Goal: Information Seeking & Learning: Learn about a topic

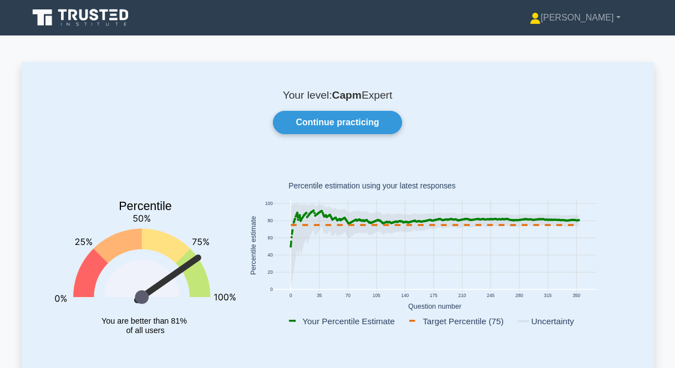
click at [343, 121] on link "Continue practicing" at bounding box center [337, 122] width 129 height 23
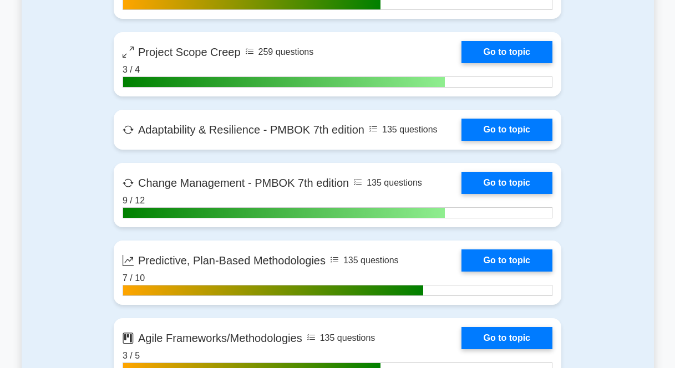
scroll to position [2684, 0]
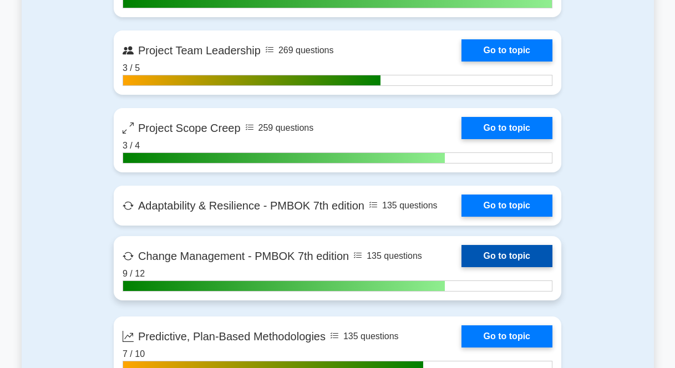
click at [461, 251] on link "Go to topic" at bounding box center [506, 256] width 91 height 22
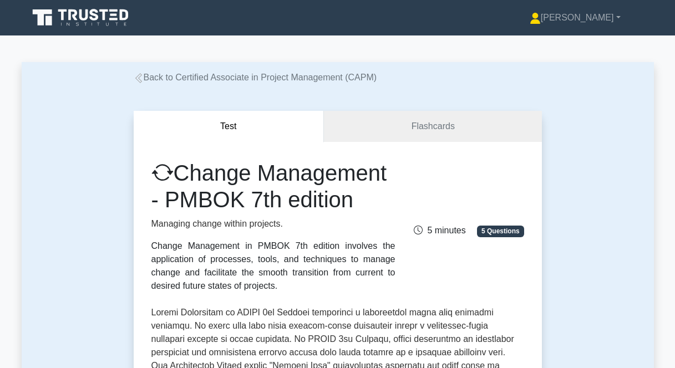
click at [59, 18] on icon at bounding box center [81, 17] width 106 height 21
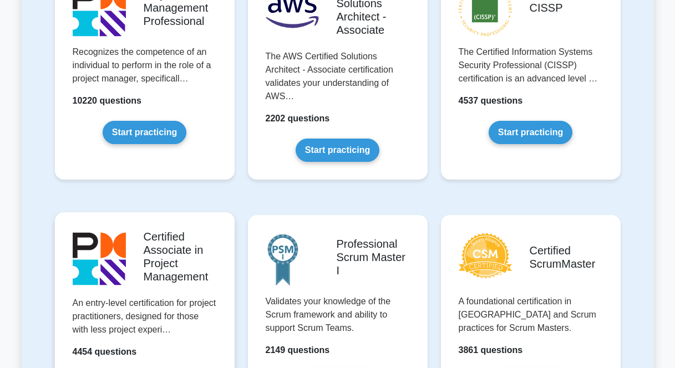
scroll to position [374, 0]
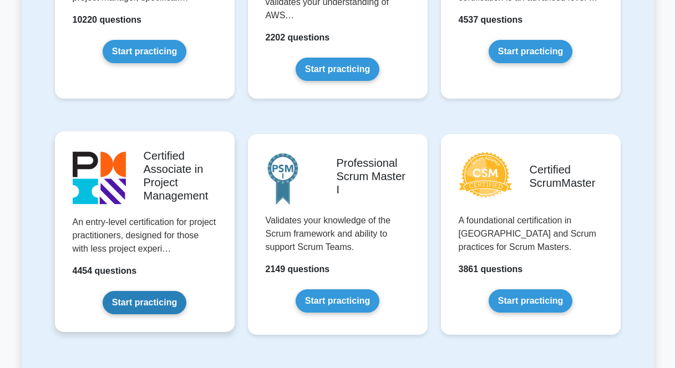
click at [150, 302] on link "Start practicing" at bounding box center [145, 302] width 84 height 23
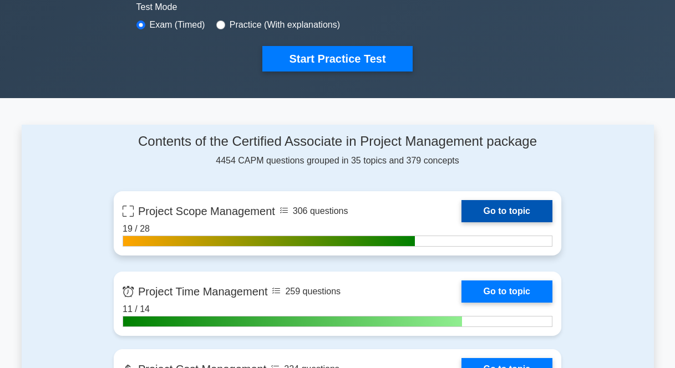
scroll to position [349, 0]
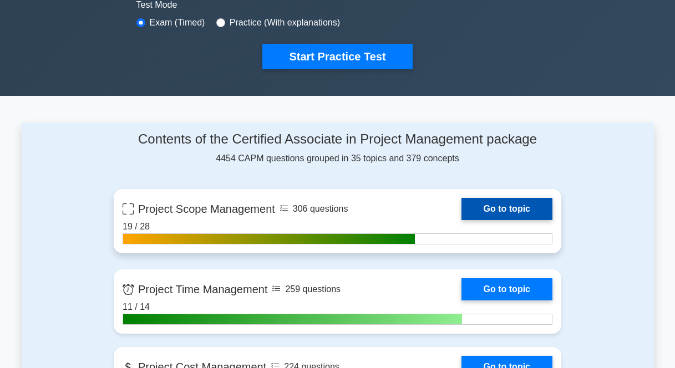
click at [509, 210] on link "Go to topic" at bounding box center [506, 209] width 91 height 22
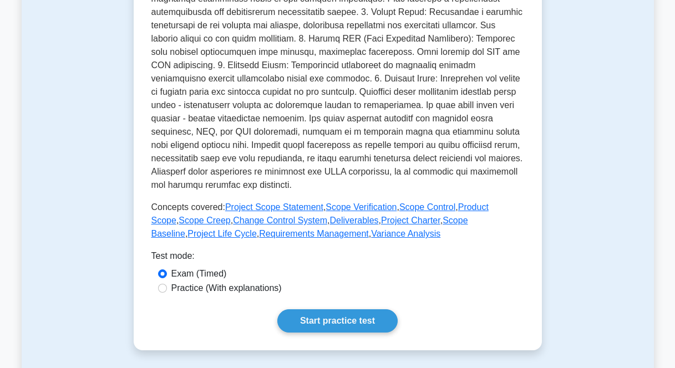
scroll to position [534, 0]
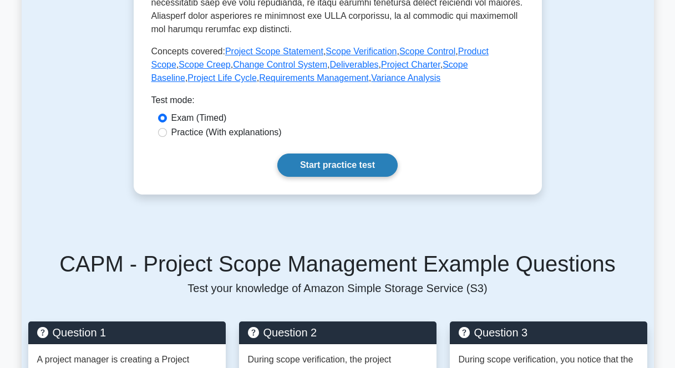
click at [348, 170] on link "Start practice test" at bounding box center [337, 165] width 120 height 23
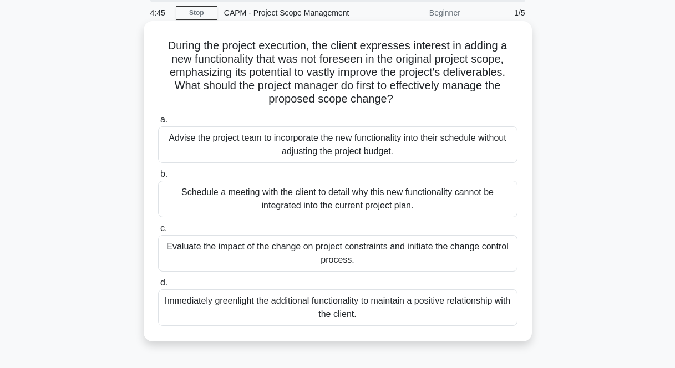
scroll to position [44, 0]
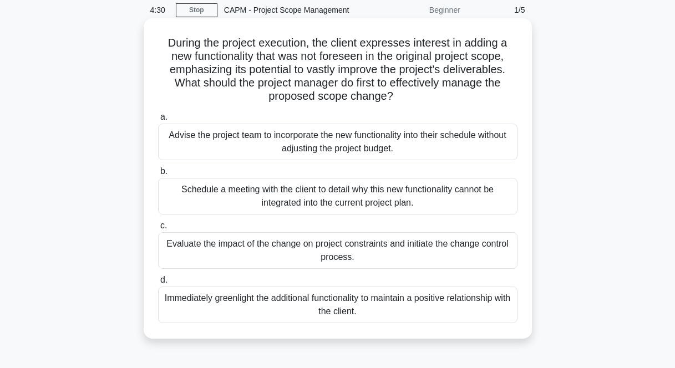
click at [219, 245] on div "Evaluate the impact of the change on project constraints and initiate the chang…" at bounding box center [337, 250] width 359 height 37
click at [158, 230] on input "c. Evaluate the impact of the change on project constraints and initiate the ch…" at bounding box center [158, 225] width 0 height 7
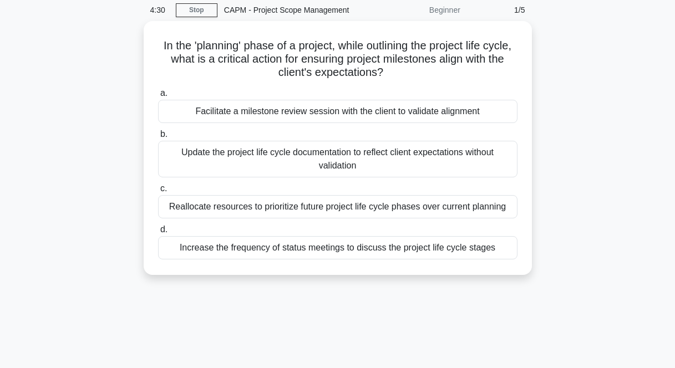
scroll to position [0, 0]
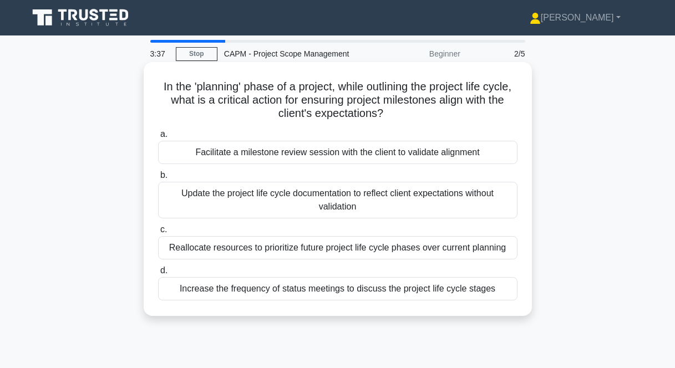
click at [277, 207] on div "Update the project life cycle documentation to reflect client expectations with…" at bounding box center [337, 200] width 359 height 37
click at [158, 179] on input "b. Update the project life cycle documentation to reflect client expectations w…" at bounding box center [158, 175] width 0 height 7
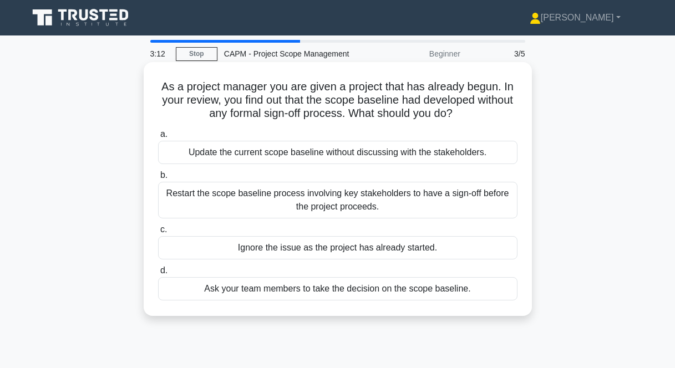
click at [328, 203] on div "Restart the scope baseline process involving key stakeholders to have a sign-of…" at bounding box center [337, 200] width 359 height 37
click at [158, 179] on input "b. Restart the scope baseline process involving key stakeholders to have a sign…" at bounding box center [158, 175] width 0 height 7
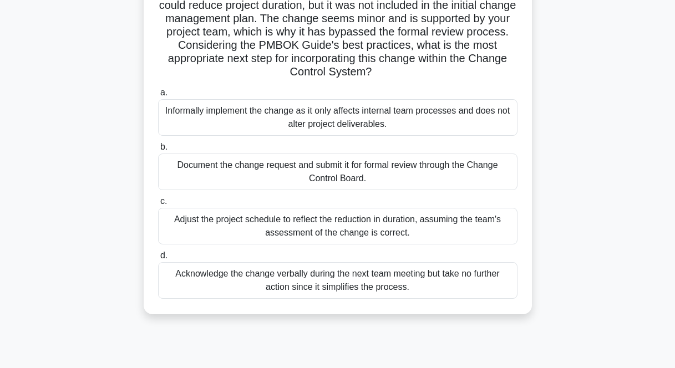
scroll to position [129, 0]
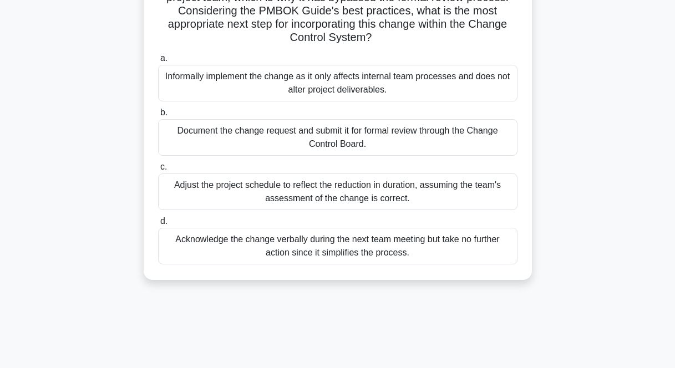
click at [392, 140] on div "Document the change request and submit it for formal review through the Change …" at bounding box center [337, 137] width 359 height 37
click at [158, 116] on input "b. Document the change request and submit it for formal review through the Chan…" at bounding box center [158, 112] width 0 height 7
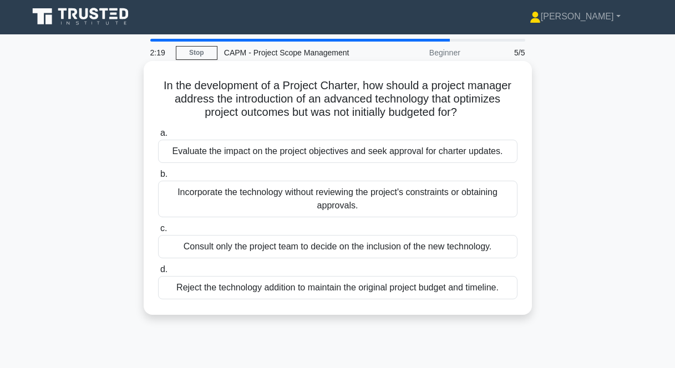
scroll to position [0, 0]
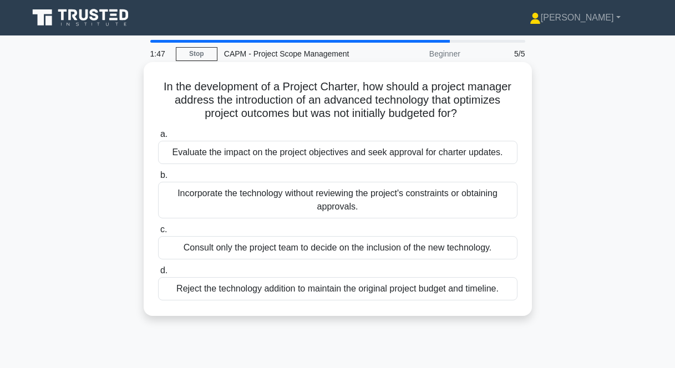
click at [299, 155] on div "Evaluate the impact on the project objectives and seek approval for charter upd…" at bounding box center [337, 152] width 359 height 23
click at [158, 138] on input "a. Evaluate the impact on the project objectives and seek approval for charter …" at bounding box center [158, 134] width 0 height 7
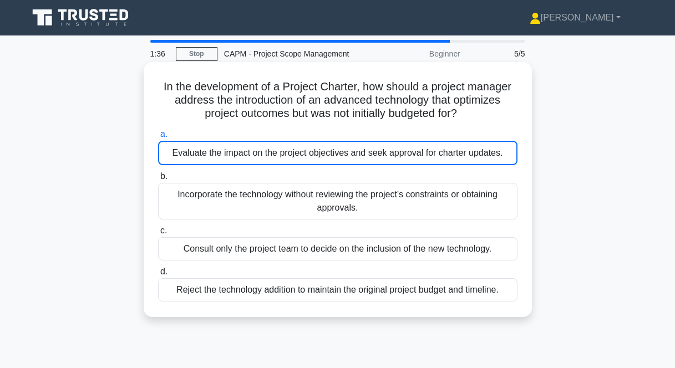
click at [331, 148] on div "Evaluate the impact on the project objectives and seek approval for charter upd…" at bounding box center [337, 153] width 359 height 24
click at [158, 138] on input "a. Evaluate the impact on the project objectives and seek approval for charter …" at bounding box center [158, 134] width 0 height 7
click at [334, 162] on div "Evaluate the impact on the project objectives and seek approval for charter upd…" at bounding box center [337, 153] width 359 height 24
click at [158, 138] on input "a. Evaluate the impact on the project objectives and seek approval for charter …" at bounding box center [158, 134] width 0 height 7
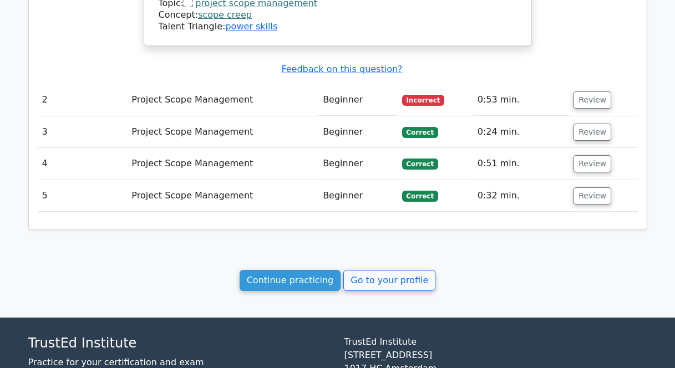
scroll to position [1133, 0]
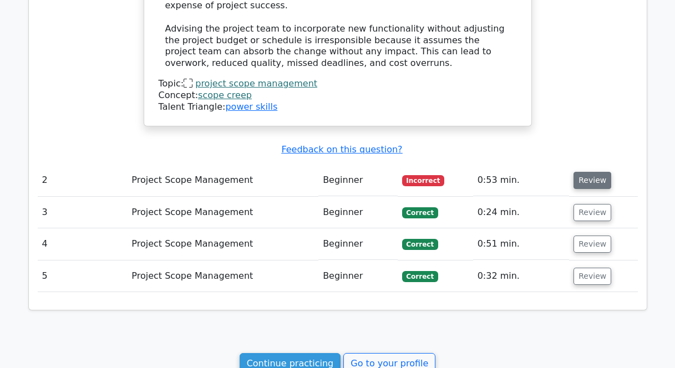
click at [585, 172] on button "Review" at bounding box center [592, 180] width 38 height 17
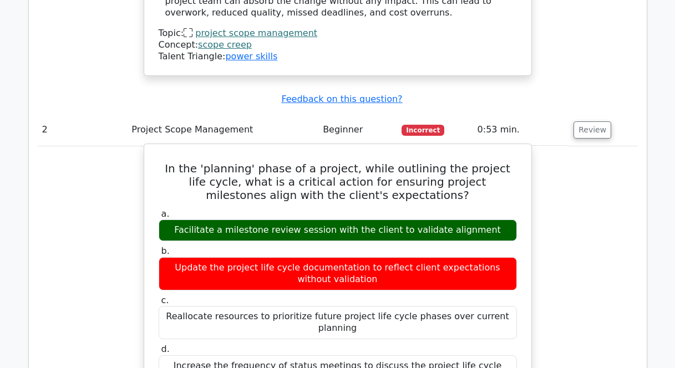
scroll to position [1189, 0]
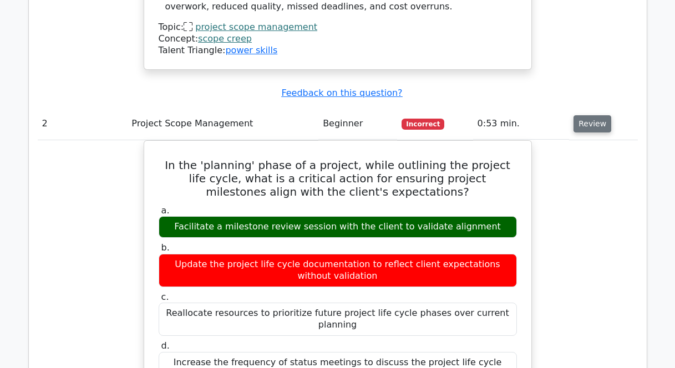
click at [598, 115] on button "Review" at bounding box center [592, 123] width 38 height 17
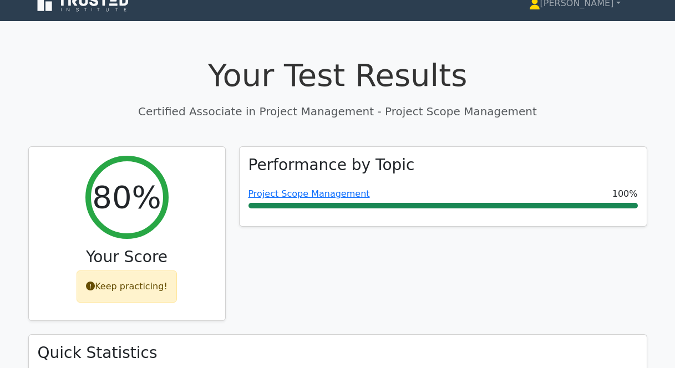
scroll to position [0, 0]
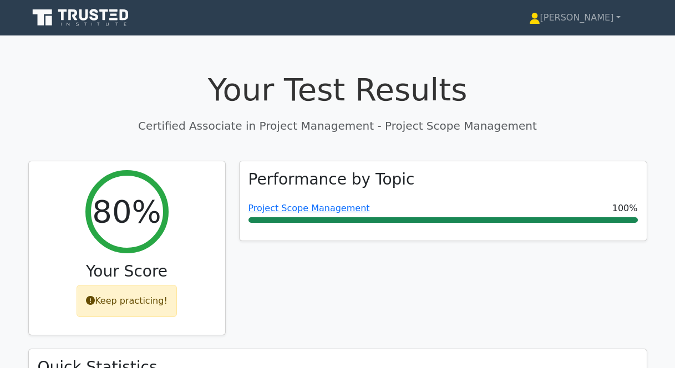
click at [70, 13] on icon at bounding box center [72, 14] width 9 height 11
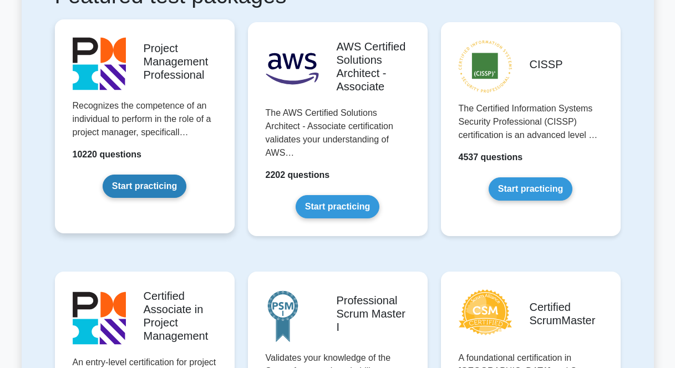
scroll to position [363, 0]
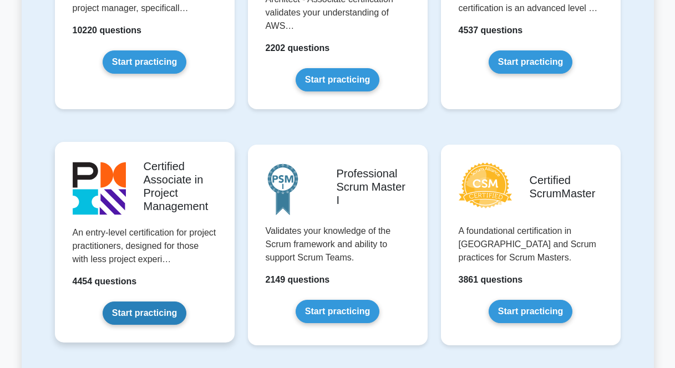
click at [154, 318] on link "Start practicing" at bounding box center [145, 313] width 84 height 23
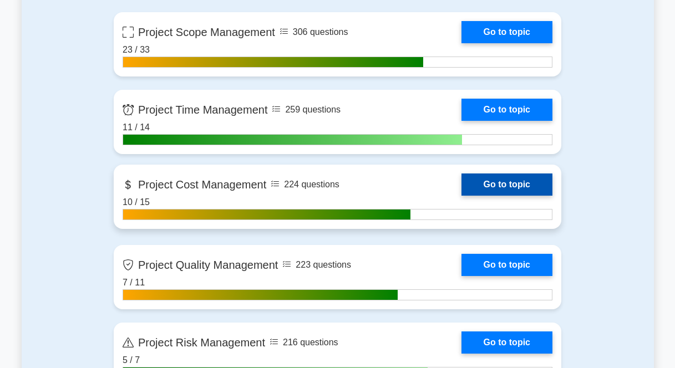
scroll to position [441, 0]
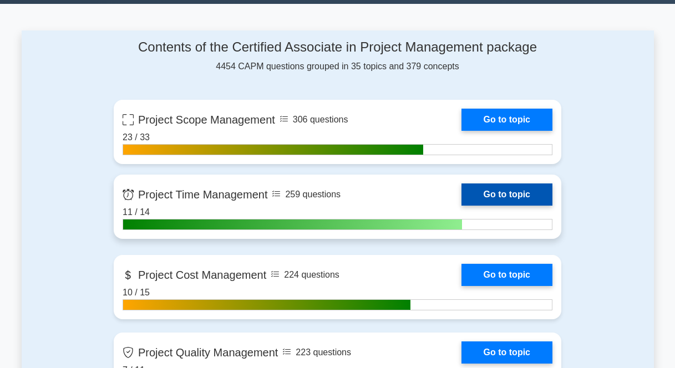
click at [500, 195] on link "Go to topic" at bounding box center [506, 195] width 91 height 22
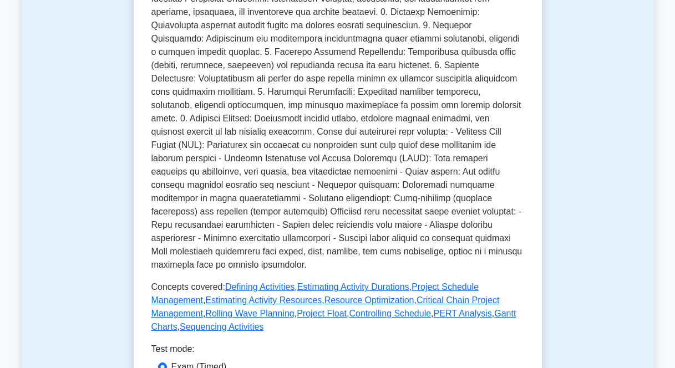
scroll to position [469, 0]
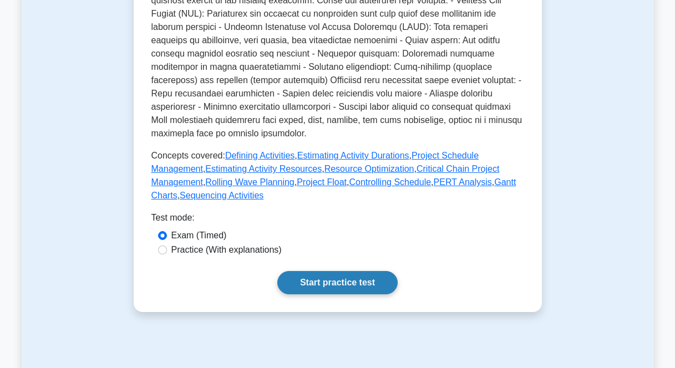
click at [336, 271] on link "Start practice test" at bounding box center [337, 282] width 120 height 23
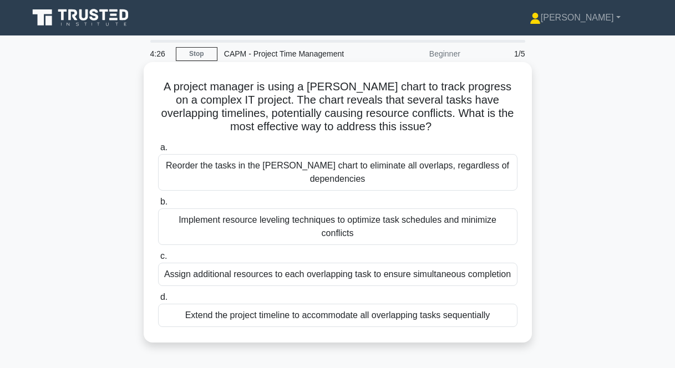
click at [290, 215] on div "Implement resource leveling techniques to optimize task schedules and minimize …" at bounding box center [337, 227] width 359 height 37
click at [158, 206] on input "b. Implement resource leveling techniques to optimize task schedules and minimi…" at bounding box center [158, 202] width 0 height 7
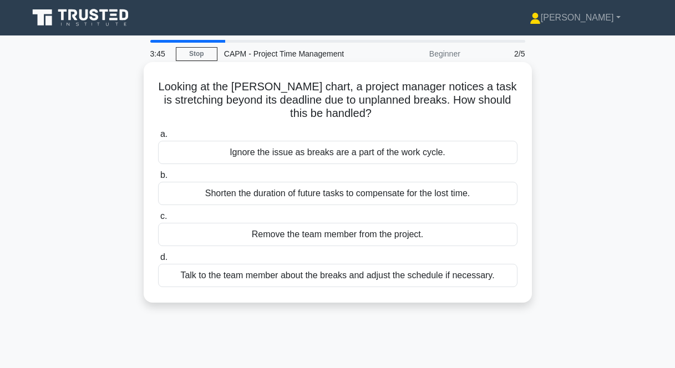
click at [267, 282] on div "Talk to the team member about the breaks and adjust the schedule if necessary." at bounding box center [337, 275] width 359 height 23
click at [158, 261] on input "d. Talk to the team member about the breaks and adjust the schedule if necessar…" at bounding box center [158, 257] width 0 height 7
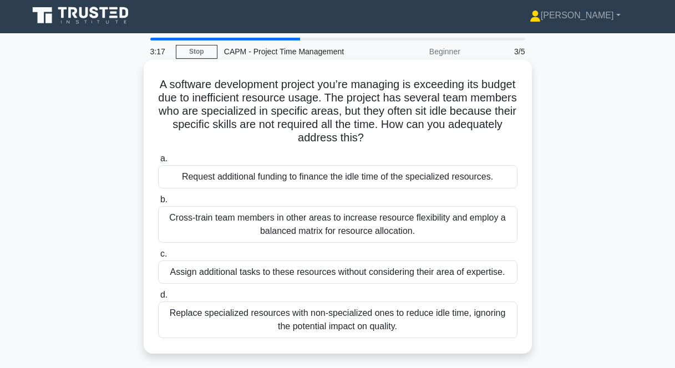
scroll to position [4, 0]
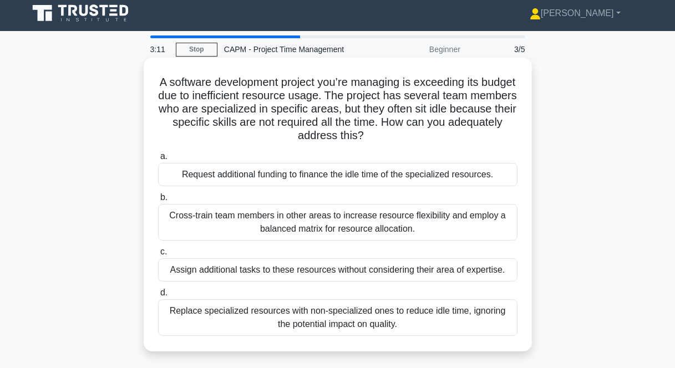
click at [261, 219] on div "Cross-train team members in other areas to increase resource flexibility and em…" at bounding box center [337, 222] width 359 height 37
click at [158, 201] on input "b. Cross-train team members in other areas to increase resource flexibility and…" at bounding box center [158, 197] width 0 height 7
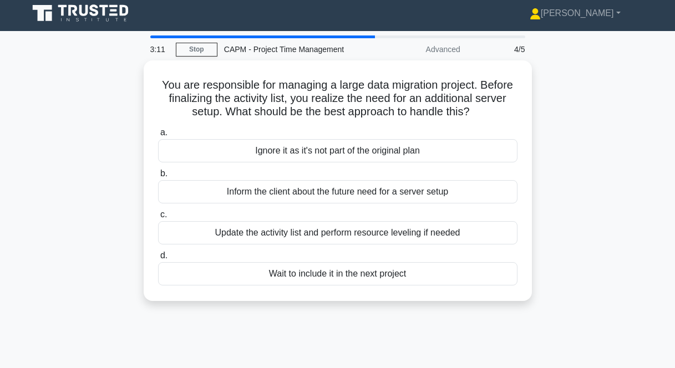
scroll to position [0, 0]
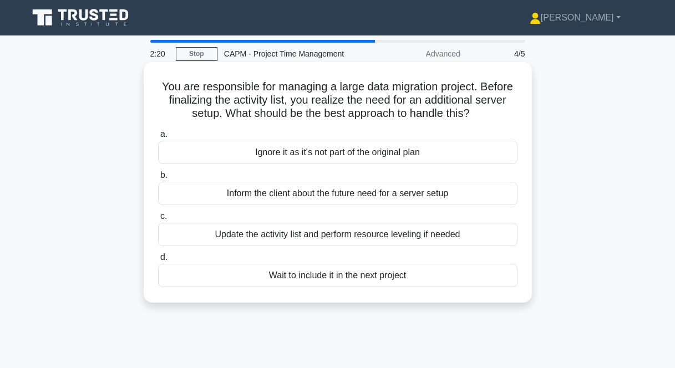
click at [261, 238] on div "Update the activity list and perform resource leveling if needed" at bounding box center [337, 234] width 359 height 23
click at [158, 220] on input "c. Update the activity list and perform resource leveling if needed" at bounding box center [158, 216] width 0 height 7
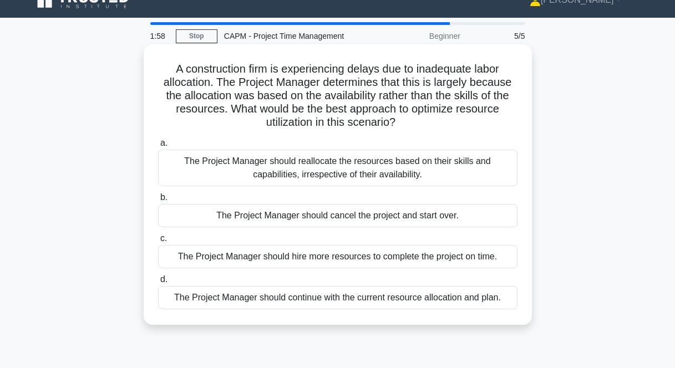
scroll to position [28, 0]
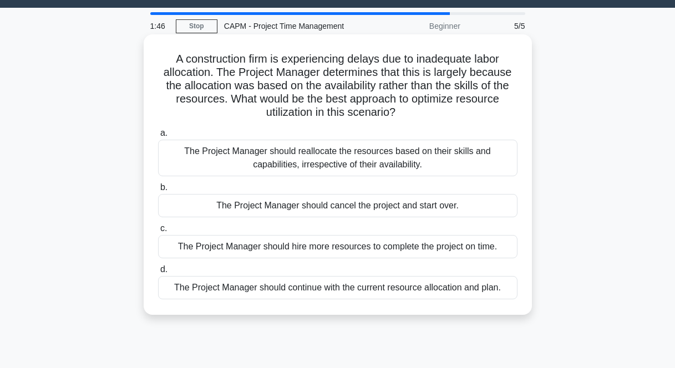
click at [438, 164] on div "The Project Manager should reallocate the resources based on their skills and c…" at bounding box center [337, 158] width 359 height 37
click at [158, 137] on input "a. The Project Manager should reallocate the resources based on their skills an…" at bounding box center [158, 133] width 0 height 7
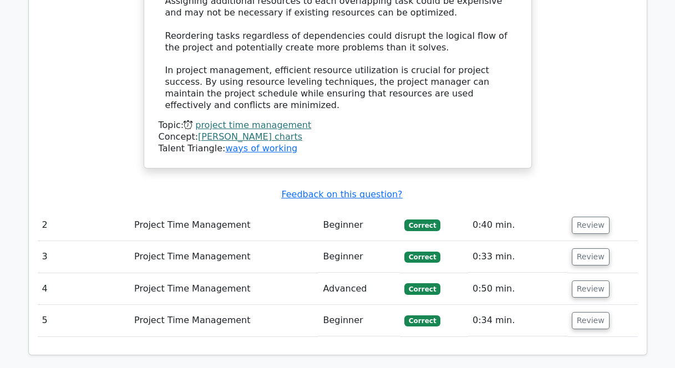
scroll to position [1198, 0]
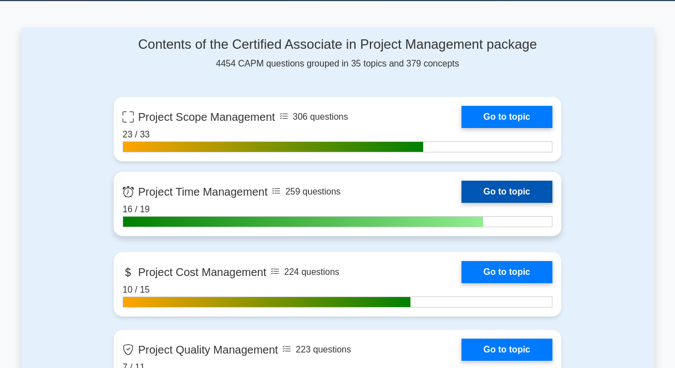
scroll to position [481, 0]
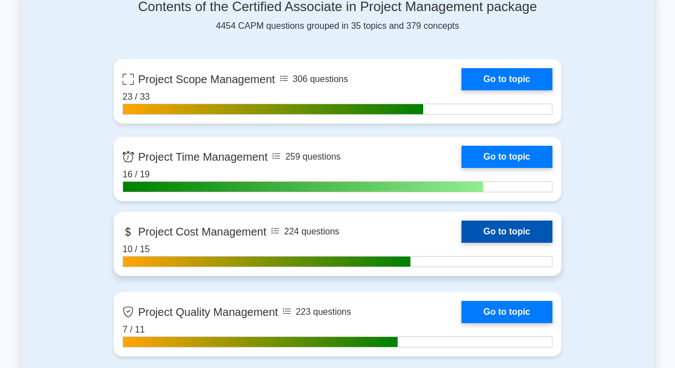
click at [517, 232] on link "Go to topic" at bounding box center [506, 232] width 91 height 22
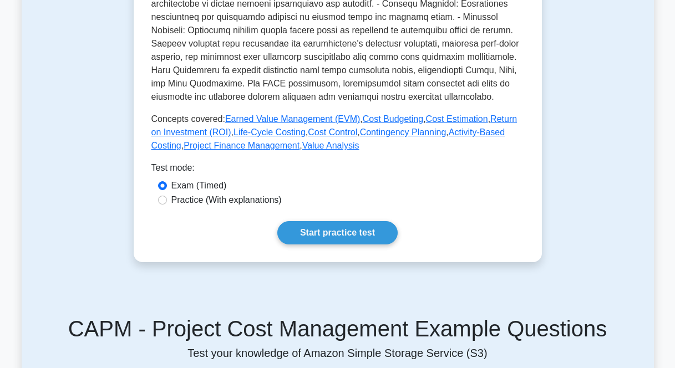
scroll to position [578, 0]
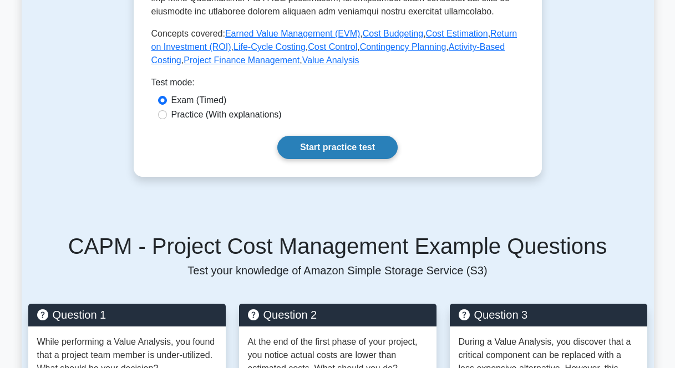
click at [326, 145] on link "Start practice test" at bounding box center [337, 147] width 120 height 23
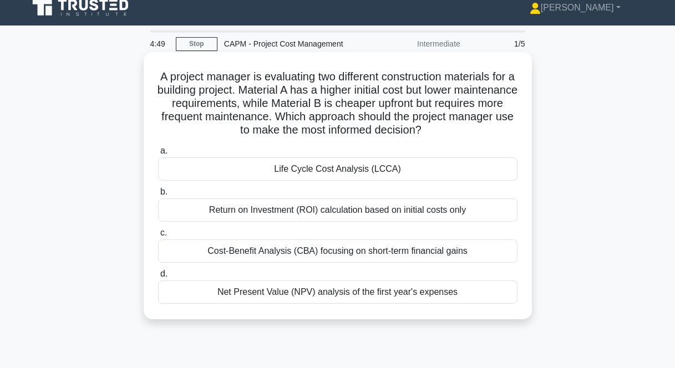
scroll to position [12, 0]
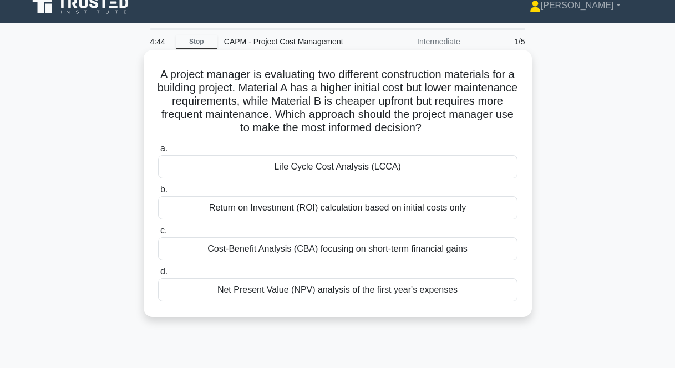
click at [329, 170] on div "Life Cycle Cost Analysis (LCCA)" at bounding box center [337, 166] width 359 height 23
click at [158, 153] on input "a. Life Cycle Cost Analysis (LCCA)" at bounding box center [158, 148] width 0 height 7
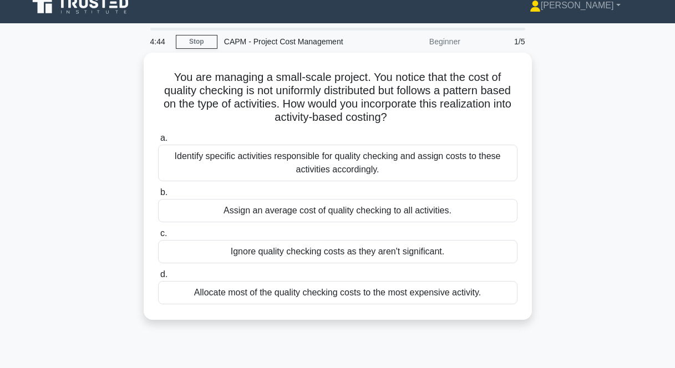
scroll to position [0, 0]
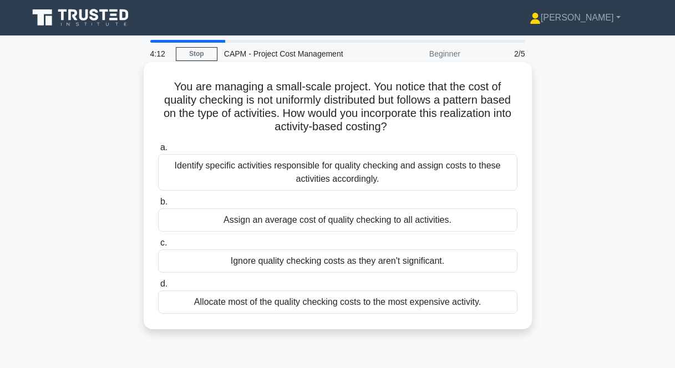
click at [262, 178] on div "Identify specific activities responsible for quality checking and assign costs …" at bounding box center [337, 172] width 359 height 37
click at [158, 151] on input "a. Identify specific activities responsible for quality checking and assign cos…" at bounding box center [158, 147] width 0 height 7
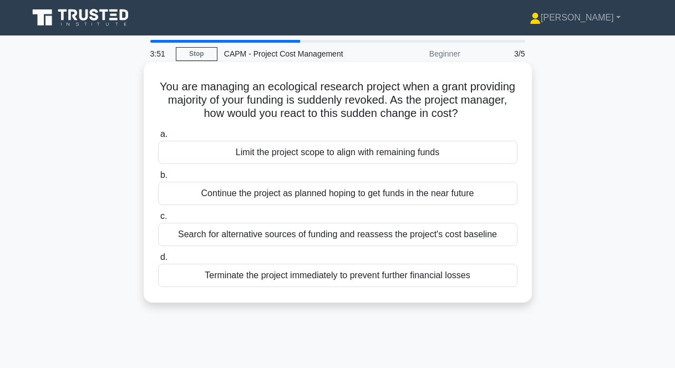
click at [285, 241] on div "Search for alternative sources of funding and reassess the project's cost basel…" at bounding box center [337, 234] width 359 height 23
click at [158, 220] on input "c. Search for alternative sources of funding and reassess the project's cost ba…" at bounding box center [158, 216] width 0 height 7
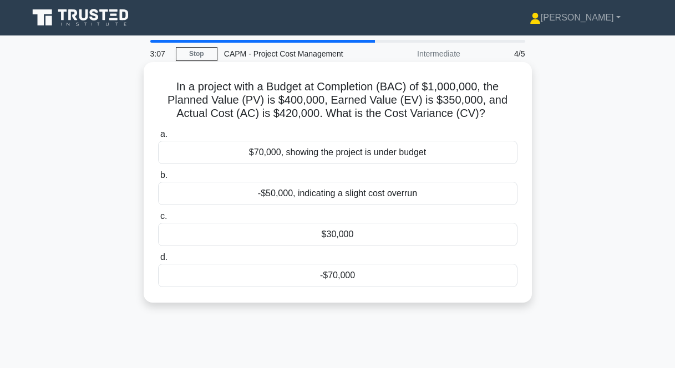
click at [340, 278] on div "-$70,000" at bounding box center [337, 275] width 359 height 23
click at [158, 261] on input "d. -$70,000" at bounding box center [158, 257] width 0 height 7
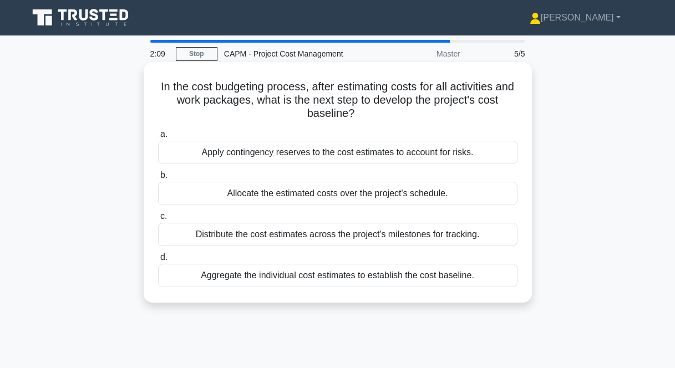
click at [354, 276] on div "Aggregate the individual cost estimates to establish the cost baseline." at bounding box center [337, 275] width 359 height 23
click at [158, 261] on input "d. Aggregate the individual cost estimates to establish the cost baseline." at bounding box center [158, 257] width 0 height 7
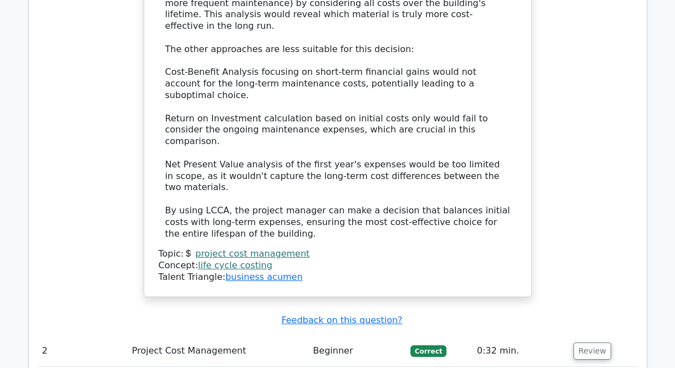
scroll to position [1212, 0]
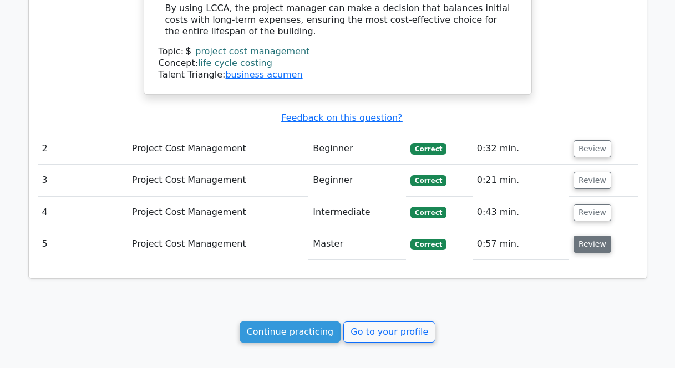
click at [586, 236] on button "Review" at bounding box center [592, 244] width 38 height 17
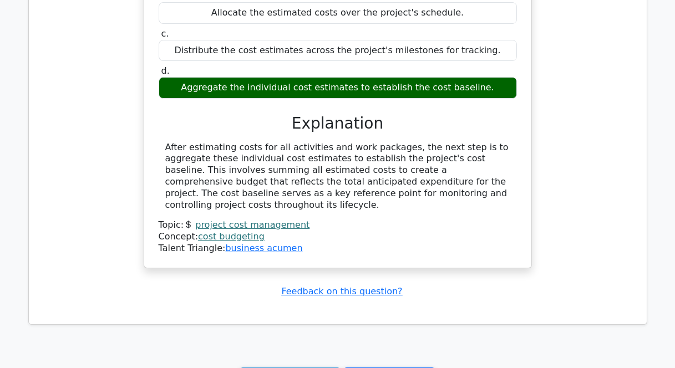
scroll to position [1673, 0]
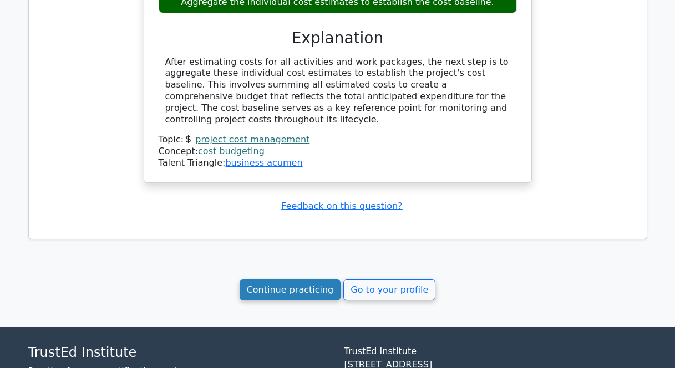
click at [313, 280] on link "Continue practicing" at bounding box center [290, 290] width 101 height 21
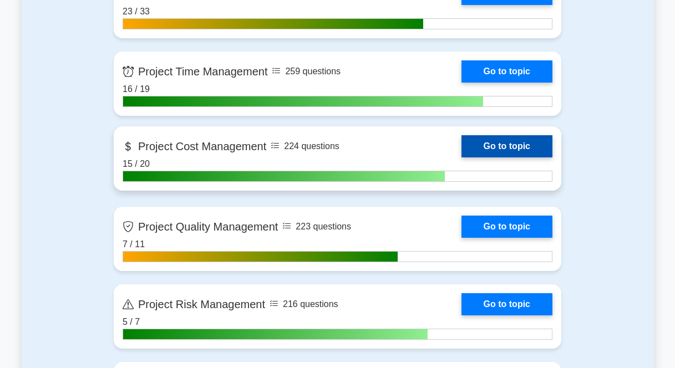
scroll to position [586, 0]
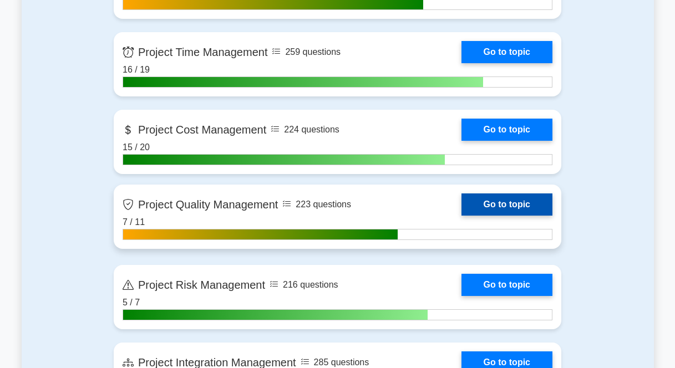
click at [505, 208] on link "Go to topic" at bounding box center [506, 205] width 91 height 22
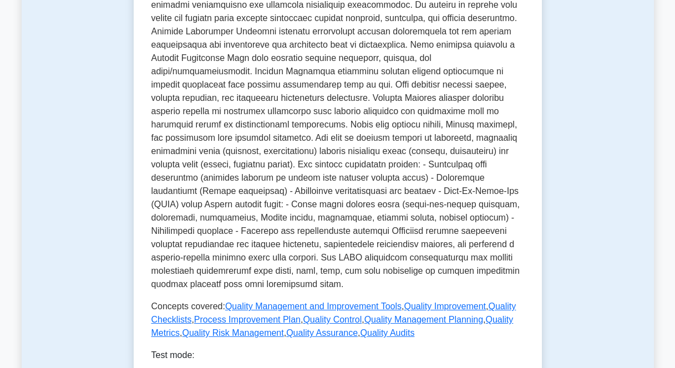
scroll to position [510, 0]
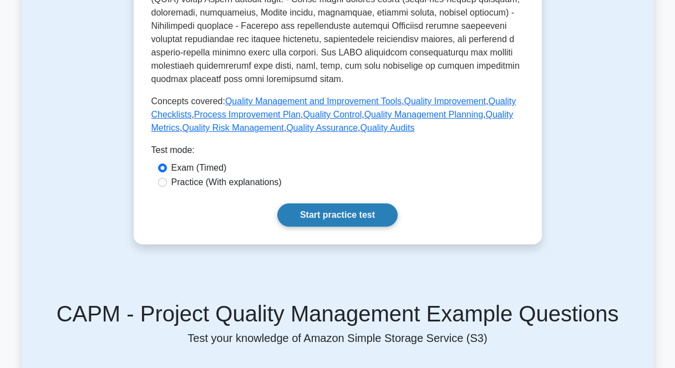
click at [312, 223] on link "Start practice test" at bounding box center [337, 215] width 120 height 23
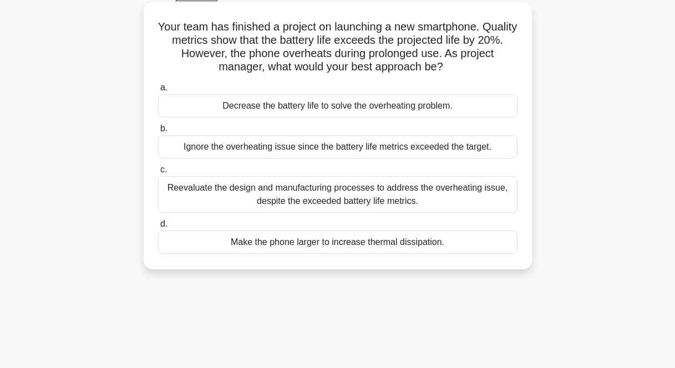
scroll to position [76, 0]
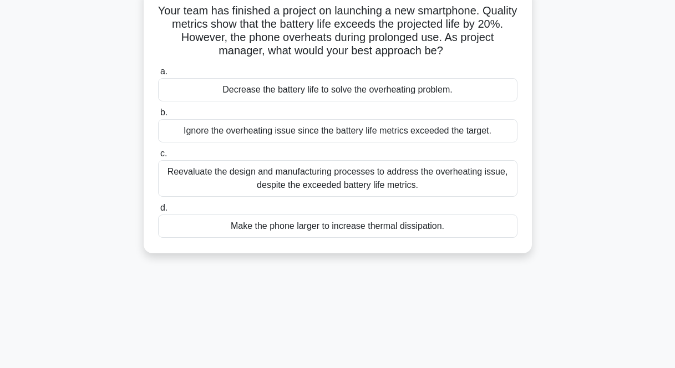
click at [452, 179] on div "Reevaluate the design and manufacturing processes to address the overheating is…" at bounding box center [337, 178] width 359 height 37
click at [158, 158] on input "c. Reevaluate the design and manufacturing processes to address the overheating…" at bounding box center [158, 153] width 0 height 7
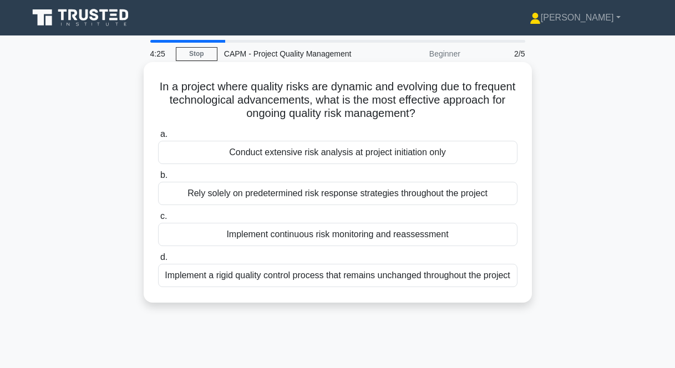
scroll to position [14, 0]
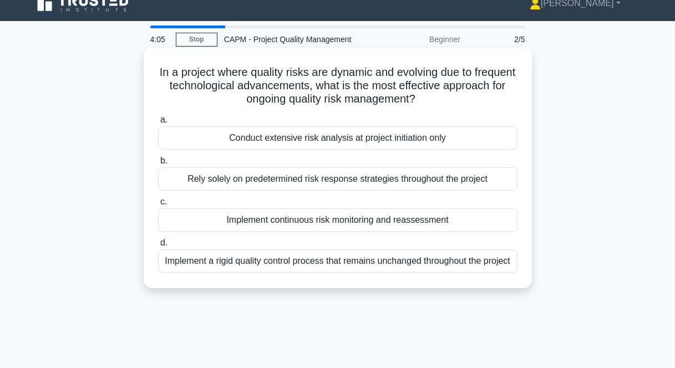
click at [382, 225] on div "Implement continuous risk monitoring and reassessment" at bounding box center [337, 220] width 359 height 23
click at [158, 206] on input "c. Implement continuous risk monitoring and reassessment" at bounding box center [158, 202] width 0 height 7
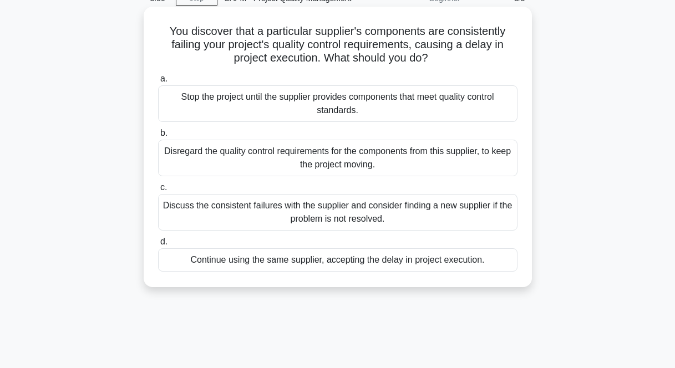
scroll to position [90, 0]
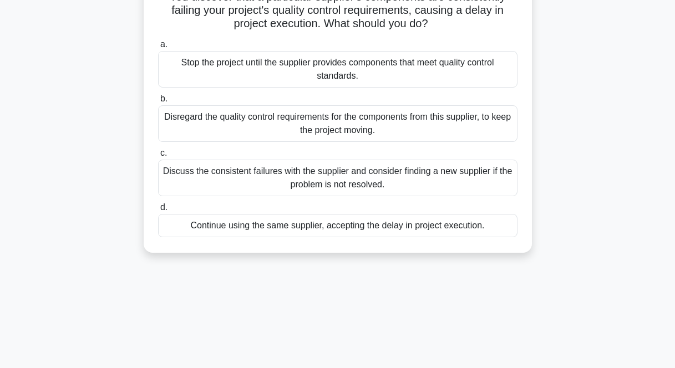
click at [375, 187] on div "Discuss the consistent failures with the supplier and consider finding a new su…" at bounding box center [337, 178] width 359 height 37
click at [158, 157] on input "c. Discuss the consistent failures with the supplier and consider finding a new…" at bounding box center [158, 153] width 0 height 7
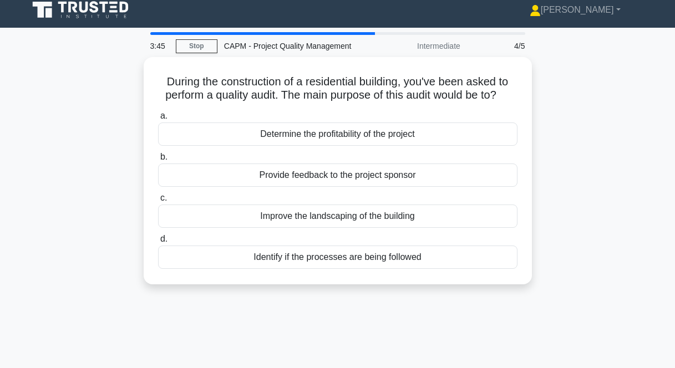
scroll to position [0, 0]
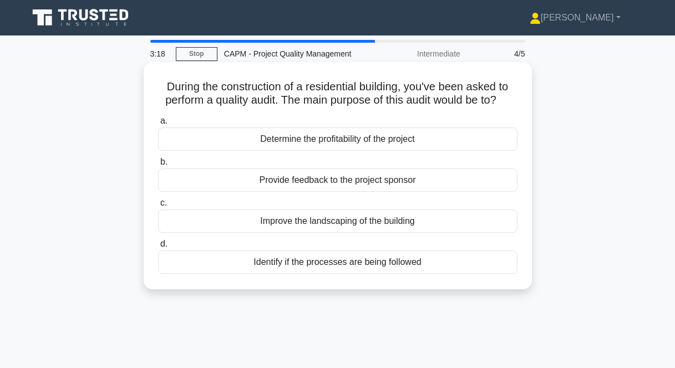
click at [317, 267] on div "Identify if the processes are being followed" at bounding box center [337, 262] width 359 height 23
click at [158, 248] on input "d. Identify if the processes are being followed" at bounding box center [158, 244] width 0 height 7
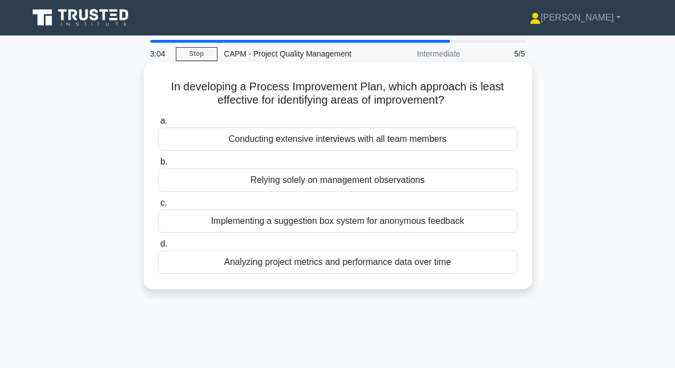
click at [290, 185] on div "Relying solely on management observations" at bounding box center [337, 180] width 359 height 23
click at [158, 166] on input "b. Relying solely on management observations" at bounding box center [158, 162] width 0 height 7
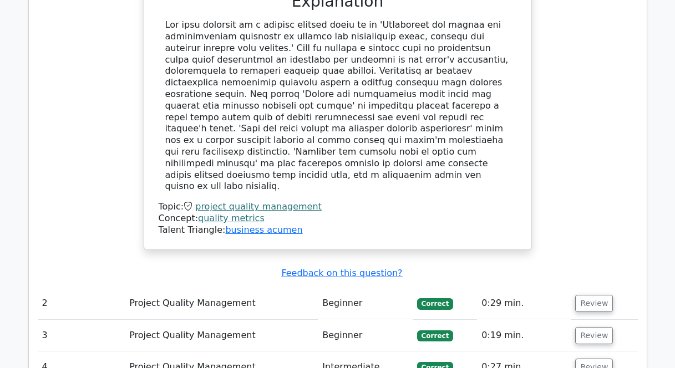
scroll to position [998, 0]
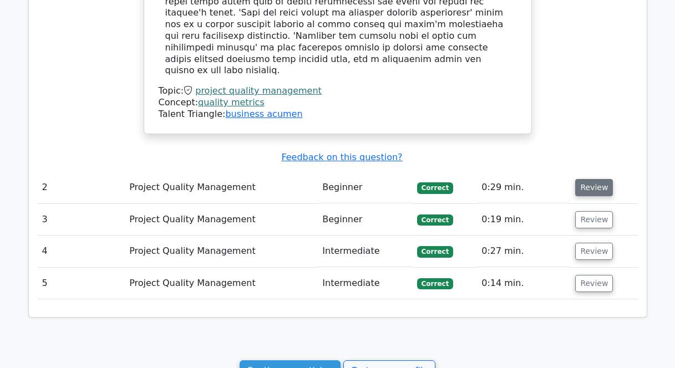
click at [596, 179] on button "Review" at bounding box center [594, 187] width 38 height 17
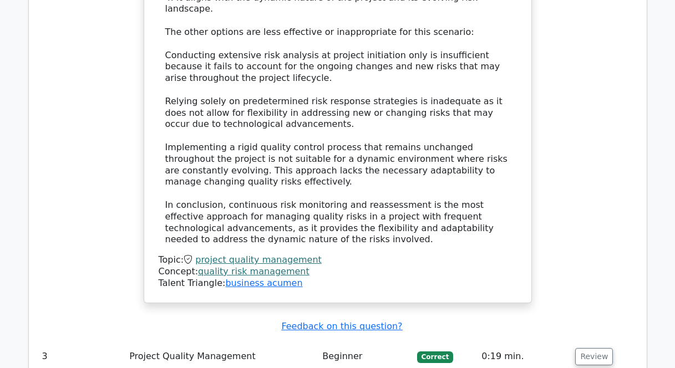
scroll to position [1671, 0]
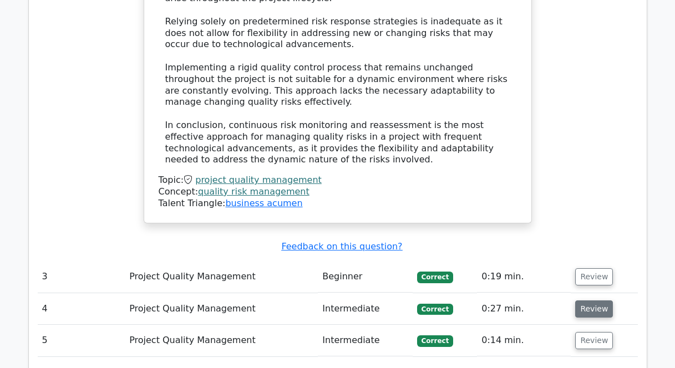
click at [591, 301] on button "Review" at bounding box center [594, 309] width 38 height 17
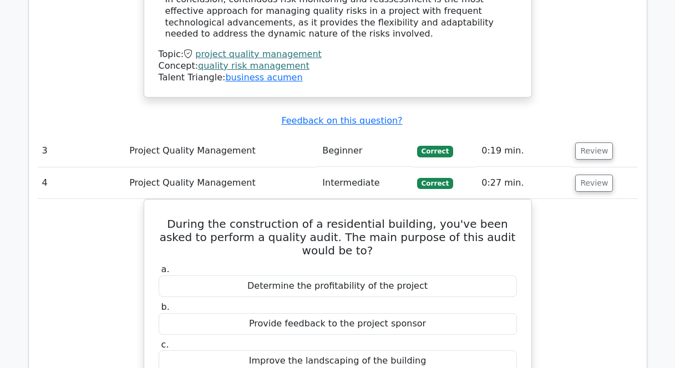
scroll to position [1779, 0]
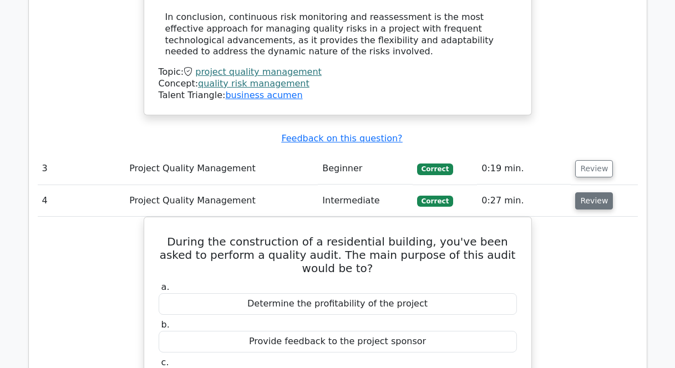
click at [588, 192] on button "Review" at bounding box center [594, 200] width 38 height 17
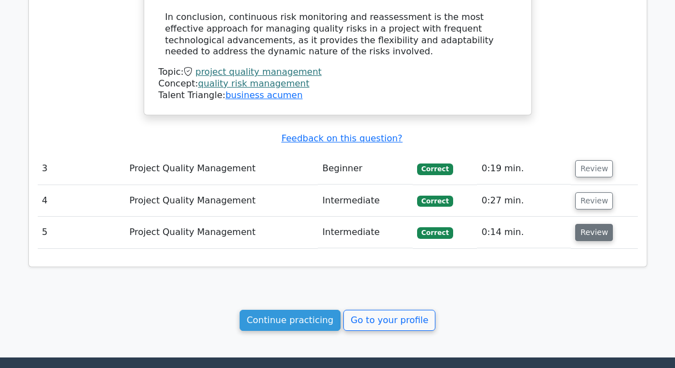
click at [598, 224] on button "Review" at bounding box center [594, 232] width 38 height 17
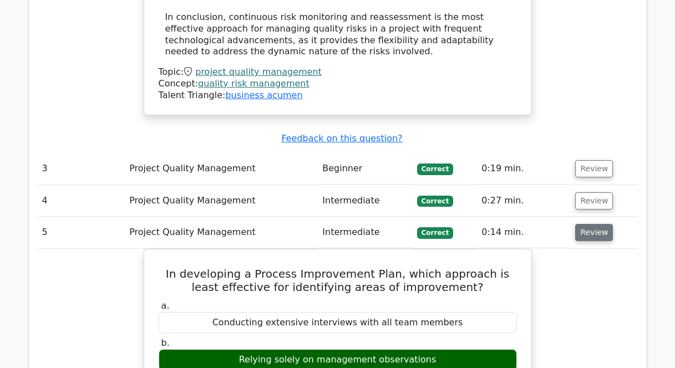
click at [591, 224] on button "Review" at bounding box center [594, 232] width 38 height 17
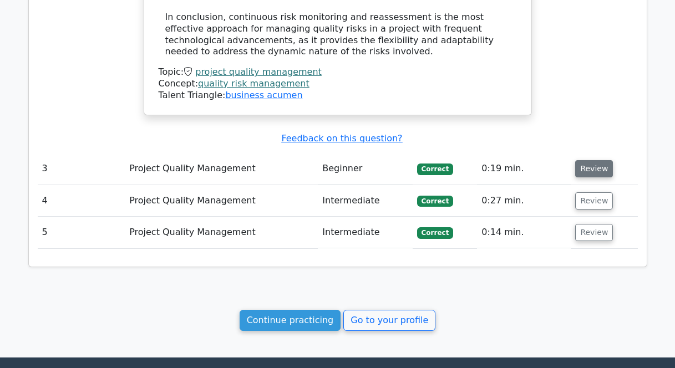
click at [581, 160] on button "Review" at bounding box center [594, 168] width 38 height 17
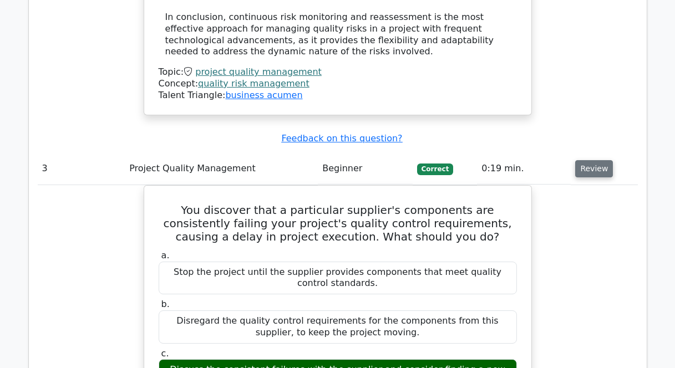
click at [581, 160] on button "Review" at bounding box center [594, 168] width 38 height 17
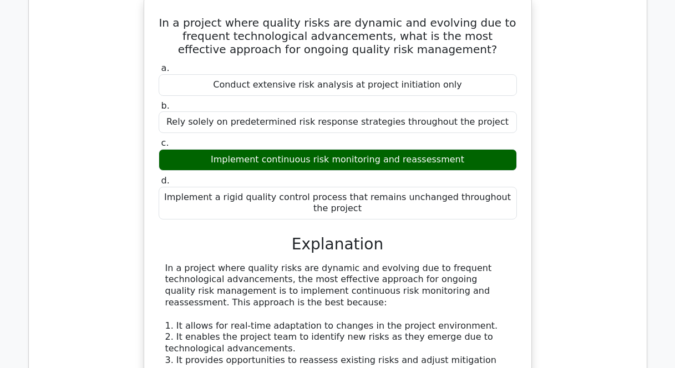
scroll to position [847, 0]
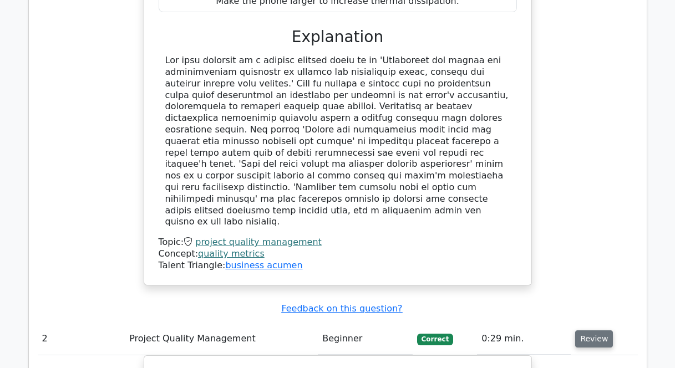
click at [590, 331] on button "Review" at bounding box center [594, 339] width 38 height 17
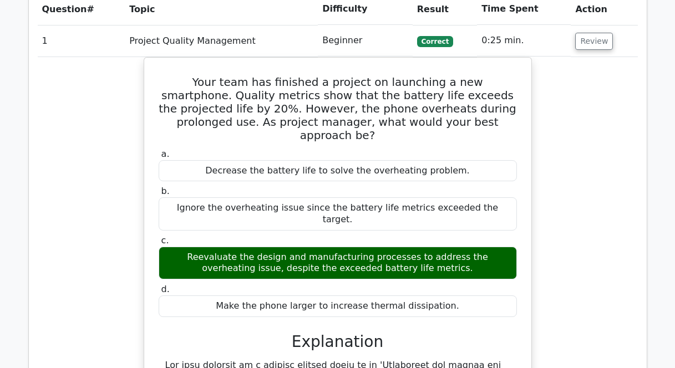
scroll to position [272, 0]
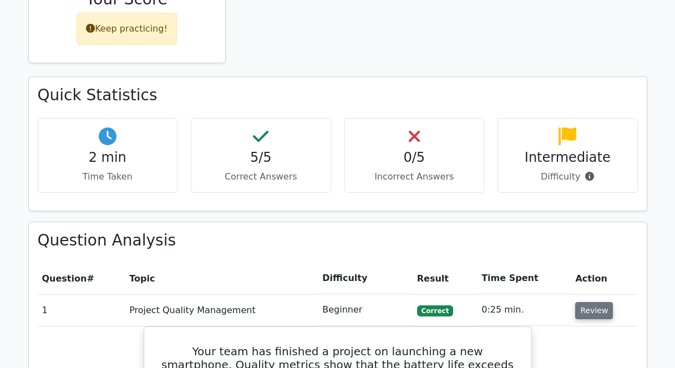
click at [584, 307] on button "Review" at bounding box center [594, 310] width 38 height 17
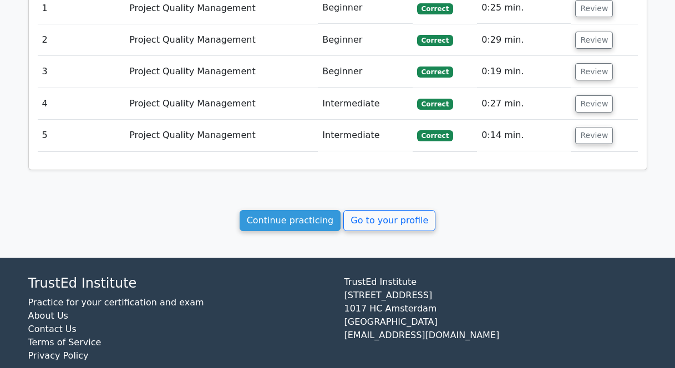
scroll to position [605, 0]
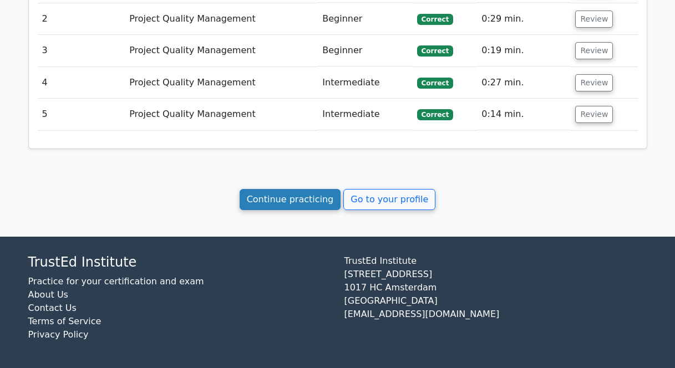
click at [320, 204] on link "Continue practicing" at bounding box center [290, 199] width 101 height 21
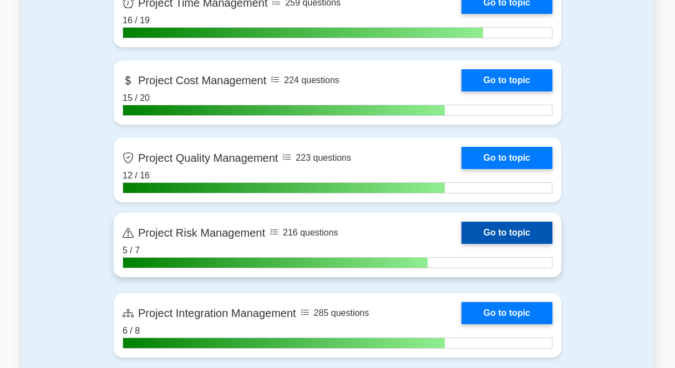
scroll to position [679, 0]
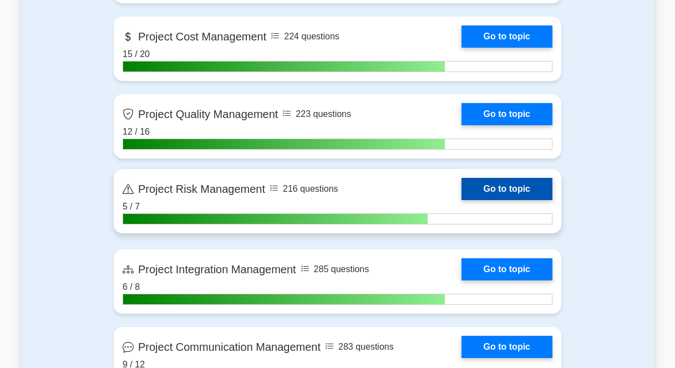
click at [486, 182] on link "Go to topic" at bounding box center [506, 189] width 91 height 22
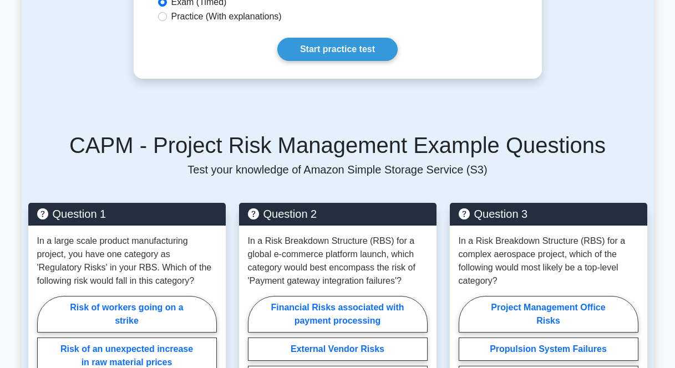
scroll to position [554, 0]
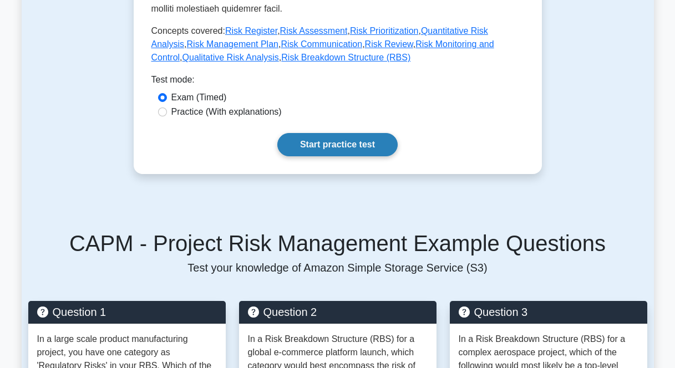
click at [348, 134] on link "Start practice test" at bounding box center [337, 144] width 120 height 23
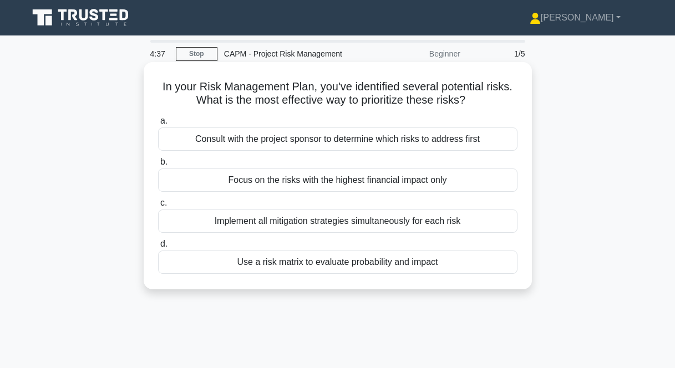
click at [282, 263] on div "Use a risk matrix to evaluate probability and impact" at bounding box center [337, 262] width 359 height 23
click at [158, 248] on input "d. Use a risk matrix to evaluate probability and impact" at bounding box center [158, 244] width 0 height 7
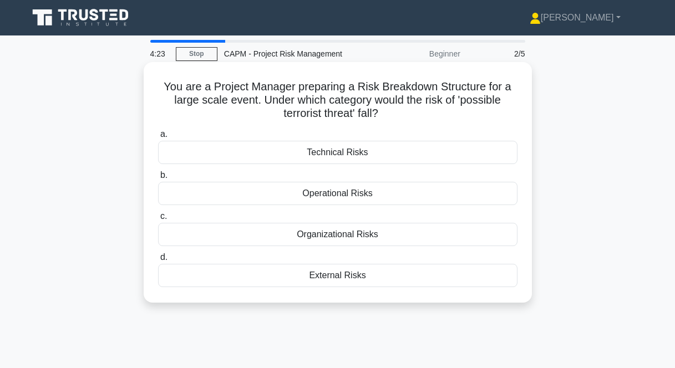
click at [347, 277] on div "External Risks" at bounding box center [337, 275] width 359 height 23
click at [158, 261] on input "d. External Risks" at bounding box center [158, 257] width 0 height 7
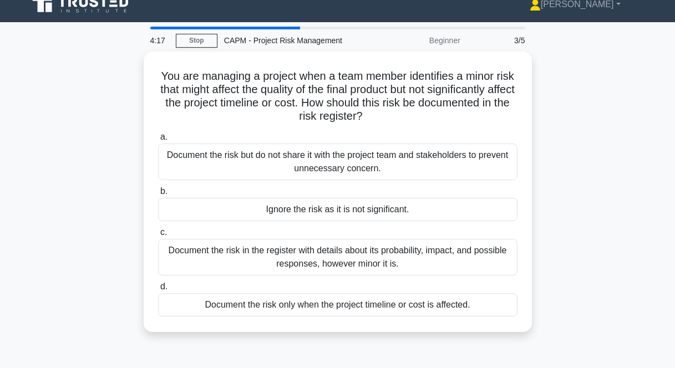
scroll to position [16, 0]
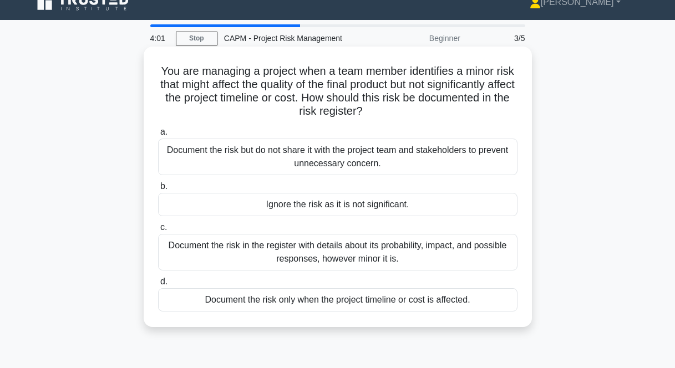
click at [352, 255] on div "Document the risk in the register with details about its probability, impact, a…" at bounding box center [337, 252] width 359 height 37
click at [158, 231] on input "c. Document the risk in the register with details about its probability, impact…" at bounding box center [158, 227] width 0 height 7
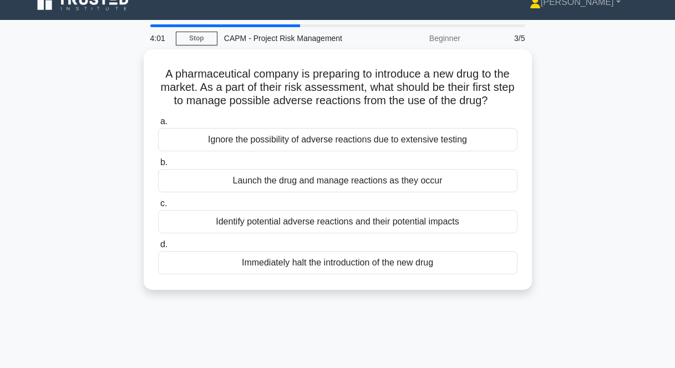
scroll to position [0, 0]
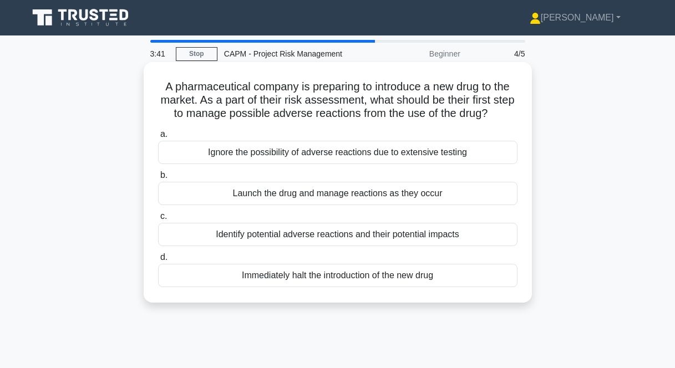
click at [329, 238] on div "Identify potential adverse reactions and their potential impacts" at bounding box center [337, 234] width 359 height 23
click at [158, 220] on input "c. Identify potential adverse reactions and their potential impacts" at bounding box center [158, 216] width 0 height 7
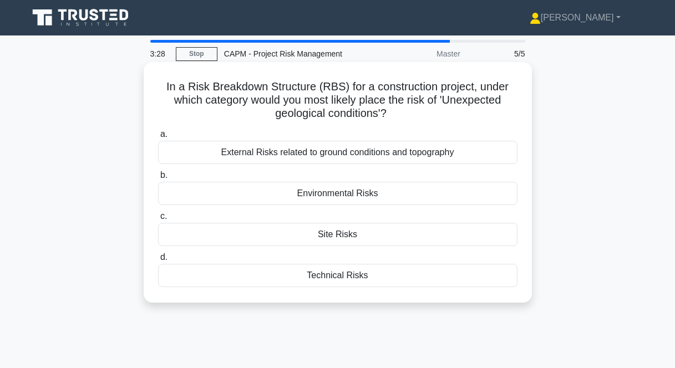
click at [326, 195] on div "Environmental Risks" at bounding box center [337, 193] width 359 height 23
click at [158, 179] on input "b. Environmental Risks" at bounding box center [158, 175] width 0 height 7
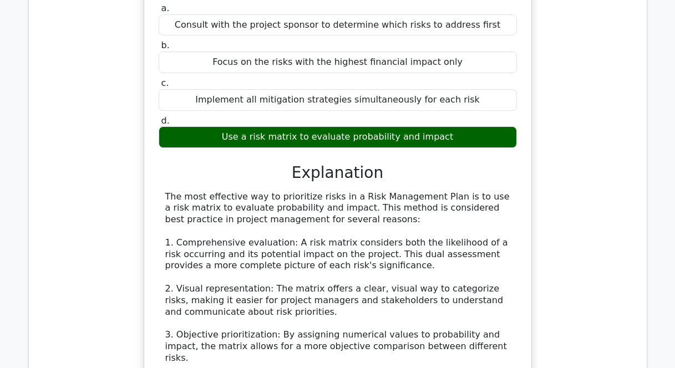
scroll to position [1206, 0]
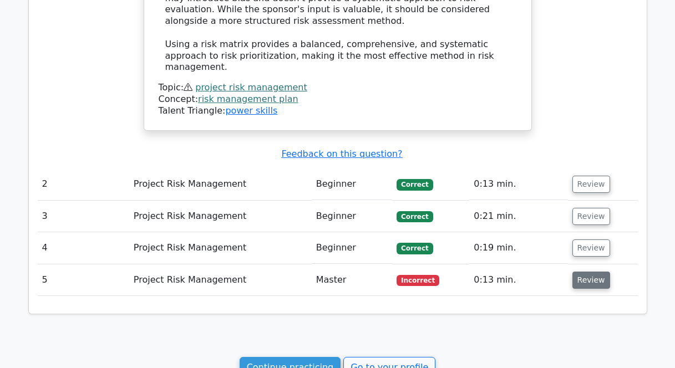
click at [580, 272] on button "Review" at bounding box center [591, 280] width 38 height 17
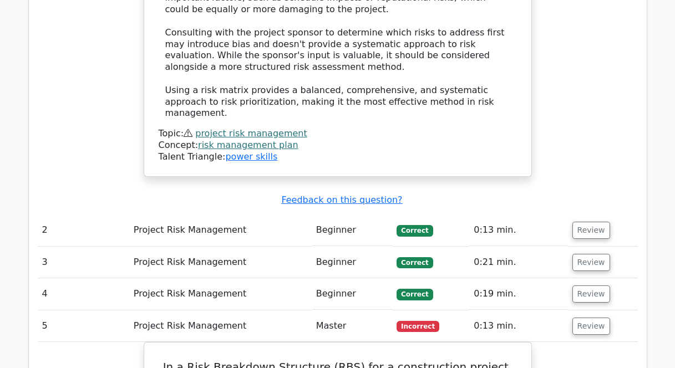
scroll to position [1172, 0]
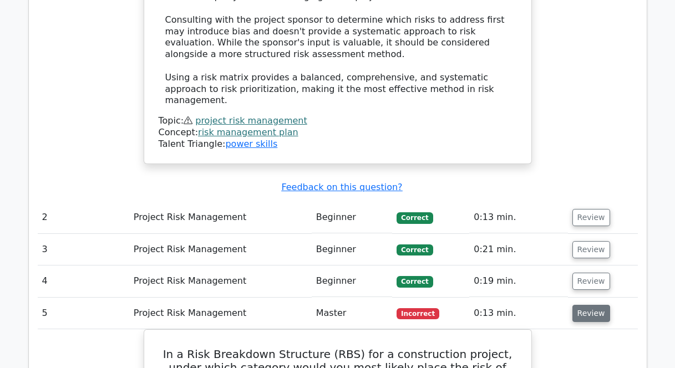
click at [590, 305] on button "Review" at bounding box center [591, 313] width 38 height 17
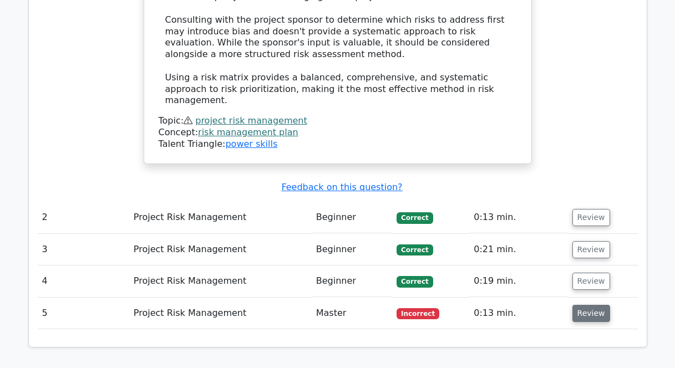
click at [588, 305] on button "Review" at bounding box center [591, 313] width 38 height 17
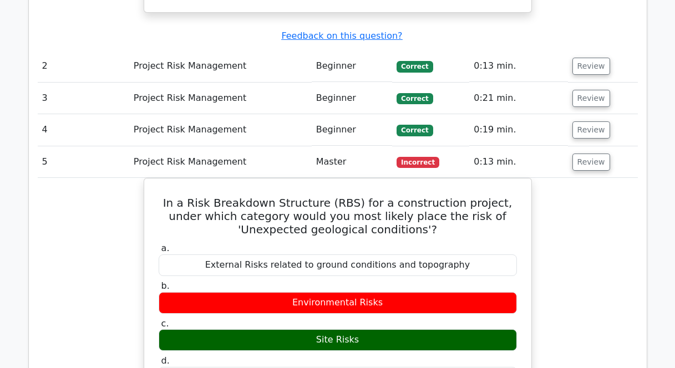
scroll to position [1246, 0]
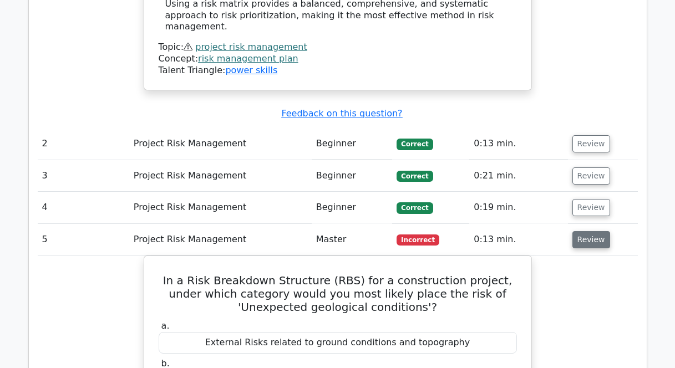
click at [583, 231] on button "Review" at bounding box center [591, 239] width 38 height 17
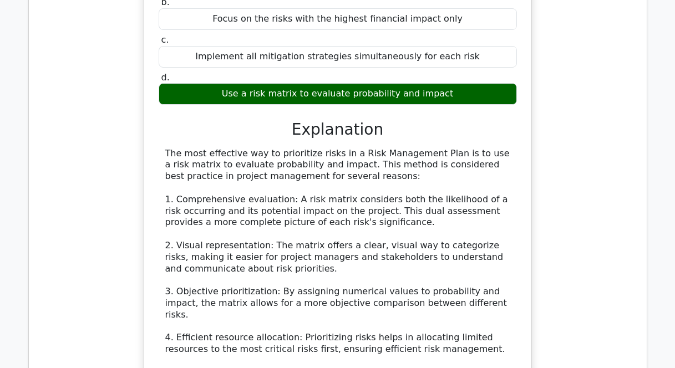
scroll to position [472, 0]
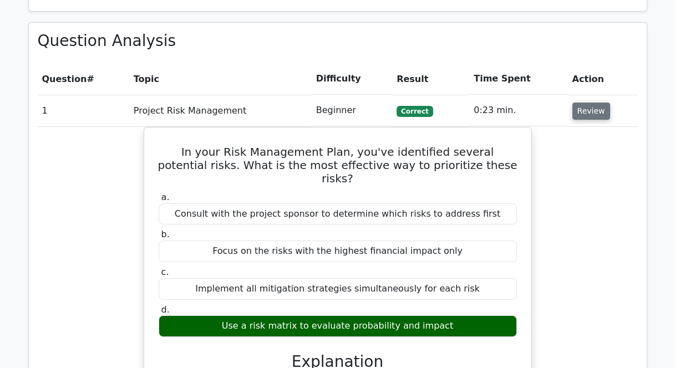
click at [591, 109] on button "Review" at bounding box center [591, 111] width 38 height 17
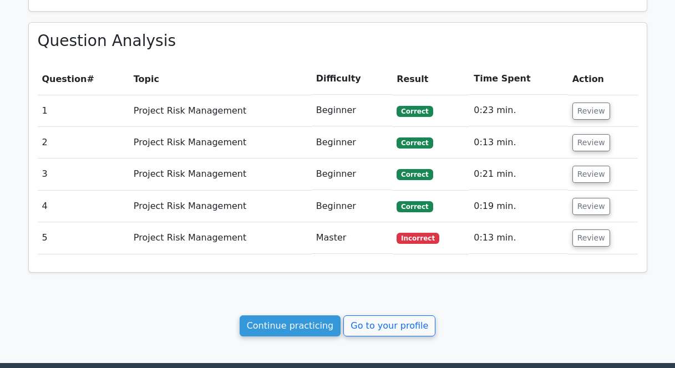
scroll to position [474, 0]
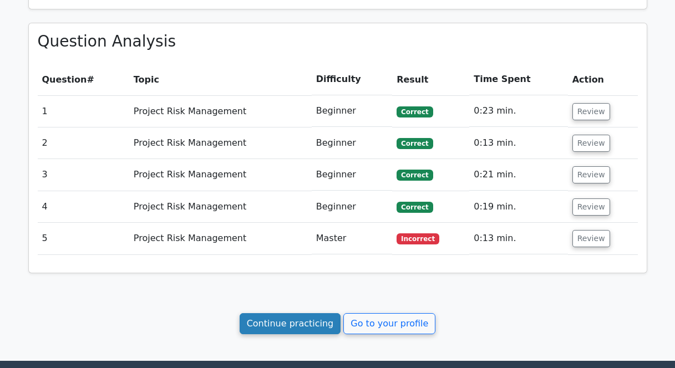
click at [306, 334] on link "Continue practicing" at bounding box center [290, 323] width 101 height 21
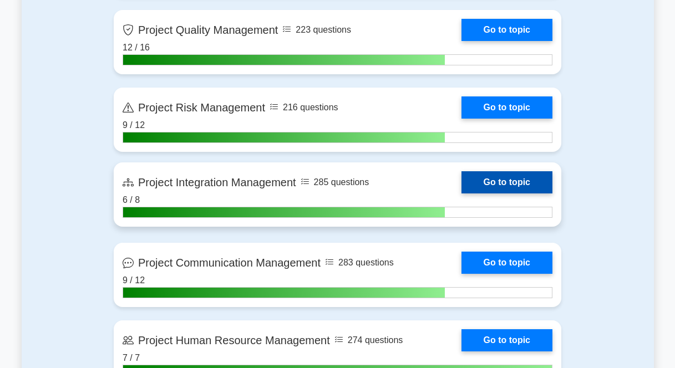
scroll to position [766, 0]
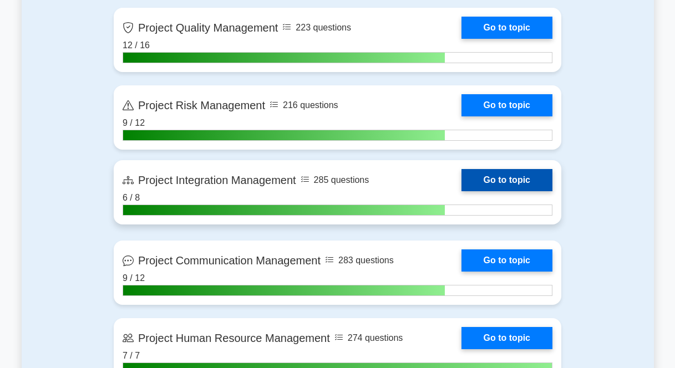
click at [505, 170] on link "Go to topic" at bounding box center [506, 180] width 91 height 22
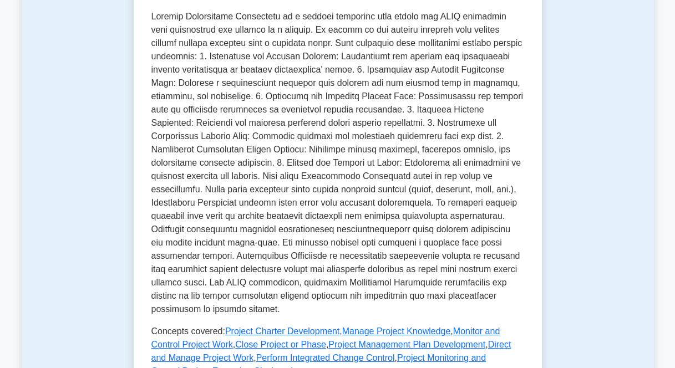
scroll to position [539, 0]
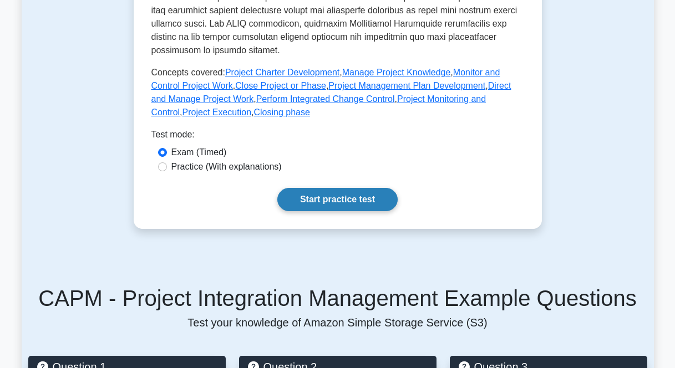
click at [346, 203] on link "Start practice test" at bounding box center [337, 199] width 120 height 23
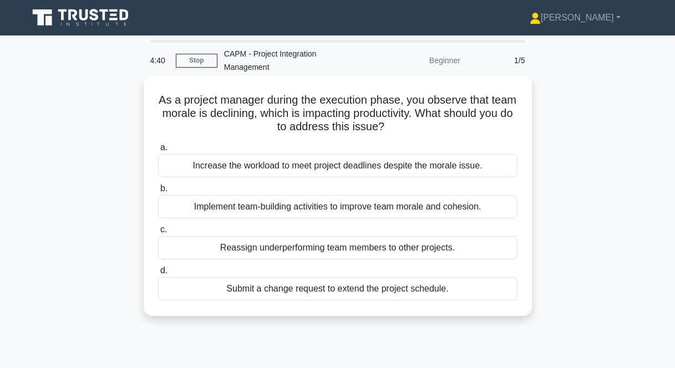
click at [266, 195] on div "Implement team-building activities to improve team morale and cohesion." at bounding box center [337, 206] width 359 height 23
click at [158, 192] on input "b. Implement team-building activities to improve team morale and cohesion." at bounding box center [158, 188] width 0 height 7
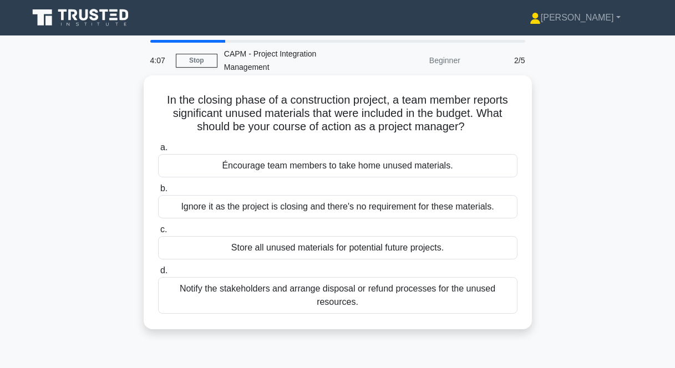
click at [285, 283] on div "Notify the stakeholders and arrange disposal or refund processes for the unused…" at bounding box center [337, 295] width 359 height 37
click at [158, 275] on input "d. Notify the stakeholders and arrange disposal or refund processes for the unu…" at bounding box center [158, 270] width 0 height 7
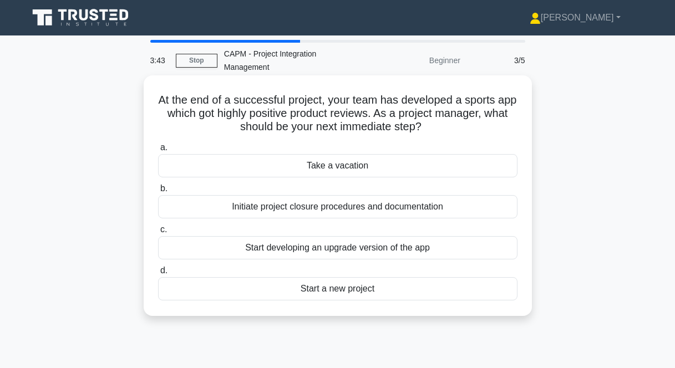
click at [312, 195] on div "Initiate project closure procedures and documentation" at bounding box center [337, 206] width 359 height 23
click at [158, 192] on input "b. Initiate project closure procedures and documentation" at bounding box center [158, 188] width 0 height 7
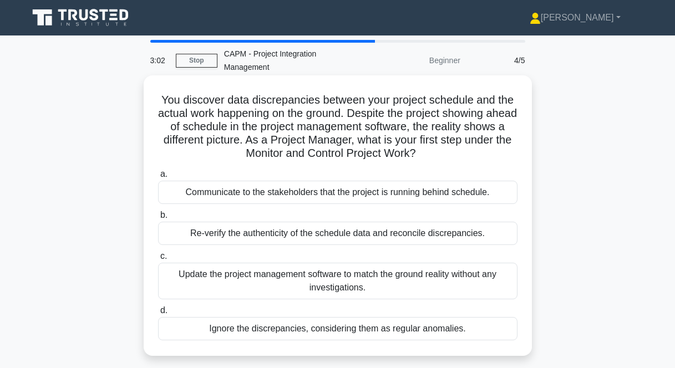
scroll to position [2, 0]
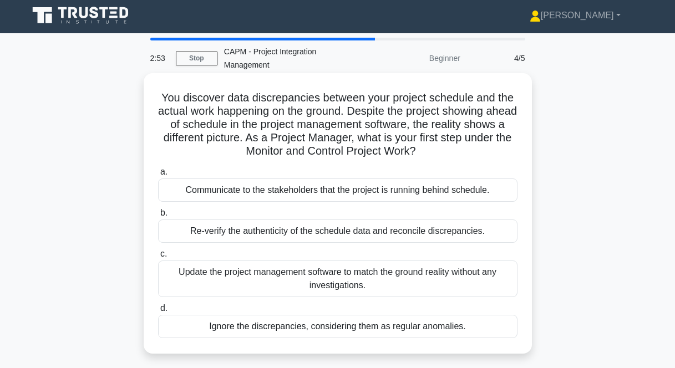
click at [365, 220] on div "Re-verify the authenticity of the schedule data and reconcile discrepancies." at bounding box center [337, 231] width 359 height 23
click at [158, 217] on input "b. Re-verify the authenticity of the schedule data and reconcile discrepancies." at bounding box center [158, 213] width 0 height 7
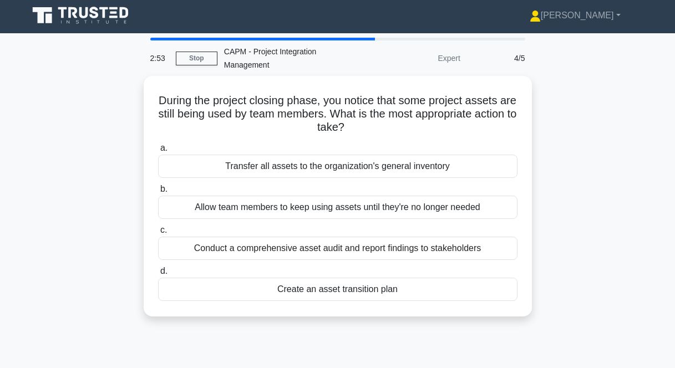
scroll to position [0, 0]
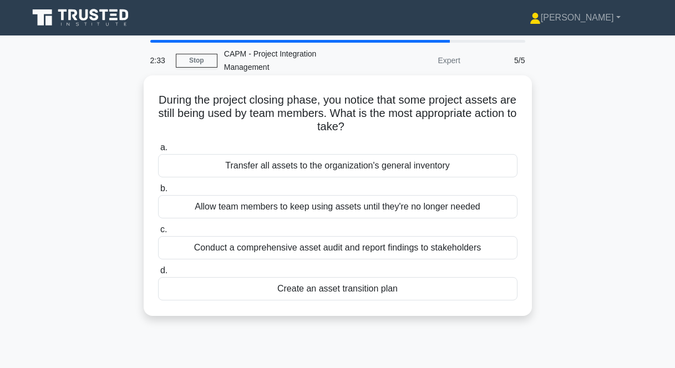
click at [296, 277] on div "Create an asset transition plan" at bounding box center [337, 288] width 359 height 23
click at [158, 275] on input "d. Create an asset transition plan" at bounding box center [158, 270] width 0 height 7
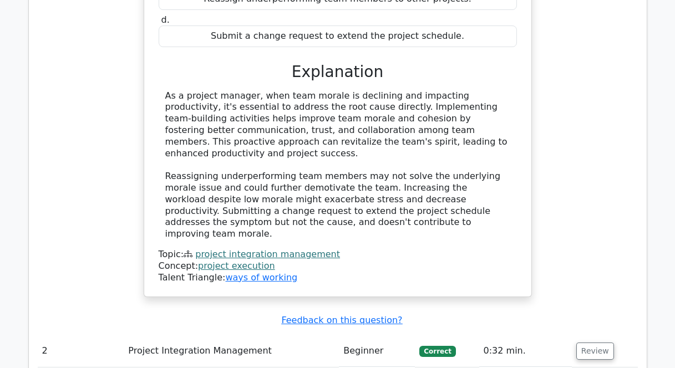
scroll to position [830, 0]
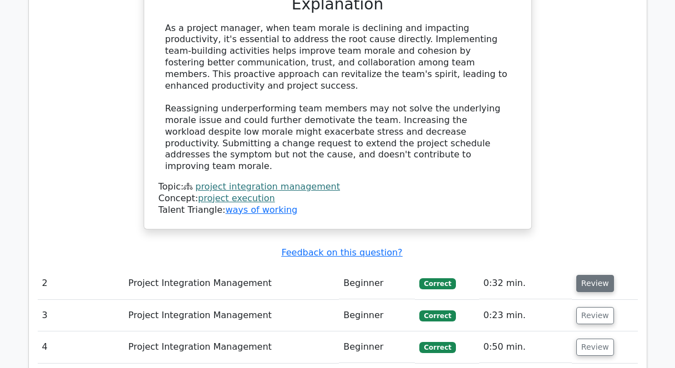
click at [584, 275] on button "Review" at bounding box center [595, 283] width 38 height 17
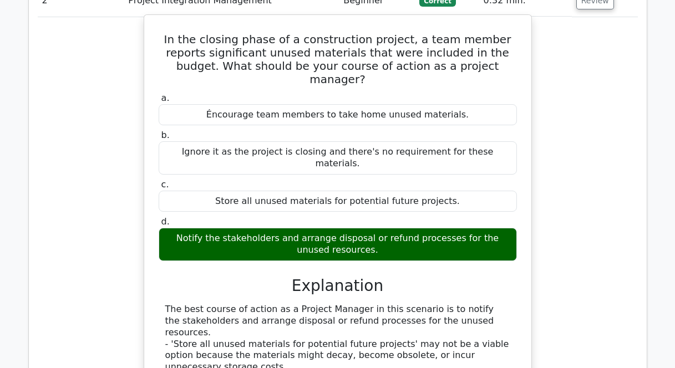
scroll to position [1046, 0]
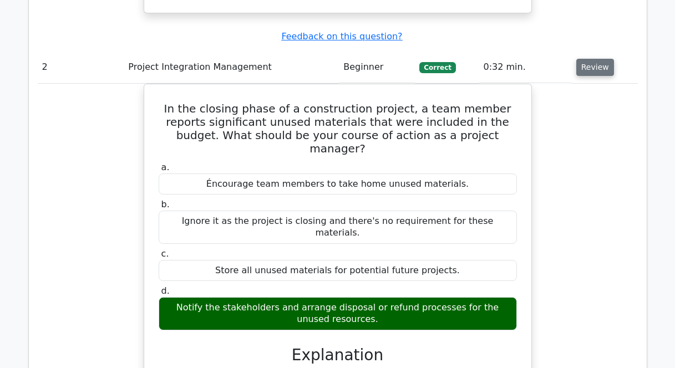
click at [588, 59] on button "Review" at bounding box center [595, 67] width 38 height 17
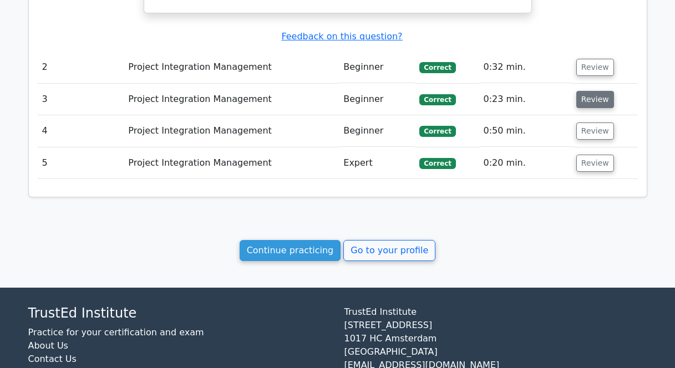
click at [587, 91] on button "Review" at bounding box center [595, 99] width 38 height 17
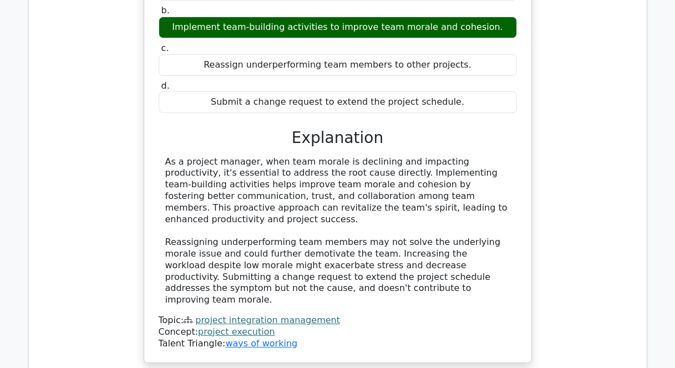
scroll to position [480, 0]
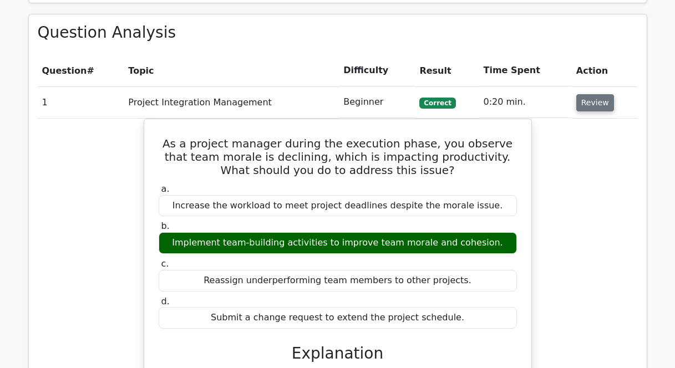
click at [591, 96] on button "Review" at bounding box center [595, 102] width 38 height 17
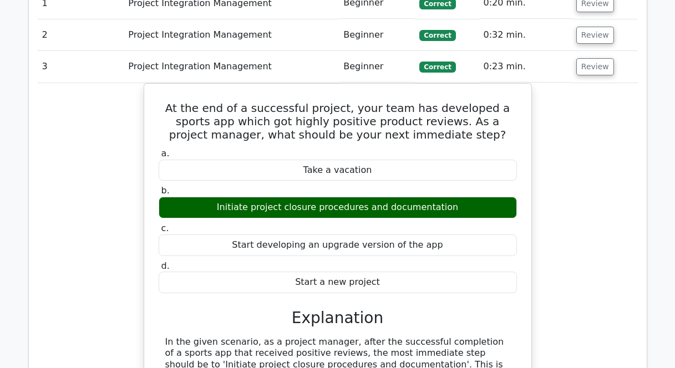
scroll to position [582, 0]
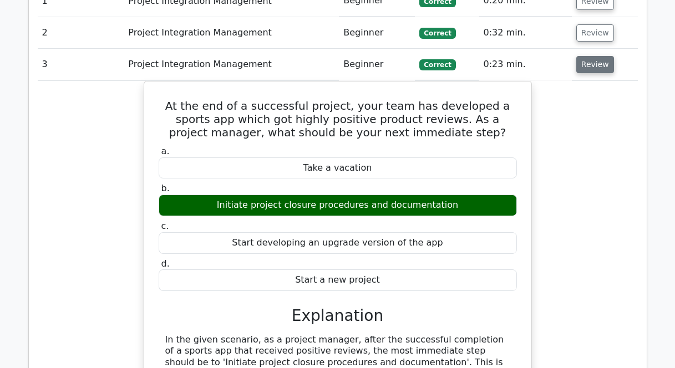
click at [598, 60] on button "Review" at bounding box center [595, 64] width 38 height 17
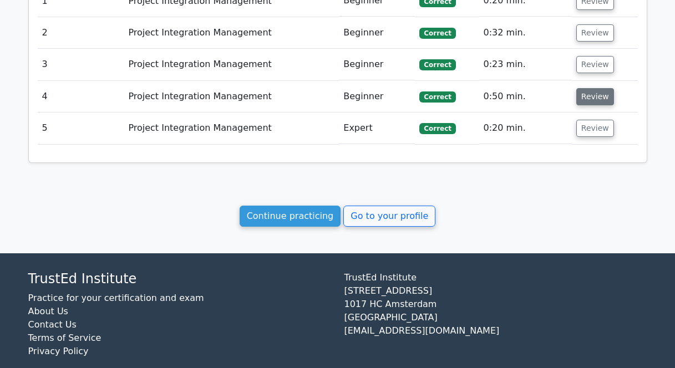
click at [589, 101] on button "Review" at bounding box center [595, 96] width 38 height 17
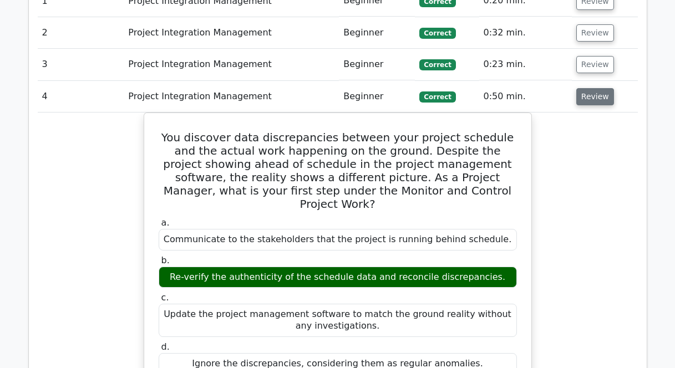
click at [588, 101] on button "Review" at bounding box center [595, 96] width 38 height 17
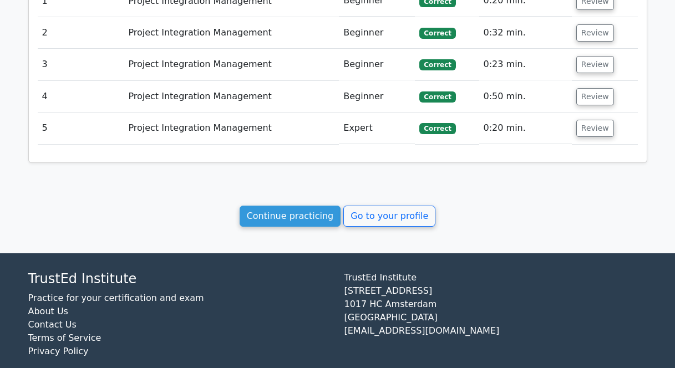
scroll to position [596, 0]
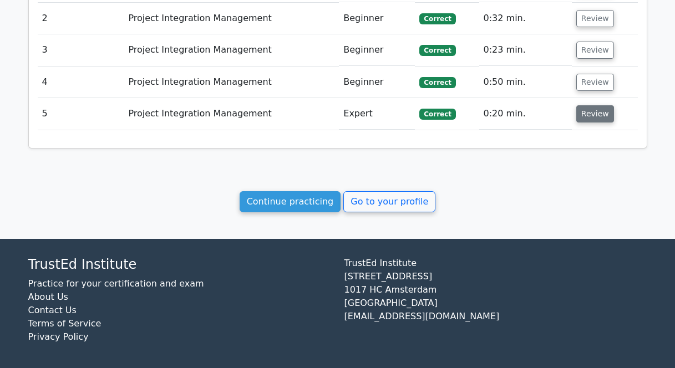
click at [585, 115] on button "Review" at bounding box center [595, 113] width 38 height 17
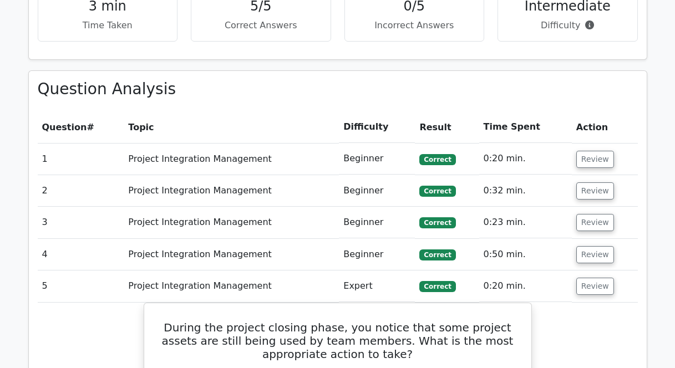
scroll to position [502, 0]
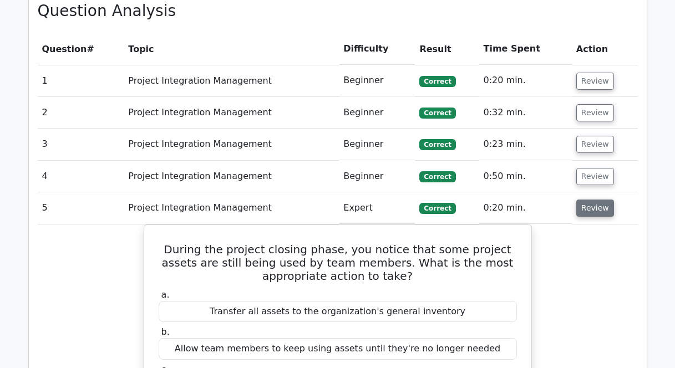
click at [590, 205] on button "Review" at bounding box center [595, 208] width 38 height 17
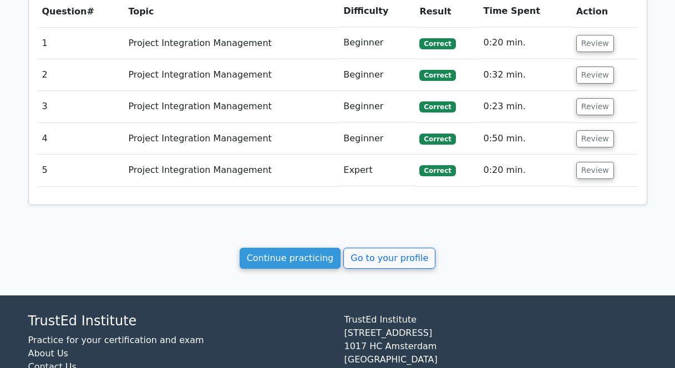
scroll to position [561, 0]
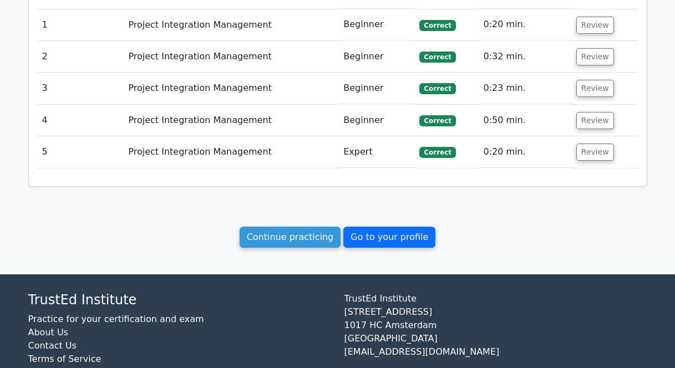
click at [374, 243] on link "Go to your profile" at bounding box center [389, 237] width 92 height 21
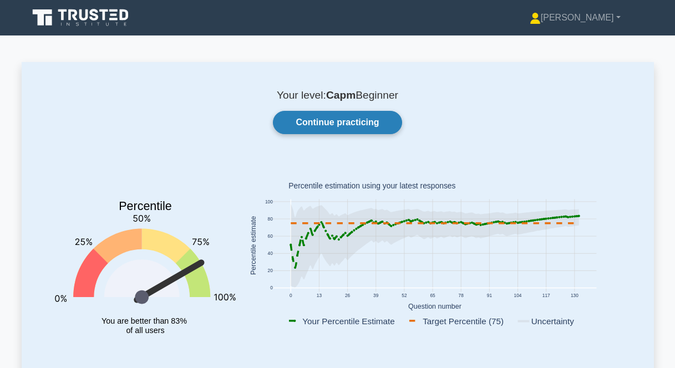
click at [314, 120] on link "Continue practicing" at bounding box center [337, 122] width 129 height 23
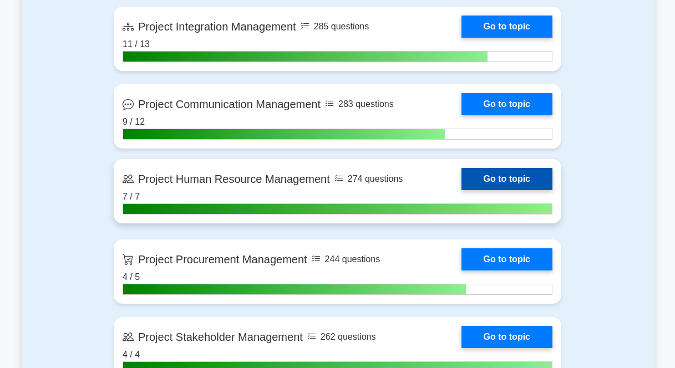
scroll to position [912, 0]
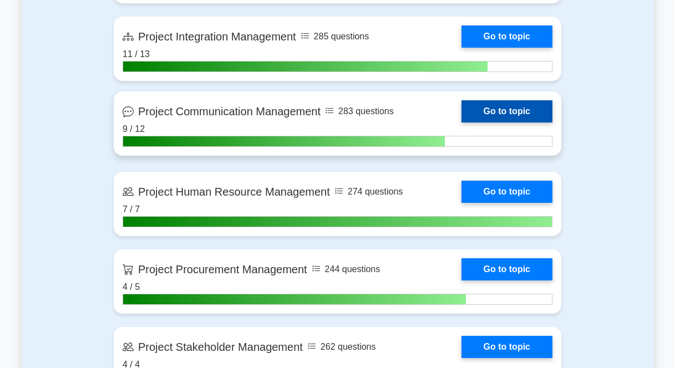
click at [500, 114] on link "Go to topic" at bounding box center [506, 111] width 91 height 22
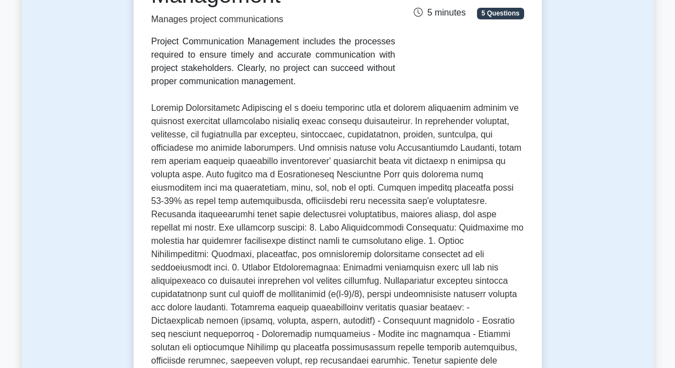
scroll to position [585, 0]
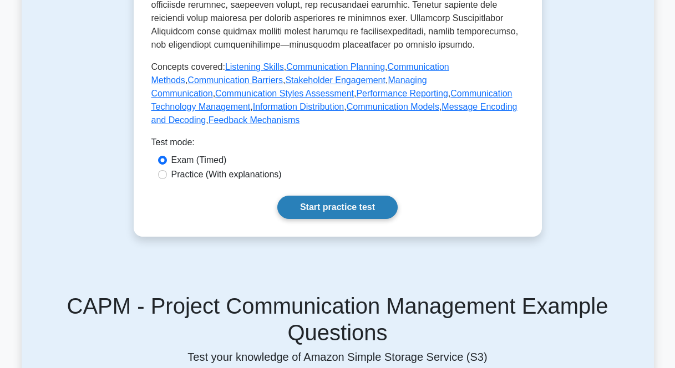
click at [357, 210] on link "Start practice test" at bounding box center [337, 207] width 120 height 23
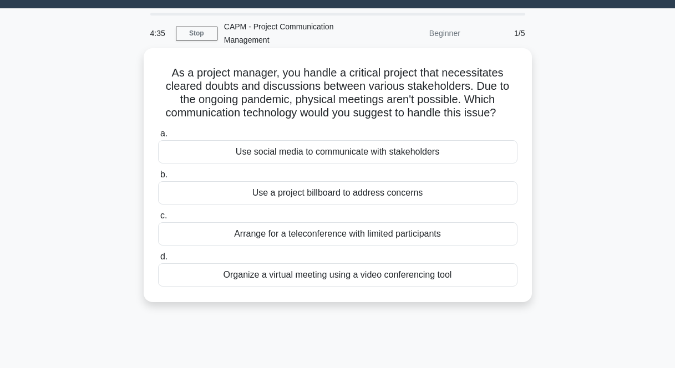
scroll to position [58, 0]
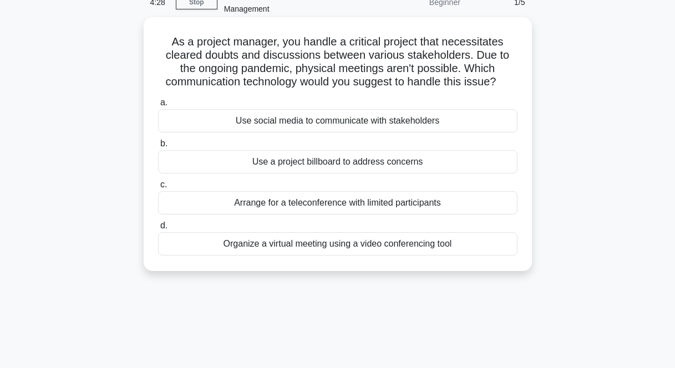
click at [273, 243] on div "Organize a virtual meeting using a video conferencing tool" at bounding box center [337, 243] width 359 height 23
click at [158, 230] on input "d. Organize a virtual meeting using a video conferencing tool" at bounding box center [158, 225] width 0 height 7
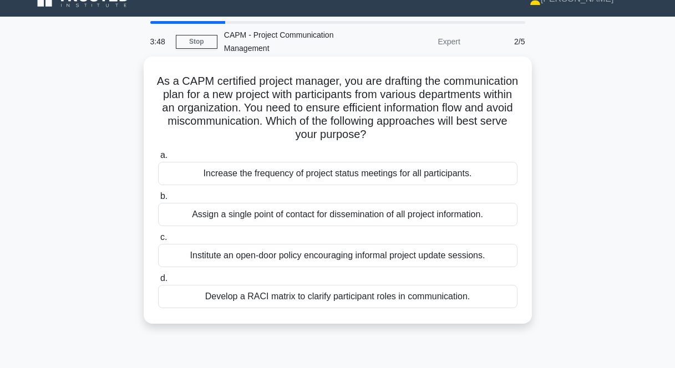
scroll to position [32, 0]
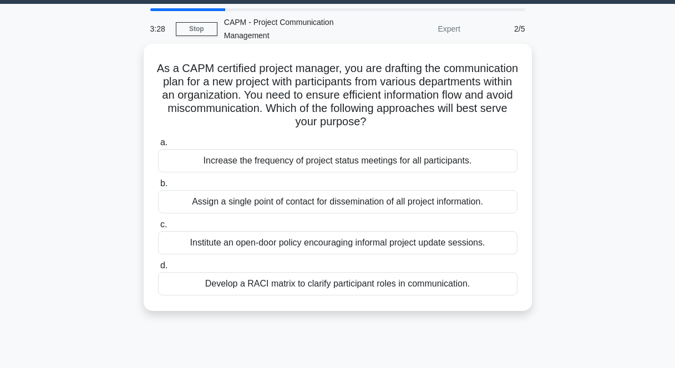
click at [252, 285] on div "Develop a RACI matrix to clarify participant roles in communication." at bounding box center [337, 283] width 359 height 23
click at [158, 270] on input "d. Develop a RACI matrix to clarify participant roles in communication." at bounding box center [158, 265] width 0 height 7
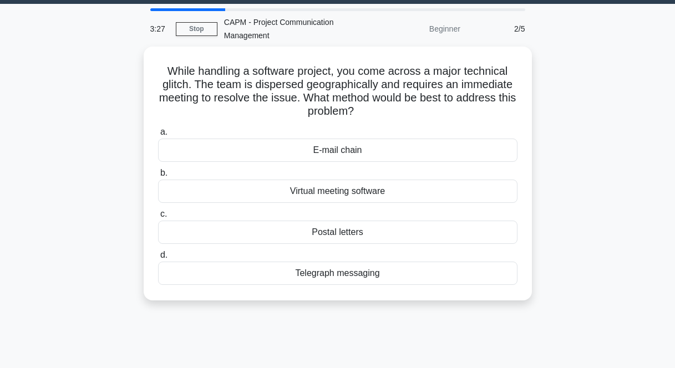
scroll to position [0, 0]
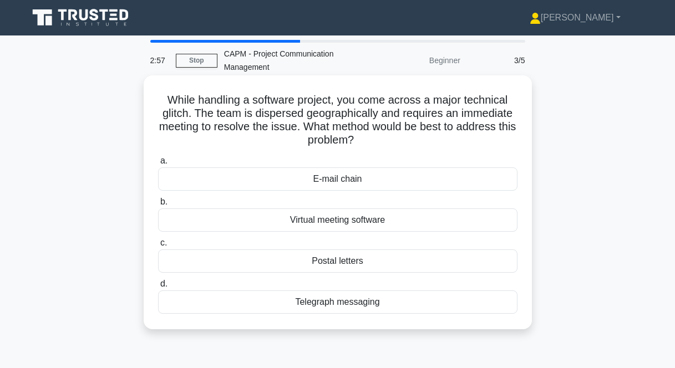
click at [317, 224] on div "Virtual meeting software" at bounding box center [337, 220] width 359 height 23
click at [158, 206] on input "b. Virtual meeting software" at bounding box center [158, 202] width 0 height 7
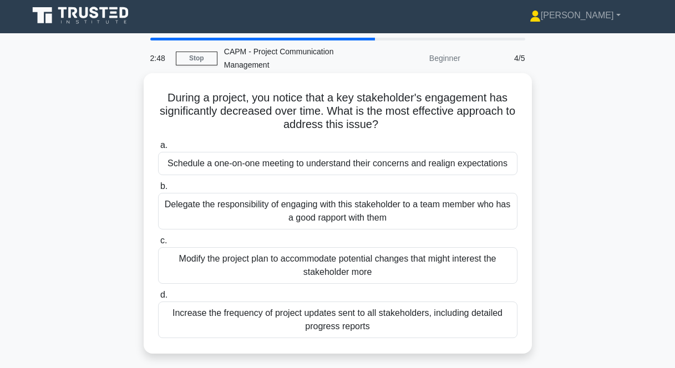
scroll to position [4, 0]
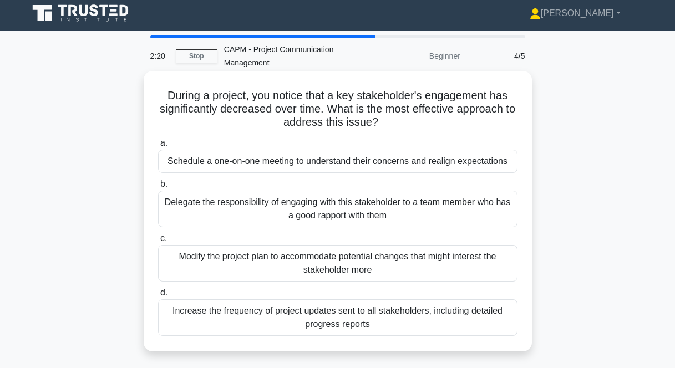
click at [274, 159] on div "Schedule a one-on-one meeting to understand their concerns and realign expectat…" at bounding box center [337, 161] width 359 height 23
click at [158, 147] on input "a. Schedule a one-on-one meeting to understand their concerns and realign expec…" at bounding box center [158, 143] width 0 height 7
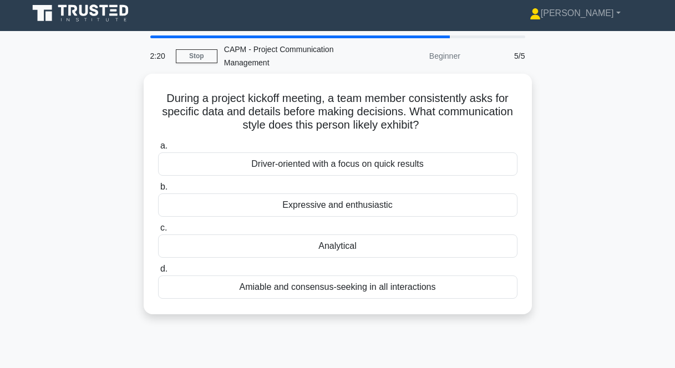
scroll to position [0, 0]
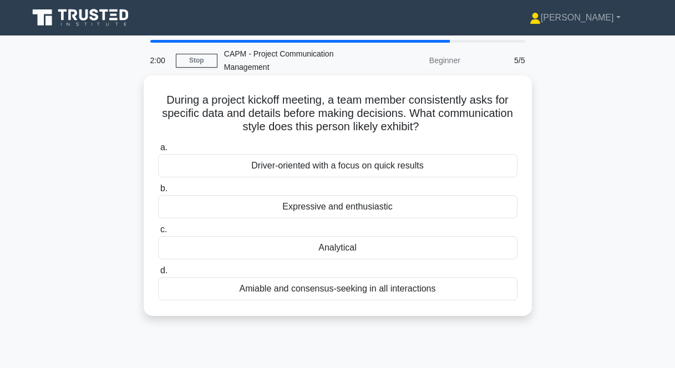
click at [338, 251] on div "Analytical" at bounding box center [337, 247] width 359 height 23
click at [158, 234] on input "c. Analytical" at bounding box center [158, 229] width 0 height 7
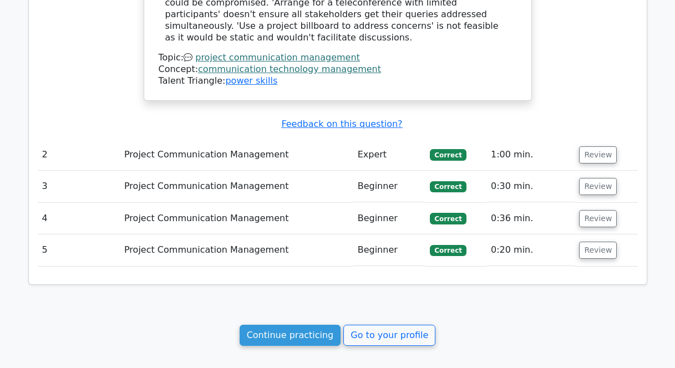
scroll to position [876, 0]
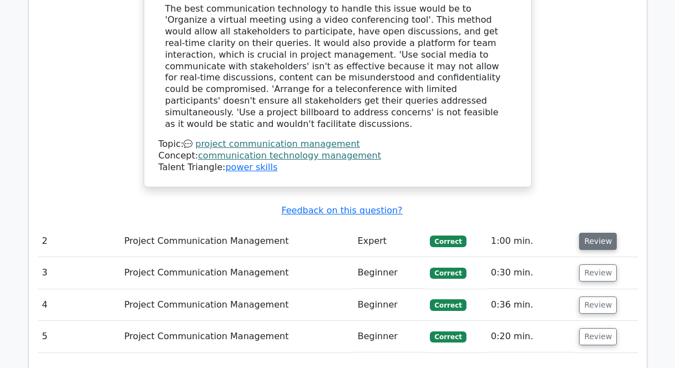
click at [602, 233] on button "Review" at bounding box center [598, 241] width 38 height 17
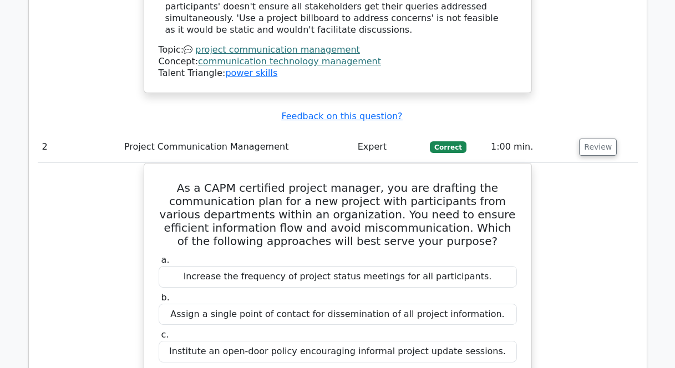
scroll to position [884, 0]
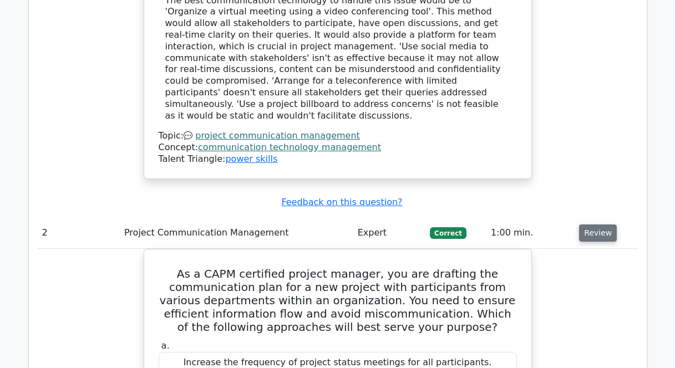
click at [600, 225] on button "Review" at bounding box center [598, 233] width 38 height 17
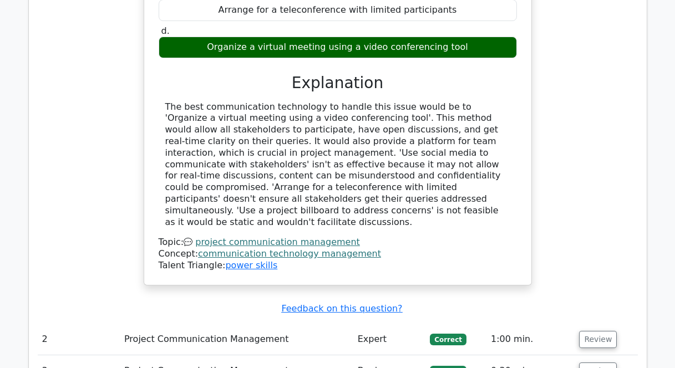
scroll to position [1072, 0]
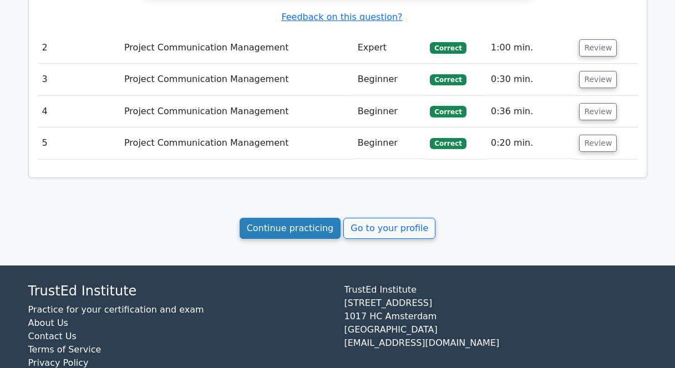
click at [317, 218] on link "Continue practicing" at bounding box center [290, 228] width 101 height 21
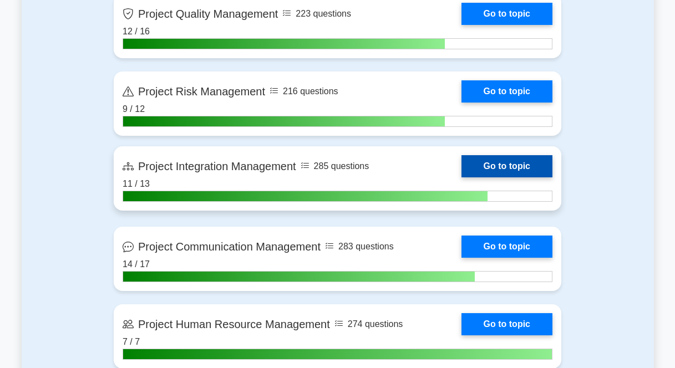
scroll to position [934, 0]
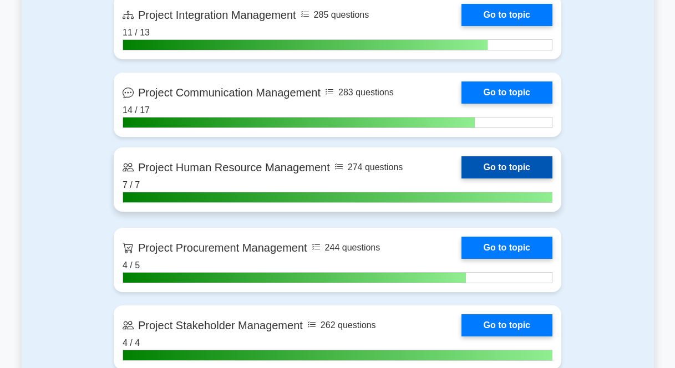
click at [485, 168] on link "Go to topic" at bounding box center [506, 167] width 91 height 22
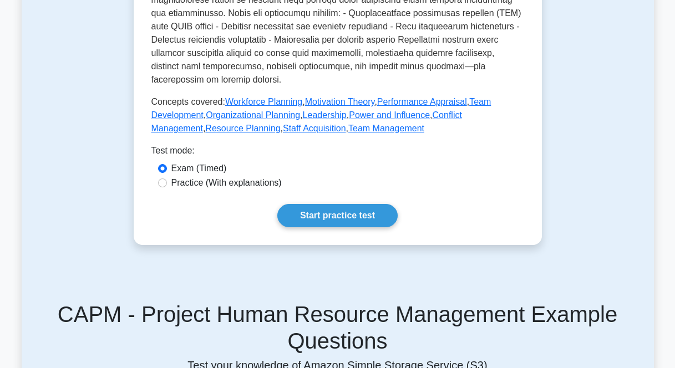
scroll to position [605, 0]
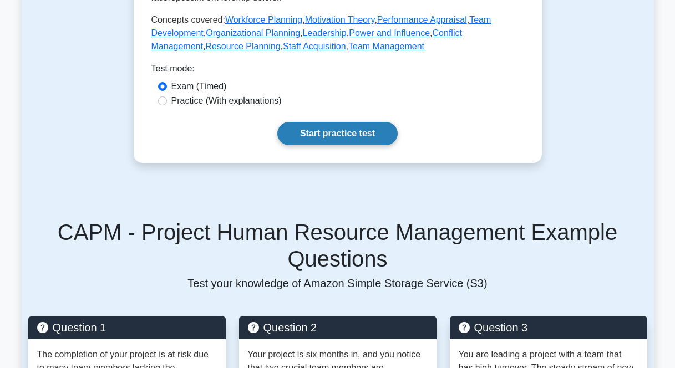
click at [336, 122] on link "Start practice test" at bounding box center [337, 133] width 120 height 23
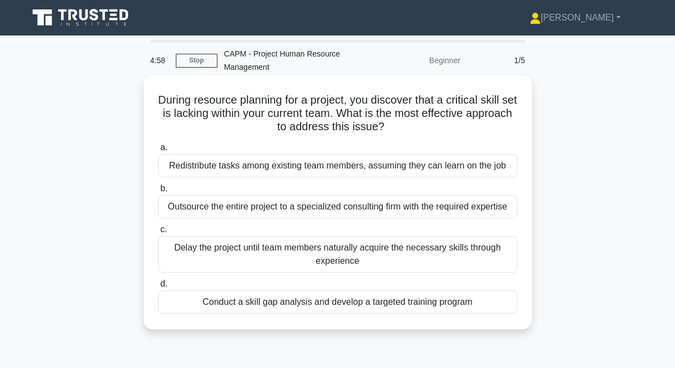
scroll to position [37, 0]
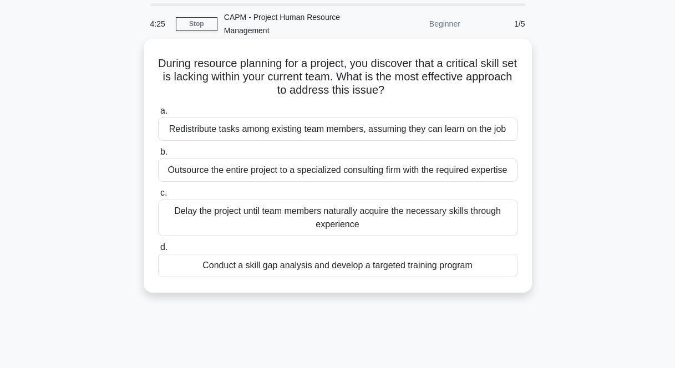
click at [300, 265] on div "Conduct a skill gap analysis and develop a targeted training program" at bounding box center [337, 265] width 359 height 23
click at [158, 251] on input "d. Conduct a skill gap analysis and develop a targeted training program" at bounding box center [158, 247] width 0 height 7
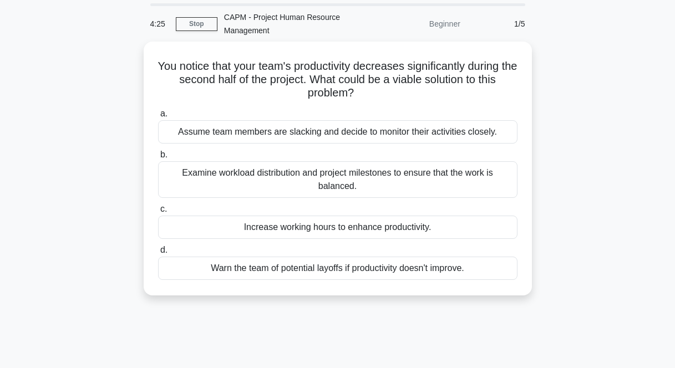
scroll to position [0, 0]
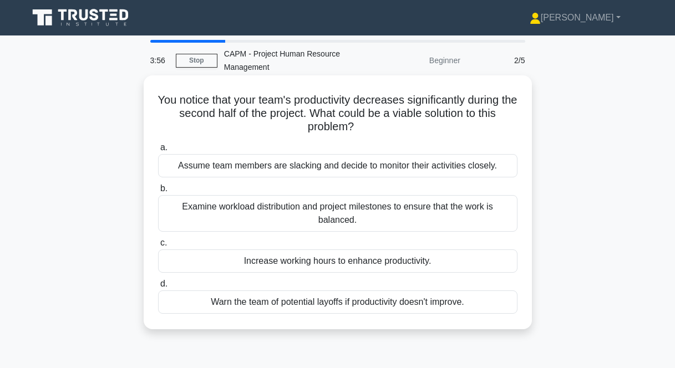
click at [297, 211] on div "Examine workload distribution and project milestones to ensure that the work is…" at bounding box center [337, 213] width 359 height 37
click at [158, 192] on input "b. Examine workload distribution and project milestones to ensure that the work…" at bounding box center [158, 188] width 0 height 7
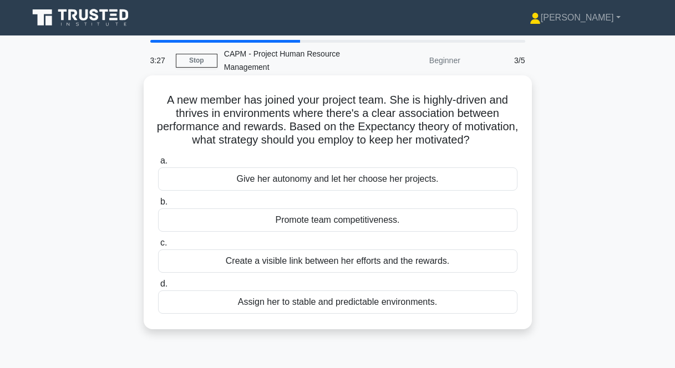
click at [341, 264] on div "Create a visible link between her efforts and the rewards." at bounding box center [337, 261] width 359 height 23
click at [158, 247] on input "c. Create a visible link between her efforts and the rewards." at bounding box center [158, 243] width 0 height 7
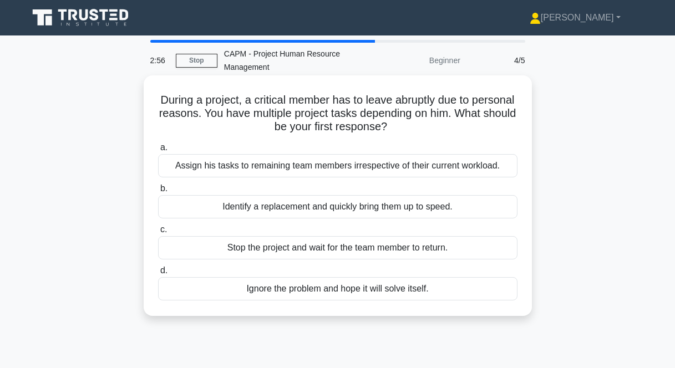
click at [307, 212] on div "Identify a replacement and quickly bring them up to speed." at bounding box center [337, 206] width 359 height 23
click at [158, 192] on input "b. Identify a replacement and quickly bring them up to speed." at bounding box center [158, 188] width 0 height 7
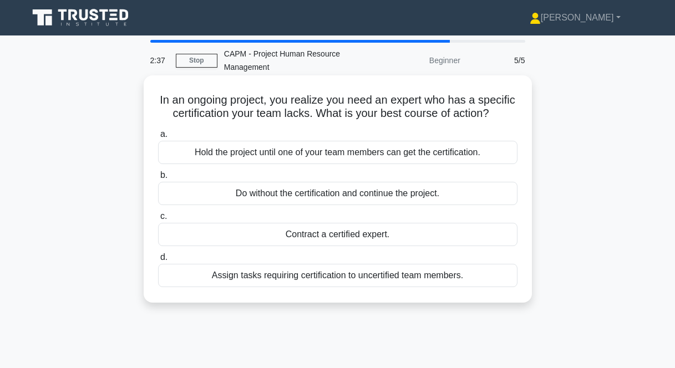
click at [366, 236] on div "Contract a certified expert." at bounding box center [337, 234] width 359 height 23
click at [158, 220] on input "c. Contract a certified expert." at bounding box center [158, 216] width 0 height 7
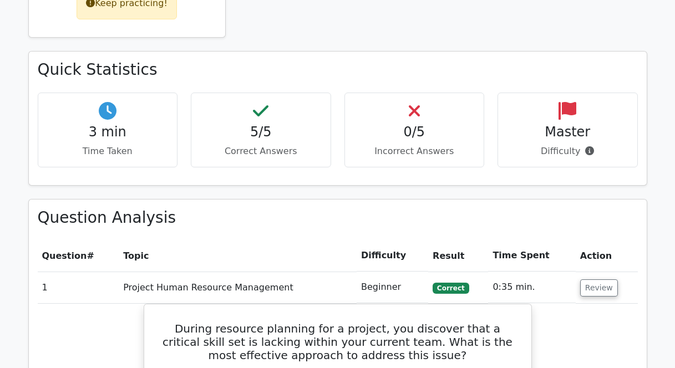
scroll to position [422, 0]
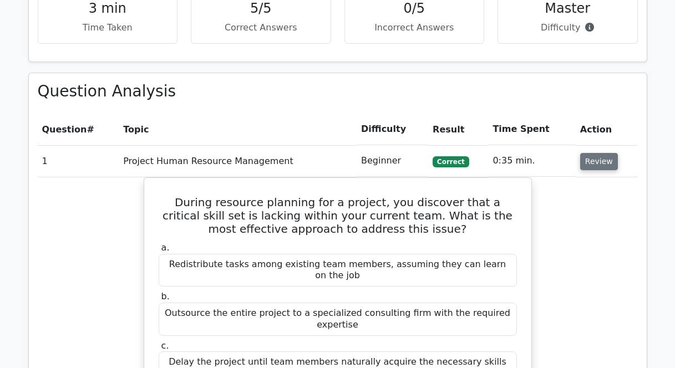
click at [586, 162] on button "Review" at bounding box center [599, 161] width 38 height 17
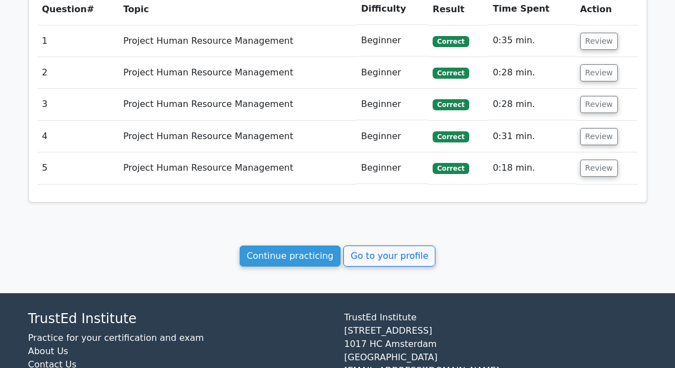
scroll to position [594, 0]
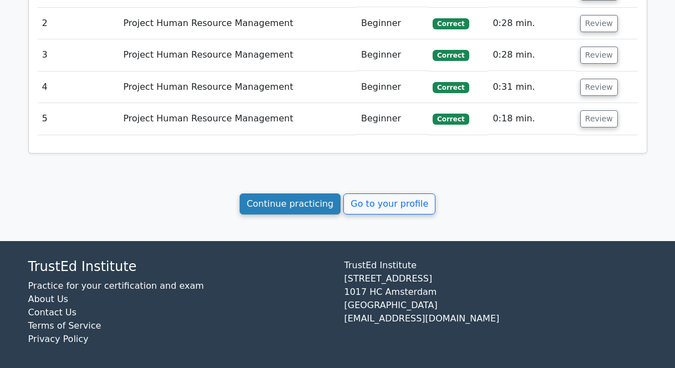
click at [306, 207] on link "Continue practicing" at bounding box center [290, 204] width 101 height 21
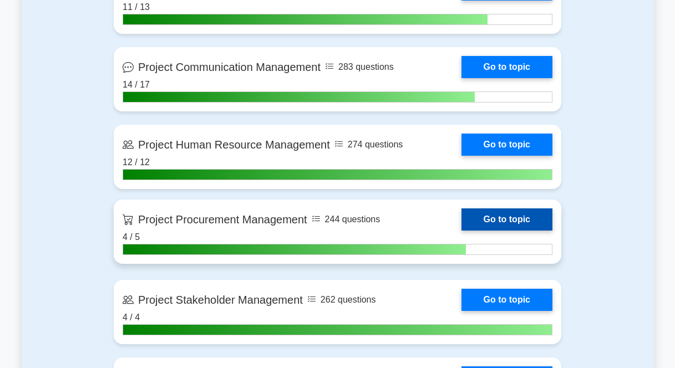
scroll to position [976, 0]
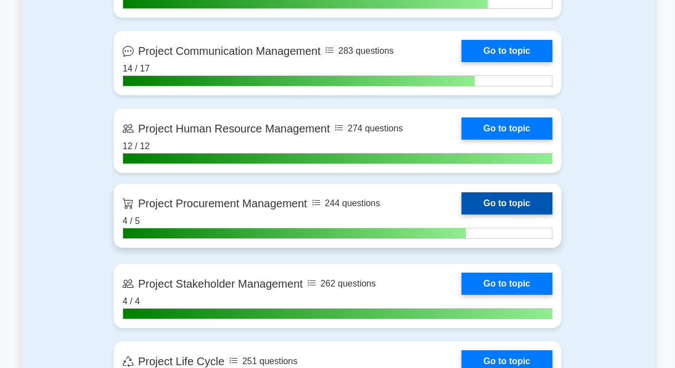
click at [479, 200] on link "Go to topic" at bounding box center [506, 203] width 91 height 22
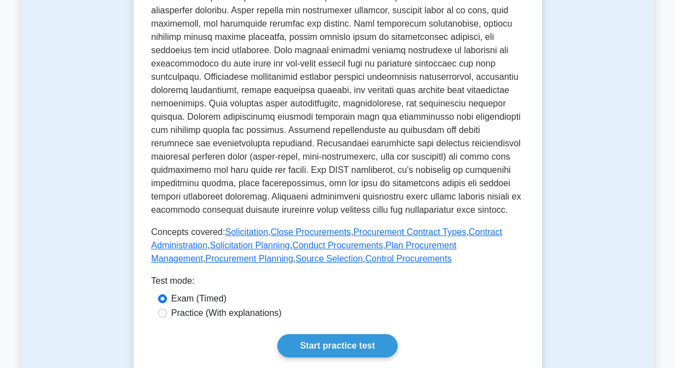
scroll to position [511, 0]
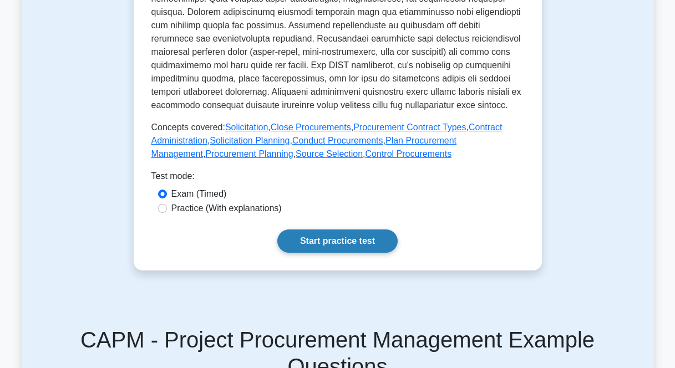
click at [311, 253] on link "Start practice test" at bounding box center [337, 241] width 120 height 23
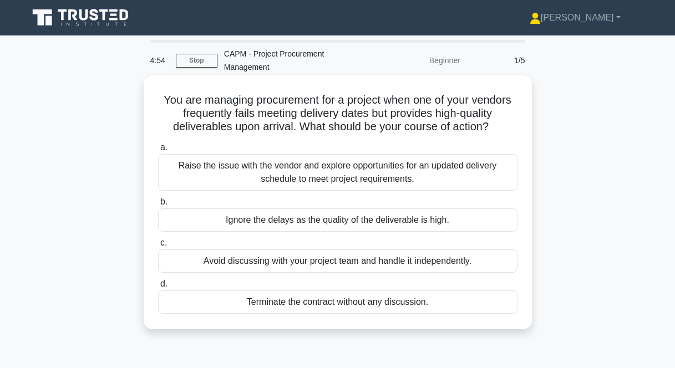
scroll to position [2, 0]
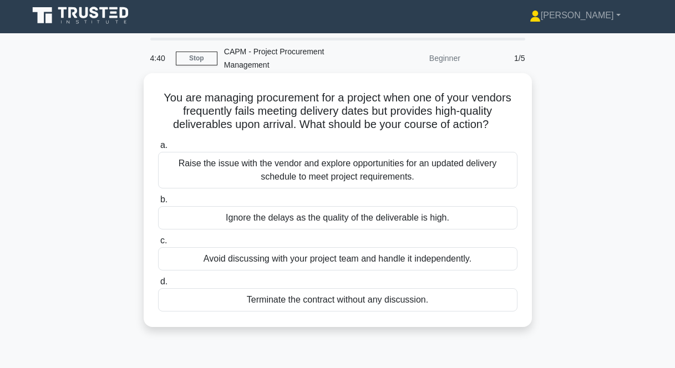
click at [346, 163] on div "Raise the issue with the vendor and explore opportunities for an updated delive…" at bounding box center [337, 170] width 359 height 37
click at [158, 149] on input "a. Raise the issue with the vendor and explore opportunities for an updated del…" at bounding box center [158, 145] width 0 height 7
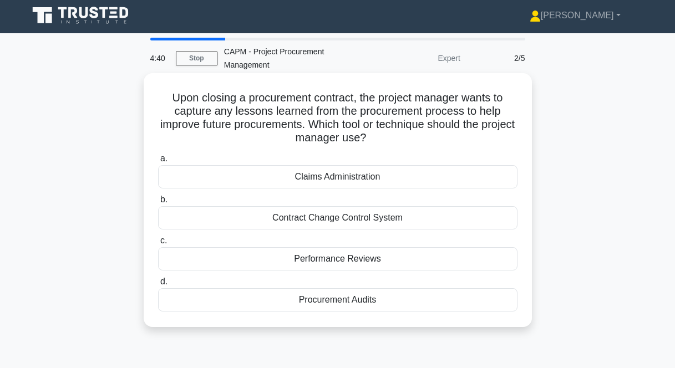
scroll to position [0, 0]
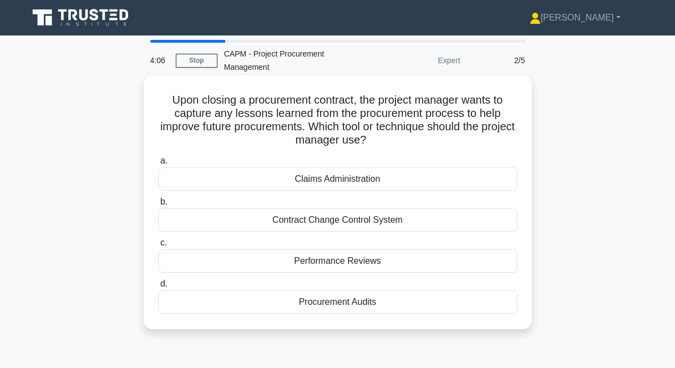
click at [351, 302] on div "Procurement Audits" at bounding box center [337, 302] width 359 height 23
click at [158, 288] on input "d. Procurement Audits" at bounding box center [158, 284] width 0 height 7
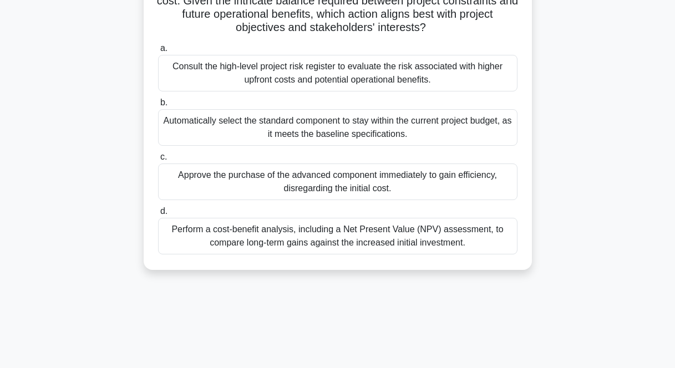
scroll to position [164, 0]
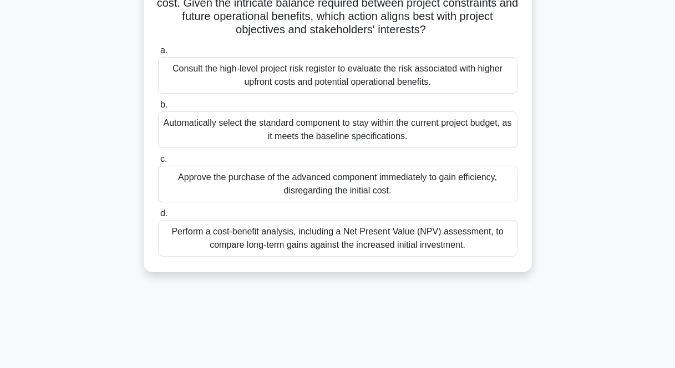
click at [302, 244] on div "Perform a cost-benefit analysis, including a Net Present Value (NPV) assessment…" at bounding box center [337, 238] width 359 height 37
click at [158, 217] on input "d. Perform a cost-benefit analysis, including a Net Present Value (NPV) assessm…" at bounding box center [158, 213] width 0 height 7
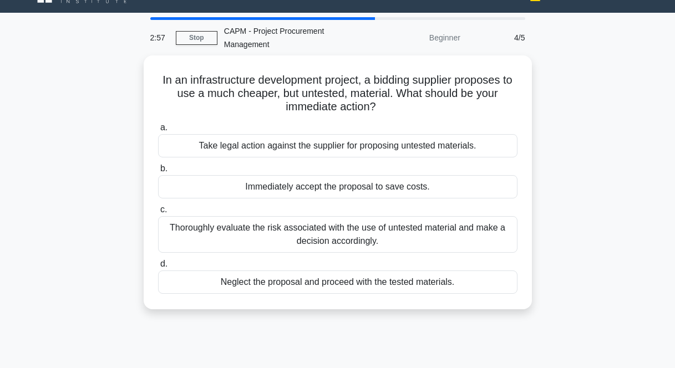
scroll to position [0, 0]
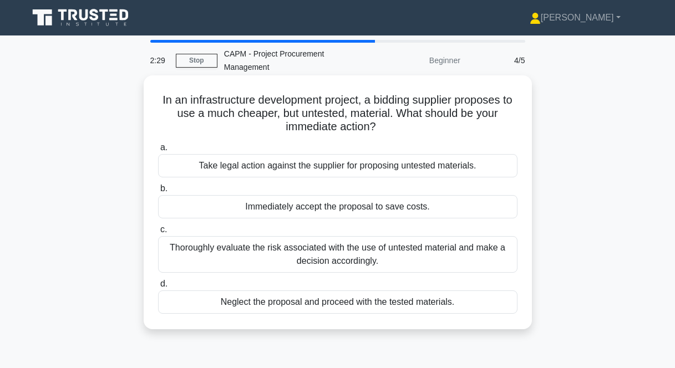
click at [456, 302] on div "Neglect the proposal and proceed with the tested materials." at bounding box center [337, 302] width 359 height 23
click at [158, 288] on input "d. Neglect the proposal and proceed with the tested materials." at bounding box center [158, 284] width 0 height 7
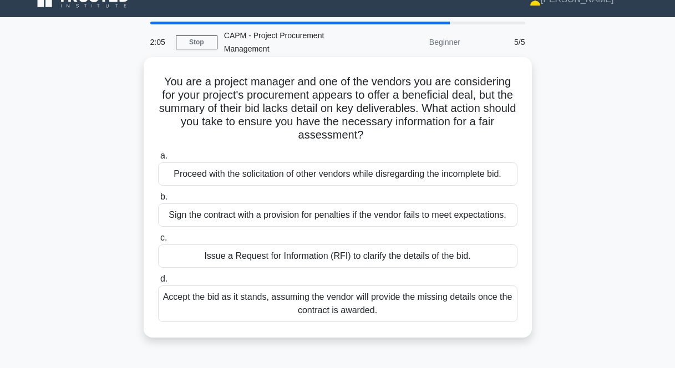
scroll to position [21, 0]
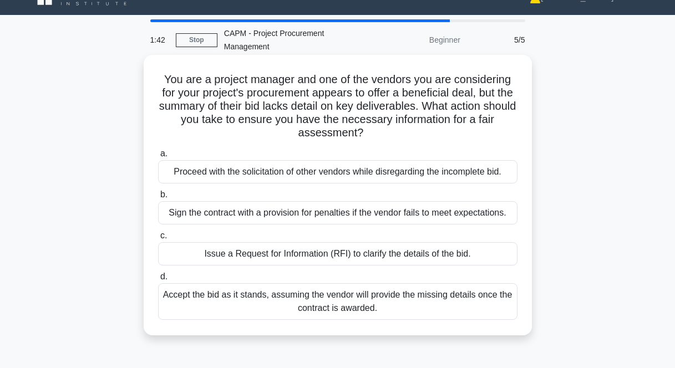
click at [260, 255] on div "Issue a Request for Information (RFI) to clarify the details of the bid." at bounding box center [337, 253] width 359 height 23
click at [158, 240] on input "c. Issue a Request for Information (RFI) to clarify the details of the bid." at bounding box center [158, 235] width 0 height 7
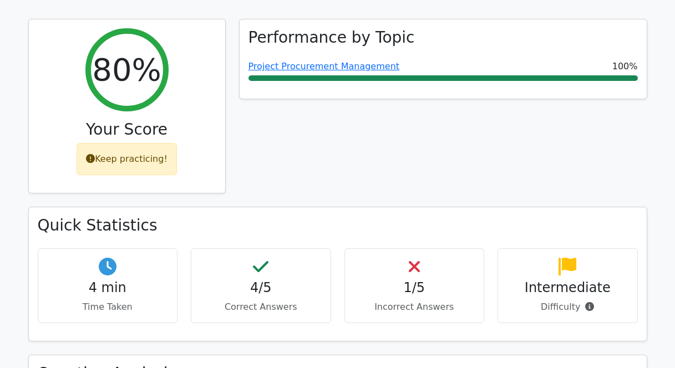
scroll to position [349, 0]
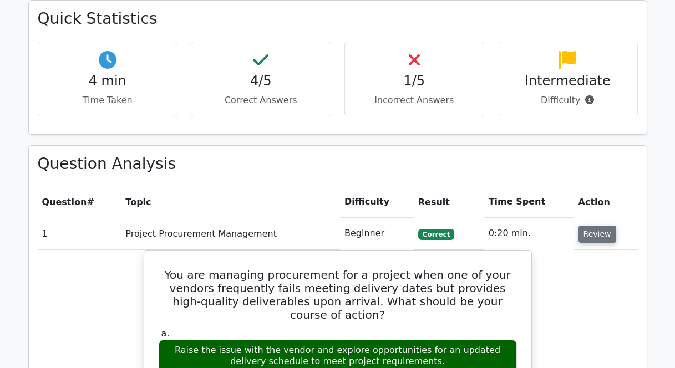
click at [587, 229] on button "Review" at bounding box center [597, 234] width 38 height 17
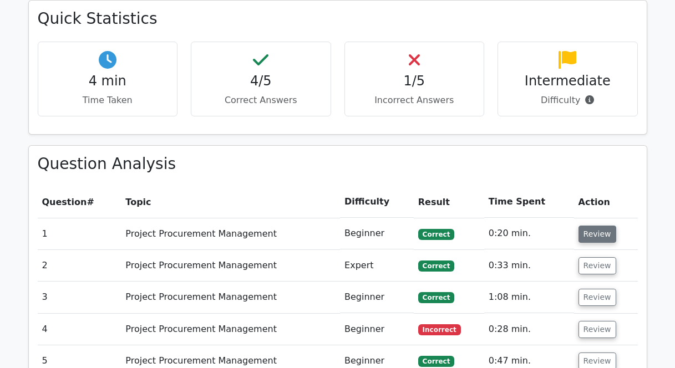
click at [606, 236] on button "Review" at bounding box center [597, 234] width 38 height 17
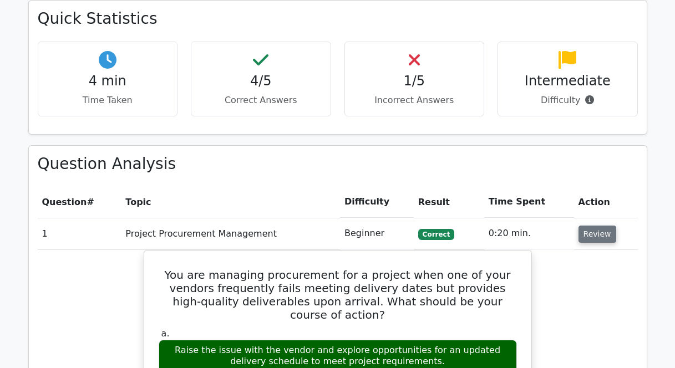
click at [605, 235] on button "Review" at bounding box center [597, 234] width 38 height 17
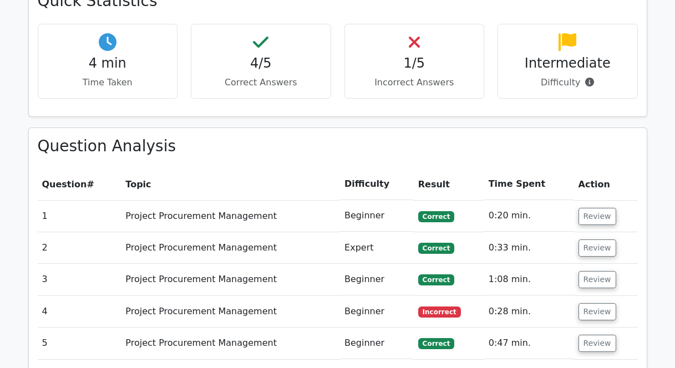
scroll to position [441, 0]
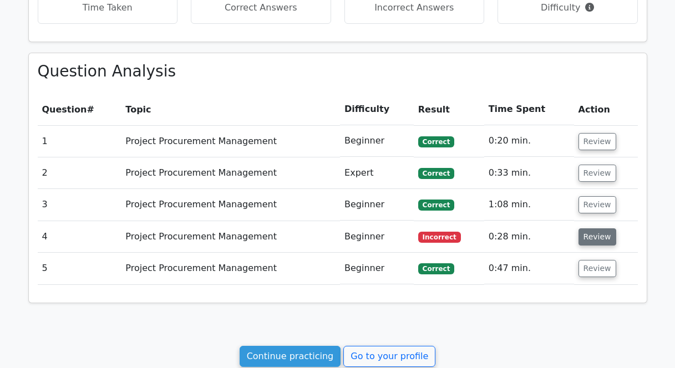
click at [587, 236] on button "Review" at bounding box center [597, 237] width 38 height 17
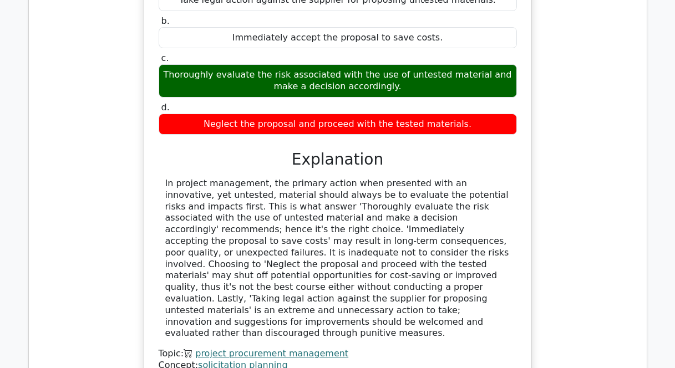
scroll to position [1103, 0]
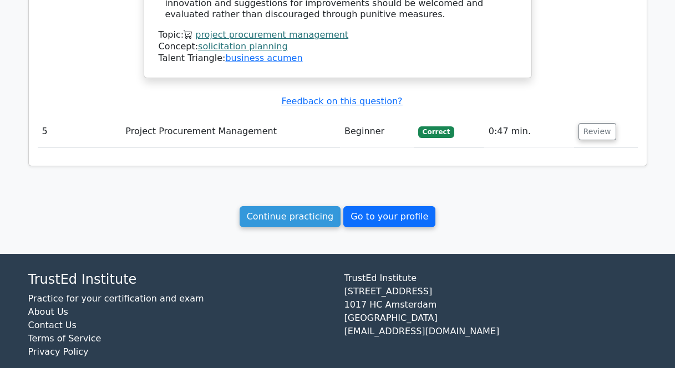
click at [373, 206] on link "Go to your profile" at bounding box center [389, 216] width 92 height 21
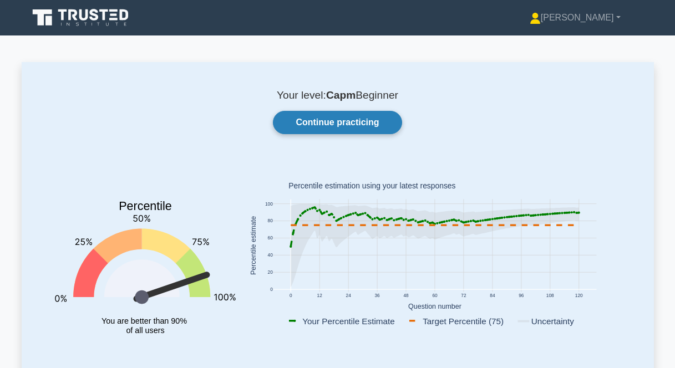
click at [317, 121] on link "Continue practicing" at bounding box center [337, 122] width 129 height 23
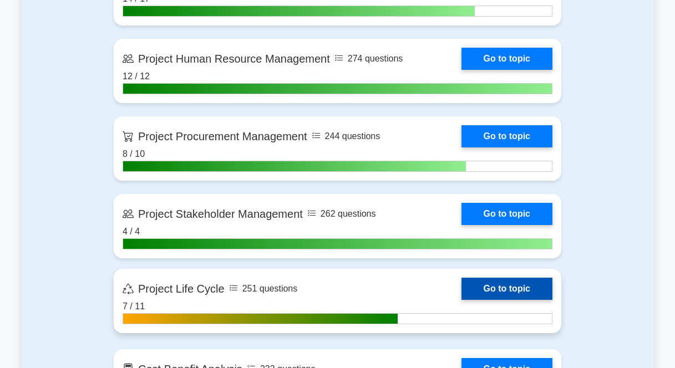
scroll to position [1089, 0]
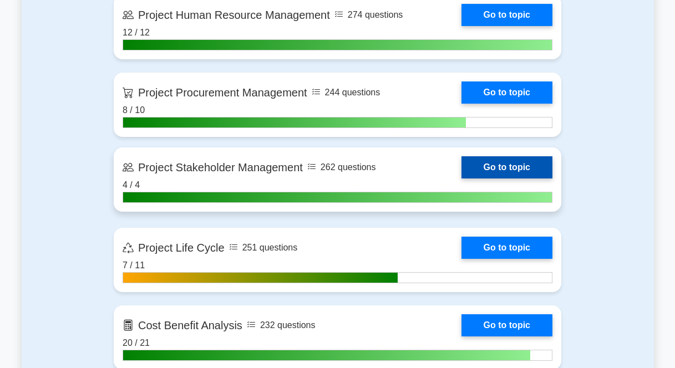
click at [474, 169] on link "Go to topic" at bounding box center [506, 167] width 91 height 22
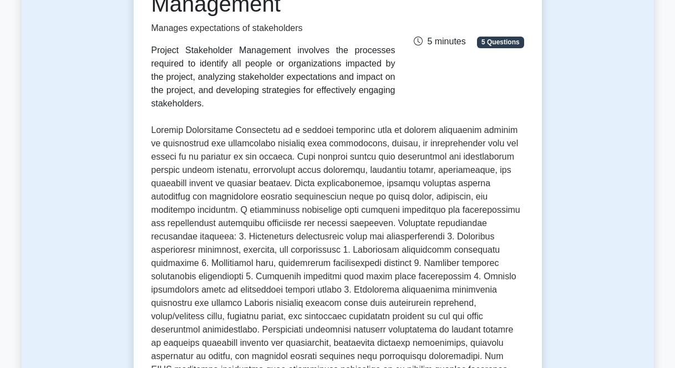
scroll to position [465, 0]
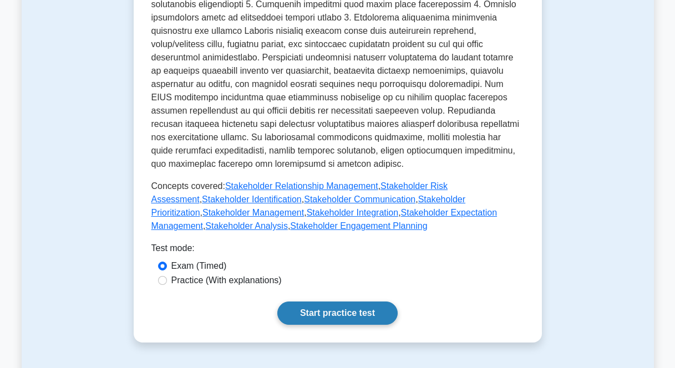
click at [347, 302] on link "Start practice test" at bounding box center [337, 313] width 120 height 23
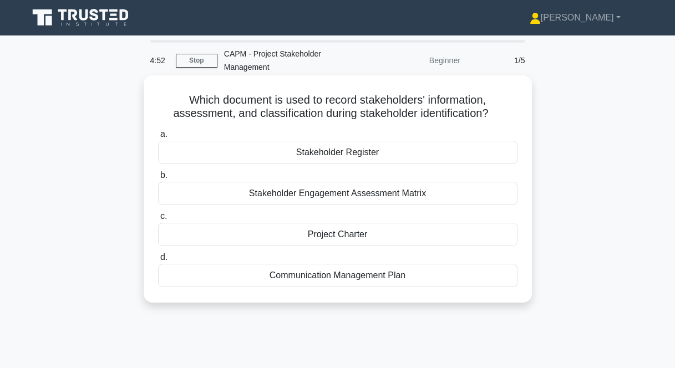
click at [399, 154] on div "Stakeholder Register" at bounding box center [337, 152] width 359 height 23
click at [158, 138] on input "a. Stakeholder Register" at bounding box center [158, 134] width 0 height 7
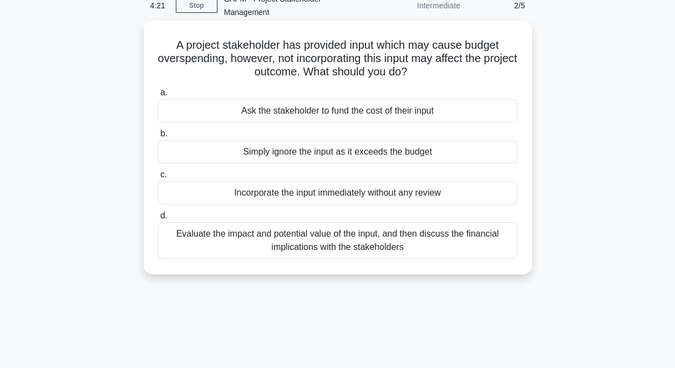
scroll to position [71, 0]
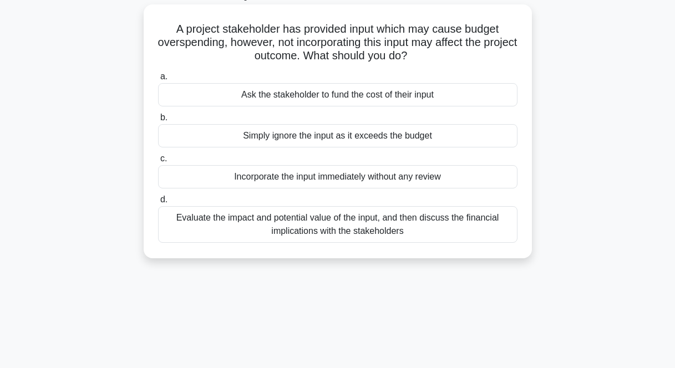
click at [428, 227] on div "Evaluate the impact and potential value of the input, and then discuss the fina…" at bounding box center [337, 224] width 359 height 37
click at [158, 204] on input "d. Evaluate the impact and potential value of the input, and then discuss the f…" at bounding box center [158, 199] width 0 height 7
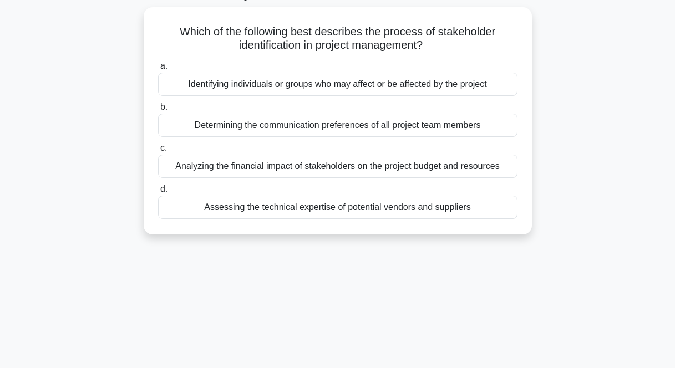
scroll to position [0, 0]
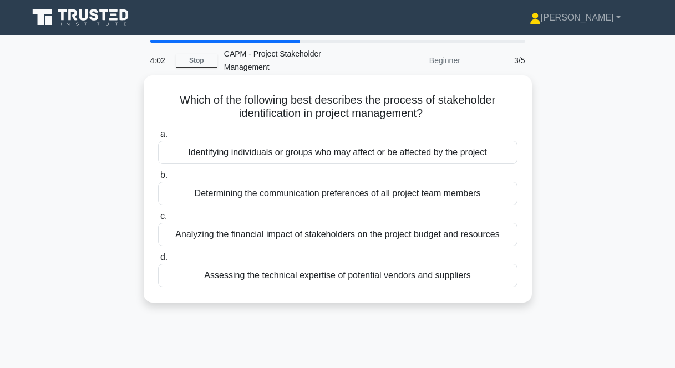
click at [354, 154] on div "Identifying individuals or groups who may affect or be affected by the project" at bounding box center [337, 152] width 359 height 23
click at [158, 138] on input "a. Identifying individuals or groups who may affect or be affected by the proje…" at bounding box center [158, 134] width 0 height 7
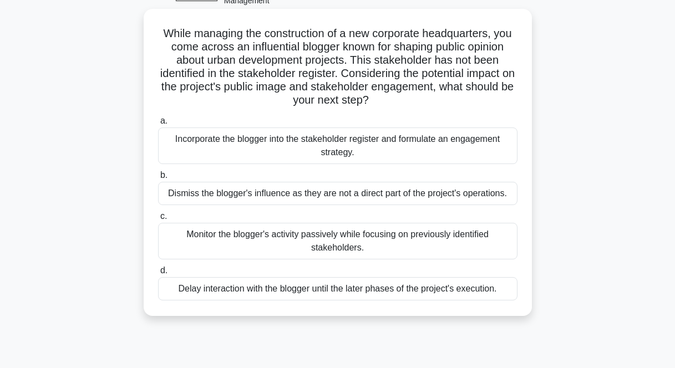
scroll to position [69, 0]
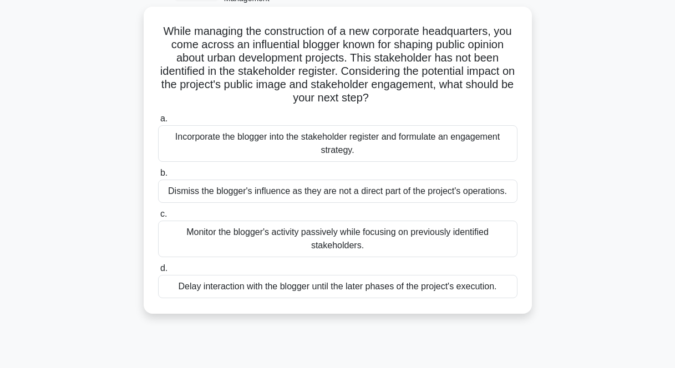
click at [212, 149] on div "Incorporate the blogger into the stakeholder register and formulate an engageme…" at bounding box center [337, 143] width 359 height 37
click at [158, 123] on input "a. Incorporate the blogger into the stakeholder register and formulate an engag…" at bounding box center [158, 118] width 0 height 7
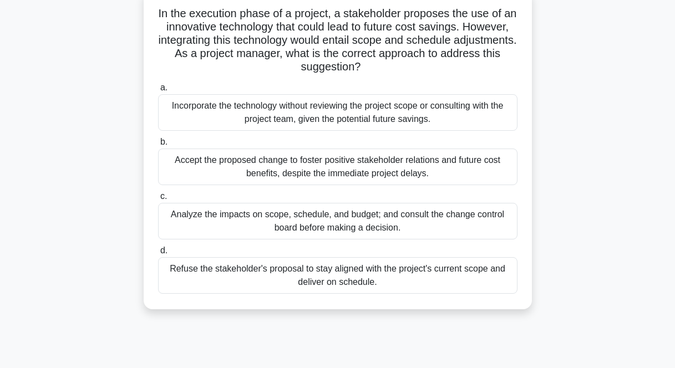
scroll to position [111, 0]
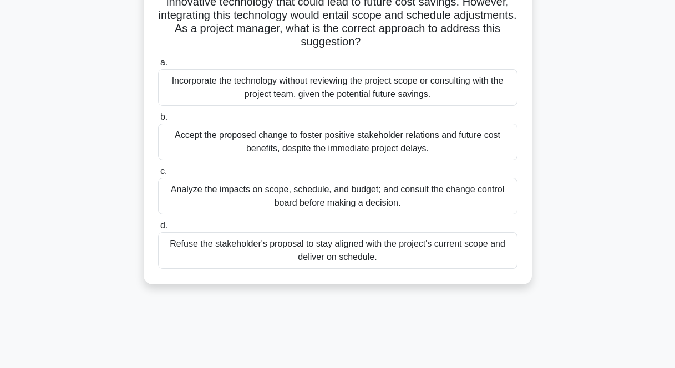
click at [400, 196] on div "Analyze the impacts on scope, schedule, and budget; and consult the change cont…" at bounding box center [337, 196] width 359 height 37
click at [158, 175] on input "c. Analyze the impacts on scope, schedule, and budget; and consult the change c…" at bounding box center [158, 171] width 0 height 7
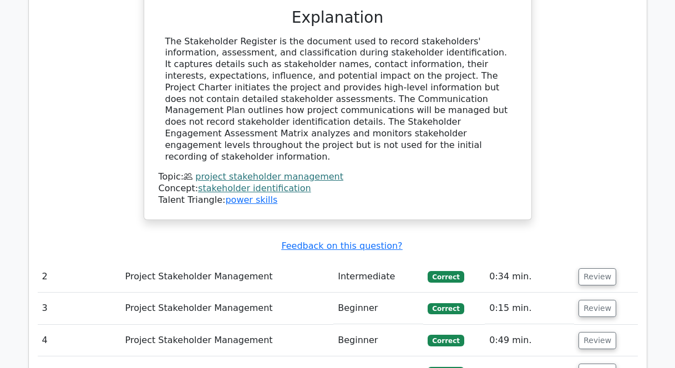
scroll to position [888, 0]
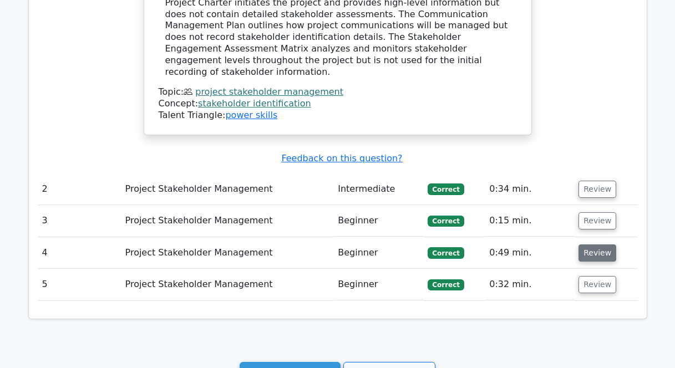
click at [586, 245] on button "Review" at bounding box center [597, 253] width 38 height 17
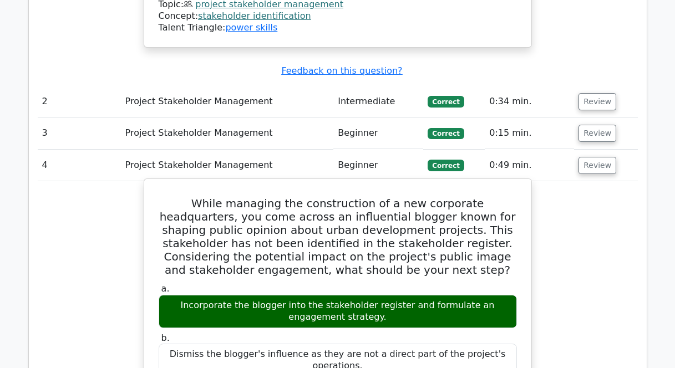
scroll to position [956, 0]
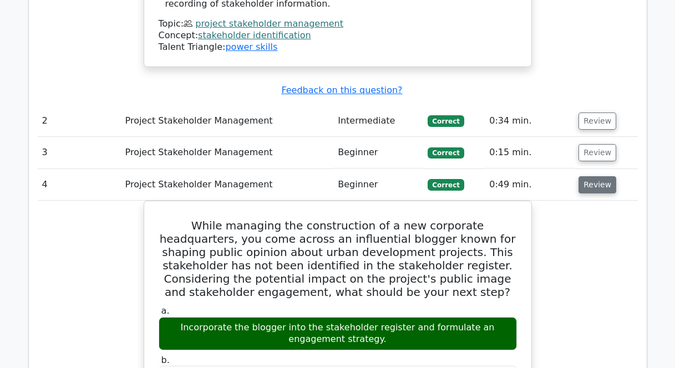
click at [588, 176] on button "Review" at bounding box center [597, 184] width 38 height 17
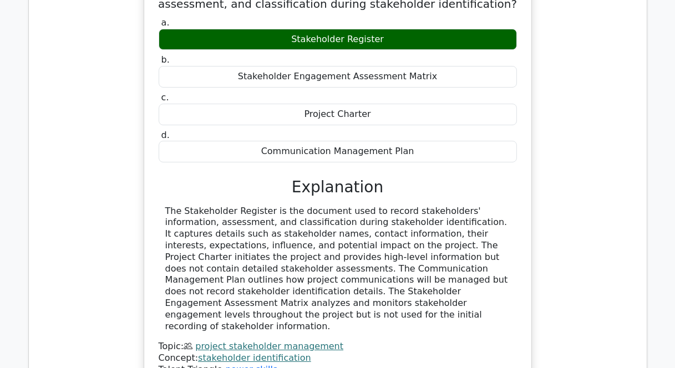
scroll to position [403, 0]
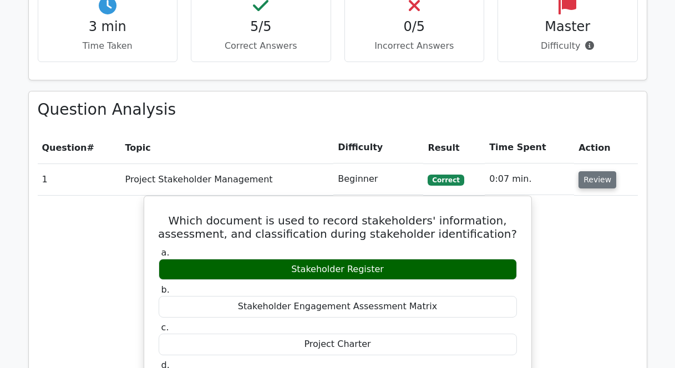
click at [586, 176] on button "Review" at bounding box center [597, 179] width 38 height 17
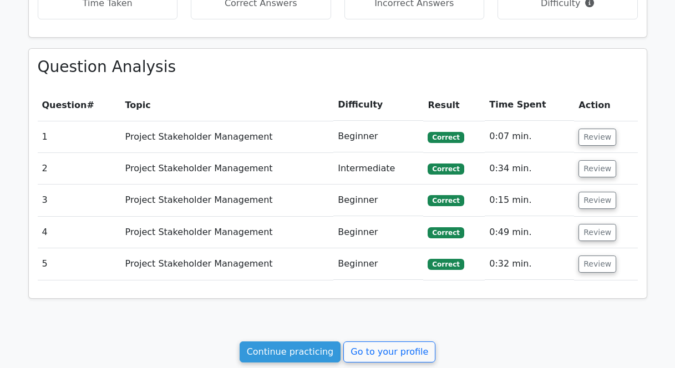
scroll to position [582, 0]
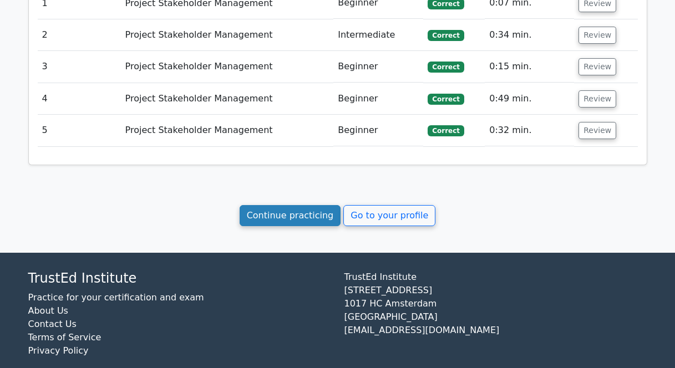
click at [293, 224] on link "Continue practicing" at bounding box center [290, 215] width 101 height 21
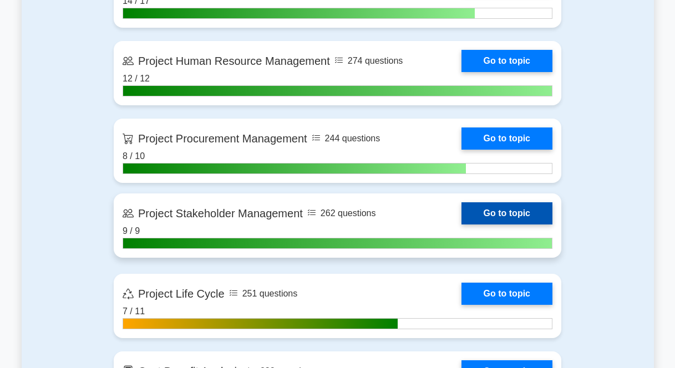
scroll to position [1074, 0]
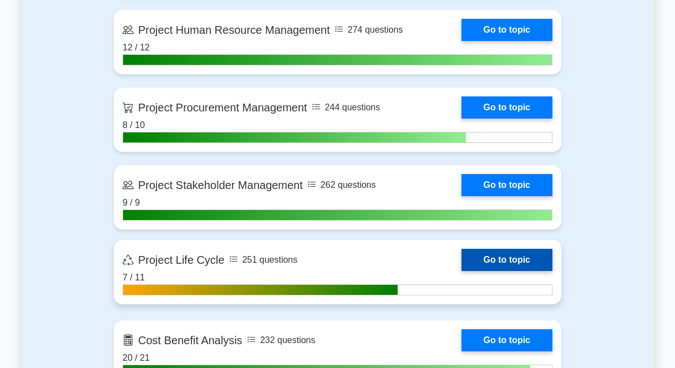
click at [483, 259] on link "Go to topic" at bounding box center [506, 260] width 91 height 22
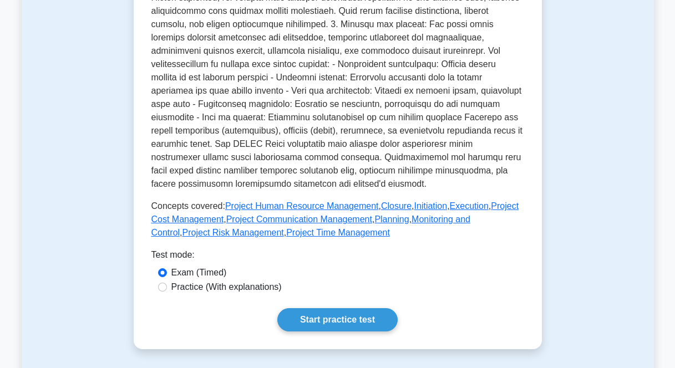
scroll to position [381, 0]
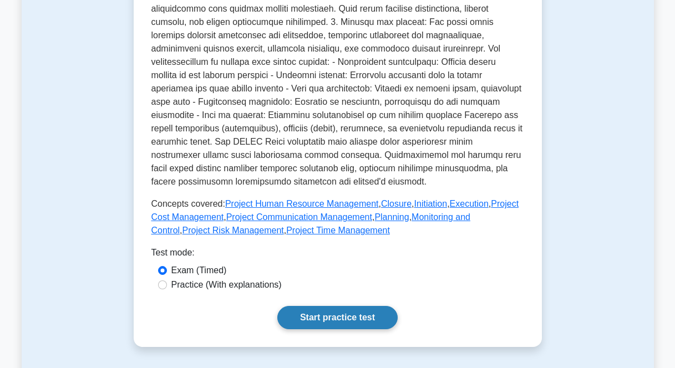
click at [345, 306] on link "Start practice test" at bounding box center [337, 317] width 120 height 23
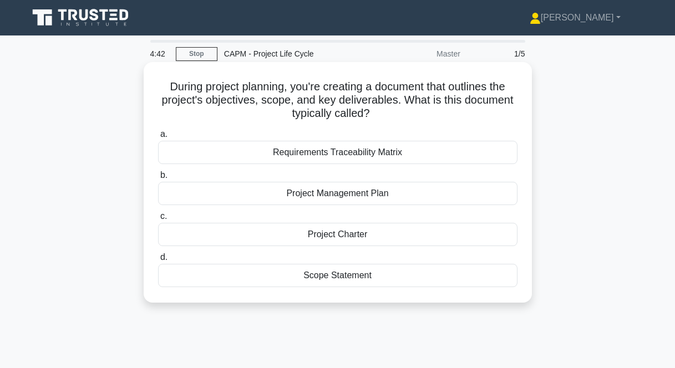
click at [326, 272] on div "Scope Statement" at bounding box center [337, 275] width 359 height 23
click at [158, 261] on input "d. Scope Statement" at bounding box center [158, 257] width 0 height 7
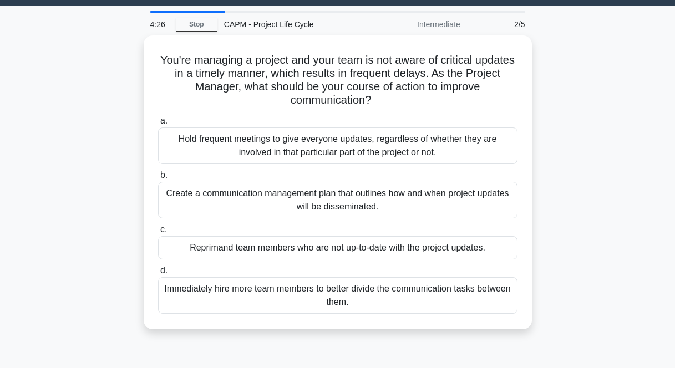
scroll to position [32, 0]
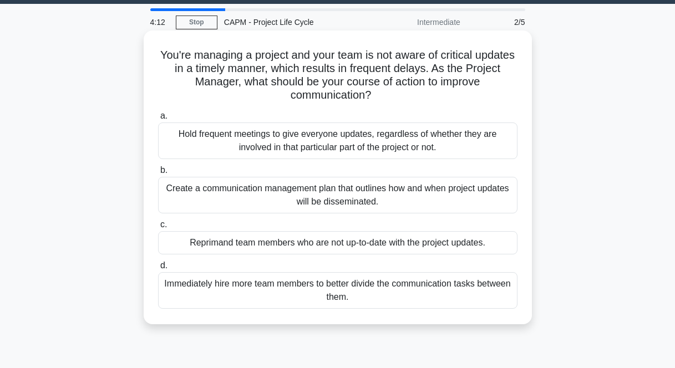
click at [368, 199] on div "Create a communication management plan that outlines how and when project updat…" at bounding box center [337, 195] width 359 height 37
click at [158, 174] on input "b. Create a communication management plan that outlines how and when project up…" at bounding box center [158, 170] width 0 height 7
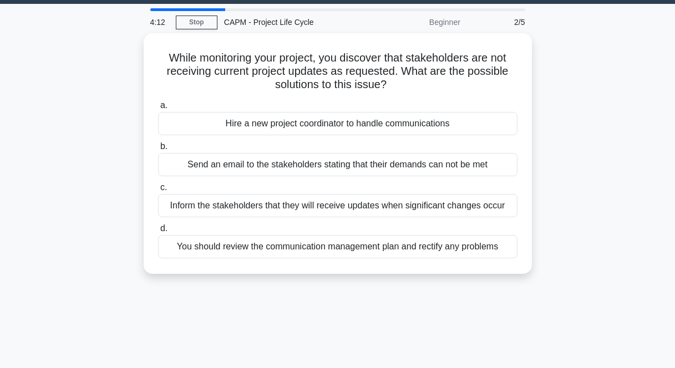
scroll to position [0, 0]
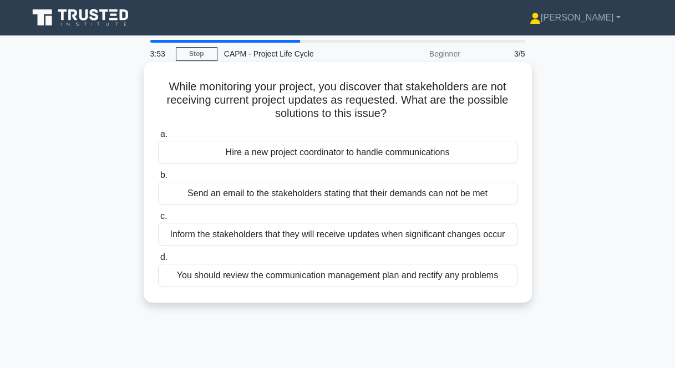
click at [425, 278] on div "You should review the communication management plan and rectify any problems" at bounding box center [337, 275] width 359 height 23
click at [158, 261] on input "d. You should review the communication management plan and rectify any problems" at bounding box center [158, 257] width 0 height 7
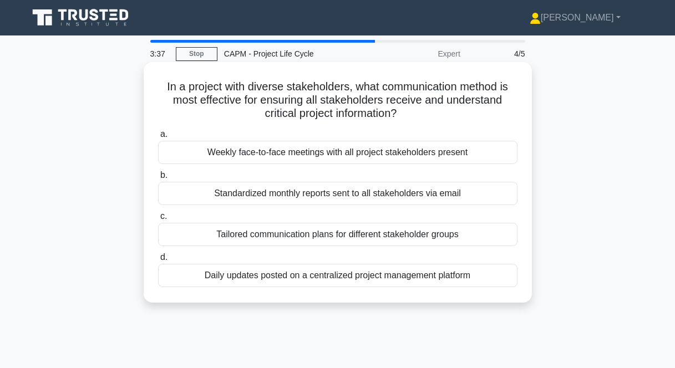
click at [308, 237] on div "Tailored communication plans for different stakeholder groups" at bounding box center [337, 234] width 359 height 23
click at [158, 220] on input "c. Tailored communication plans for different stakeholder groups" at bounding box center [158, 216] width 0 height 7
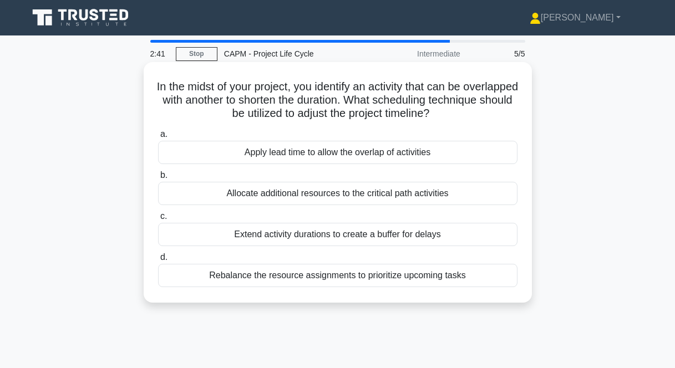
click at [321, 153] on div "Apply lead time to allow the overlap of activities" at bounding box center [337, 152] width 359 height 23
click at [158, 138] on input "a. Apply lead time to allow the overlap of activities" at bounding box center [158, 134] width 0 height 7
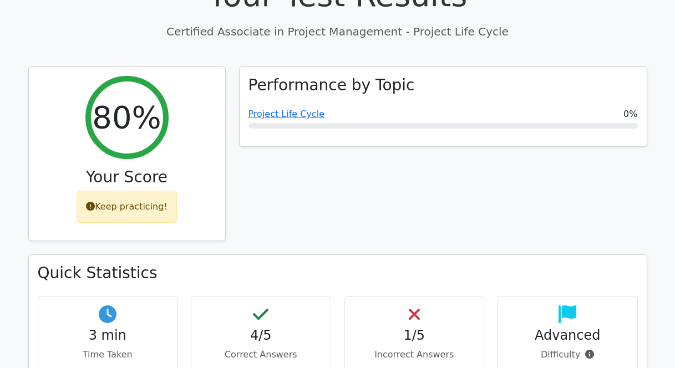
scroll to position [475, 0]
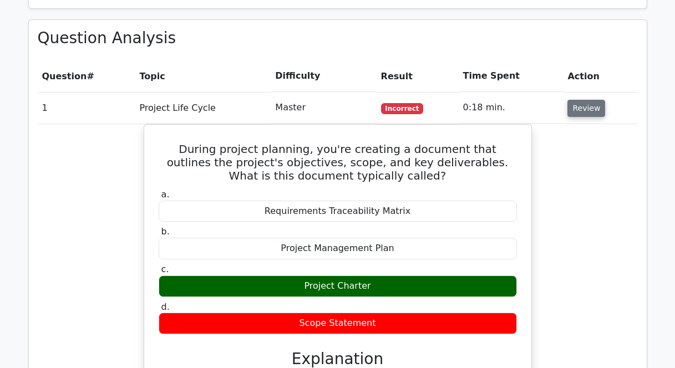
click at [576, 105] on button "Review" at bounding box center [586, 108] width 38 height 17
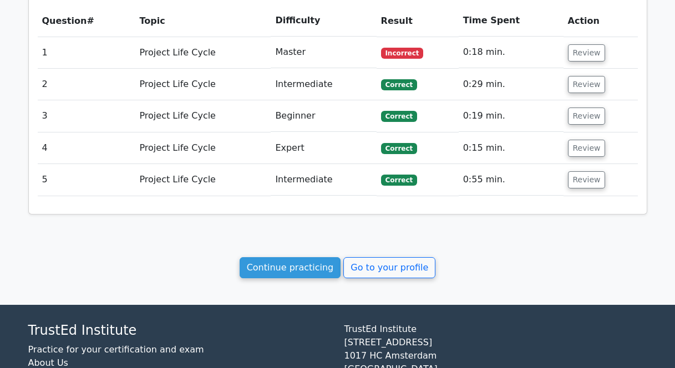
scroll to position [605, 0]
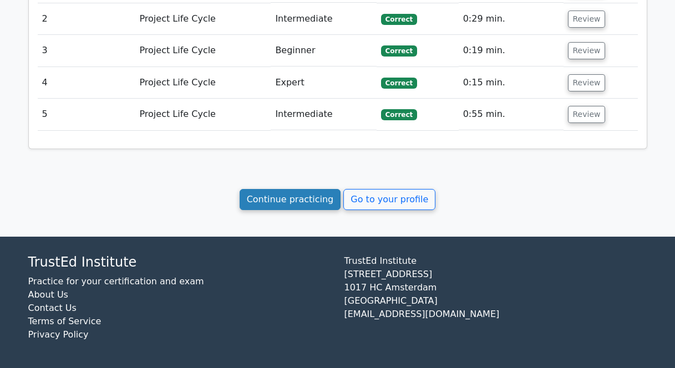
click at [311, 203] on link "Continue practicing" at bounding box center [290, 199] width 101 height 21
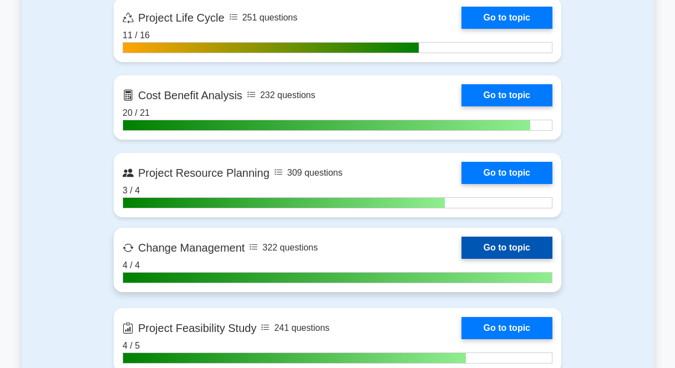
scroll to position [1322, 0]
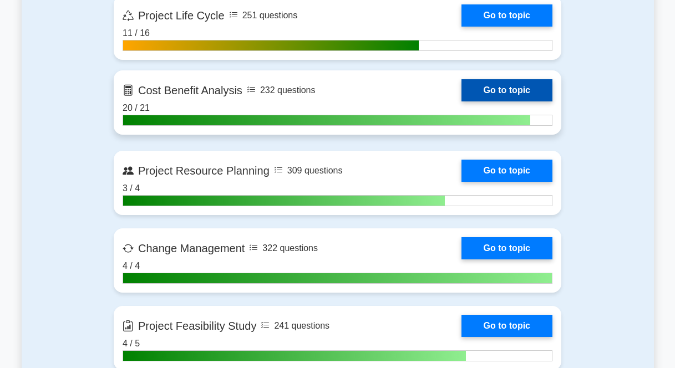
click at [505, 95] on link "Go to topic" at bounding box center [506, 90] width 91 height 22
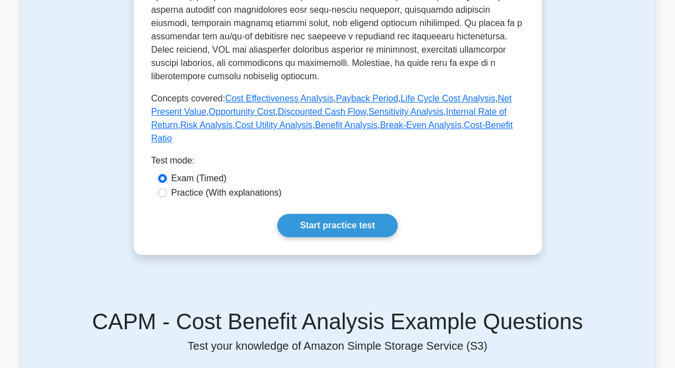
scroll to position [613, 0]
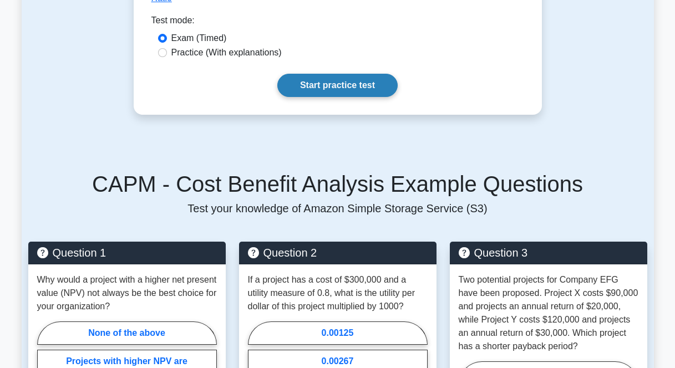
click at [353, 74] on link "Start practice test" at bounding box center [337, 85] width 120 height 23
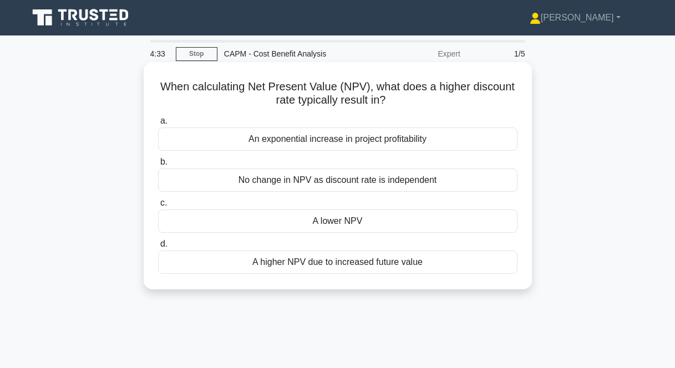
click at [396, 262] on div "A higher NPV due to increased future value" at bounding box center [337, 262] width 359 height 23
click at [158, 248] on input "d. A higher NPV due to increased future value" at bounding box center [158, 244] width 0 height 7
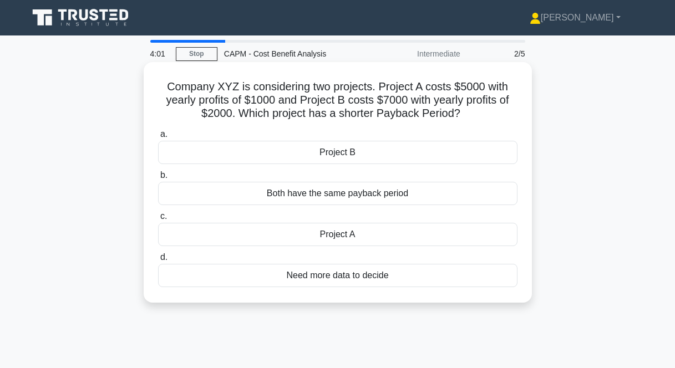
click at [339, 155] on div "Project B" at bounding box center [337, 152] width 359 height 23
click at [158, 138] on input "a. Project B" at bounding box center [158, 134] width 0 height 7
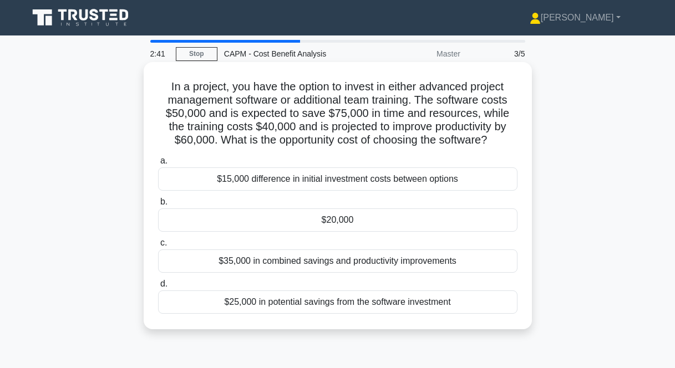
click at [335, 304] on div "$25,000 in potential savings from the software investment" at bounding box center [337, 302] width 359 height 23
click at [158, 288] on input "d. $25,000 in potential savings from the software investment" at bounding box center [158, 284] width 0 height 7
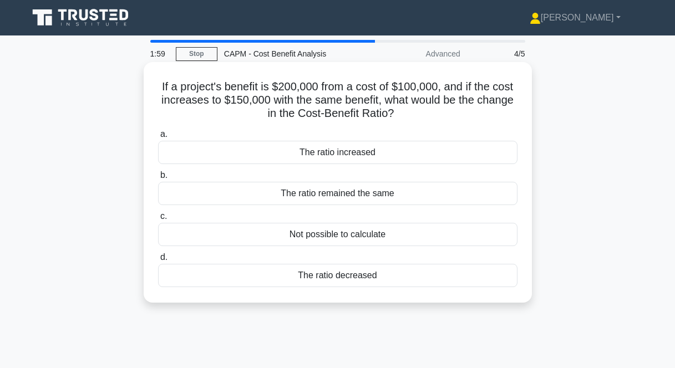
click at [302, 277] on div "The ratio decreased" at bounding box center [337, 275] width 359 height 23
click at [158, 261] on input "d. The ratio decreased" at bounding box center [158, 257] width 0 height 7
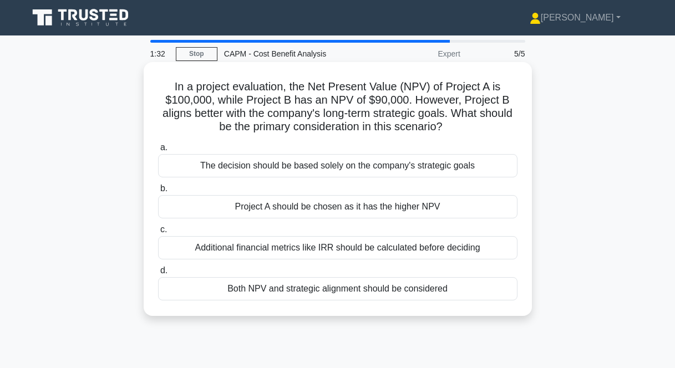
click at [285, 293] on div "Both NPV and strategic alignment should be considered" at bounding box center [337, 288] width 359 height 23
click at [158, 275] on input "d. Both NPV and strategic alignment should be considered" at bounding box center [158, 270] width 0 height 7
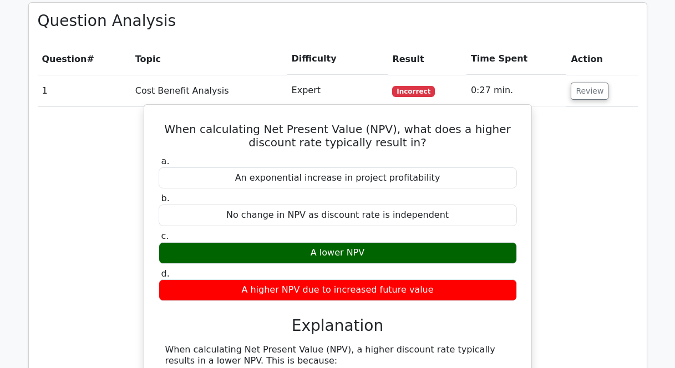
scroll to position [494, 0]
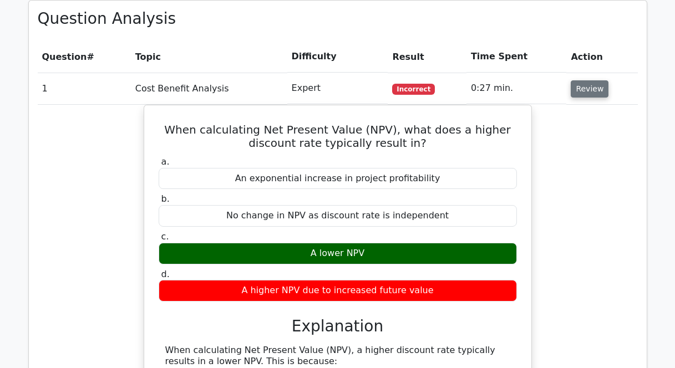
click at [597, 88] on button "Review" at bounding box center [590, 88] width 38 height 17
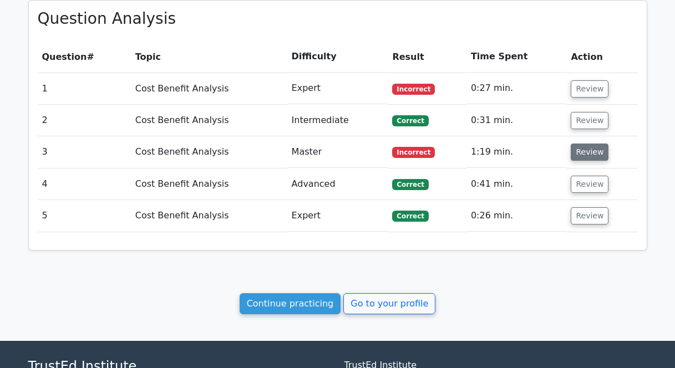
click at [593, 152] on button "Review" at bounding box center [590, 152] width 38 height 17
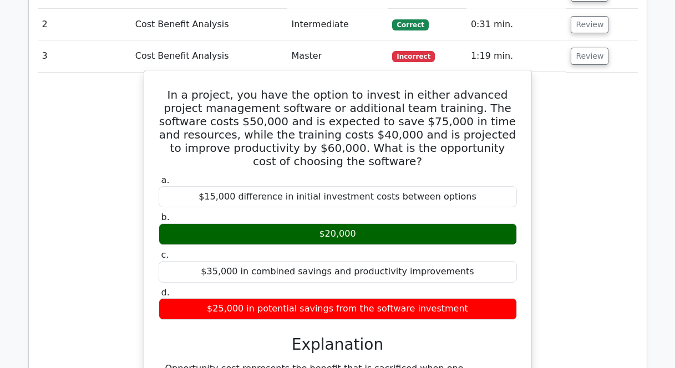
scroll to position [522, 0]
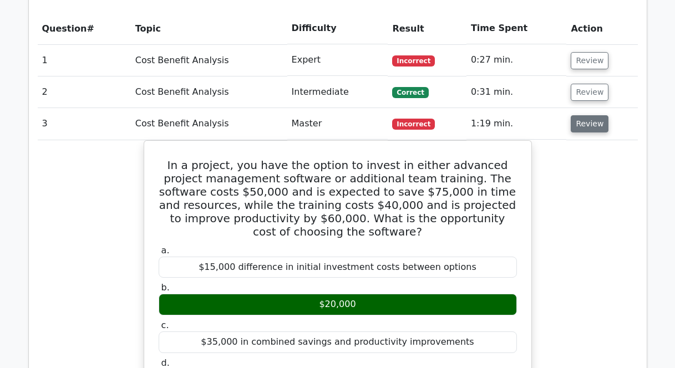
click at [598, 123] on button "Review" at bounding box center [590, 123] width 38 height 17
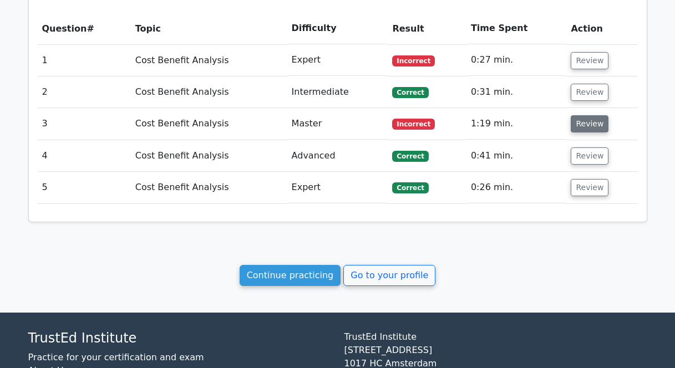
scroll to position [453, 0]
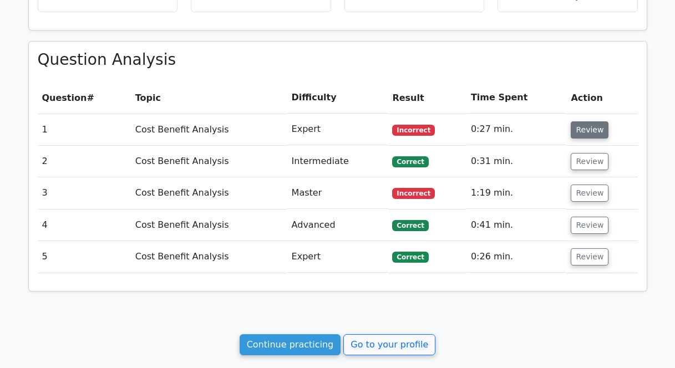
click at [581, 121] on button "Review" at bounding box center [590, 129] width 38 height 17
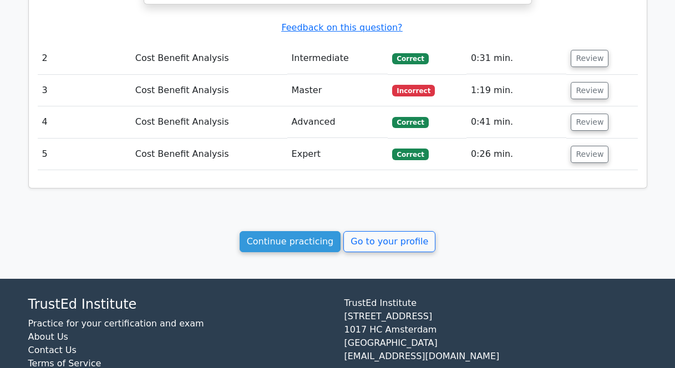
scroll to position [1138, 0]
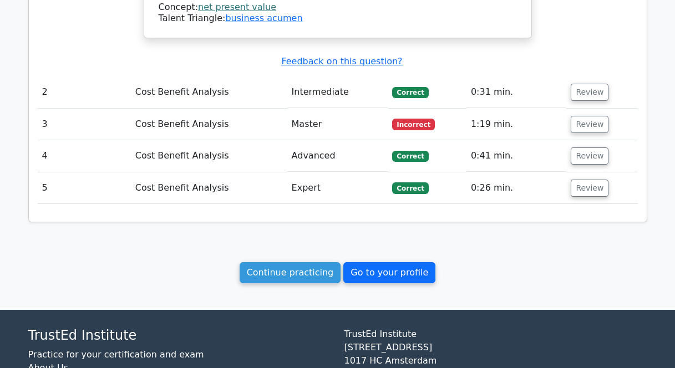
click at [364, 262] on link "Go to your profile" at bounding box center [389, 272] width 92 height 21
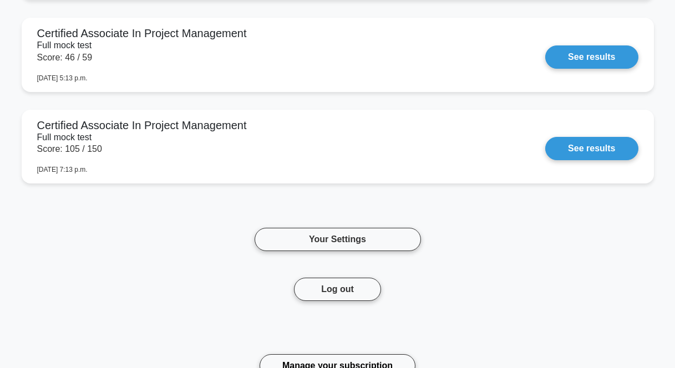
scroll to position [2168, 0]
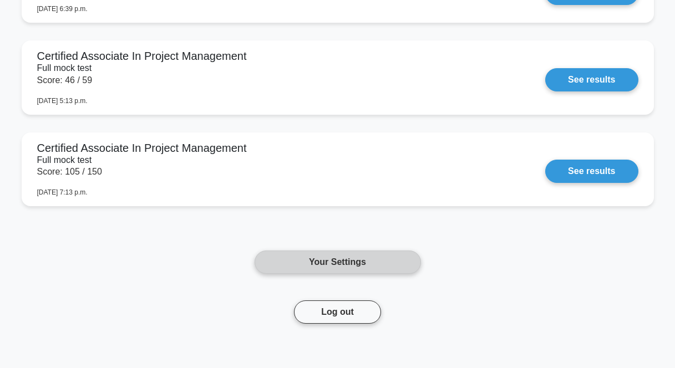
click at [351, 251] on link "Your Settings" at bounding box center [338, 262] width 166 height 23
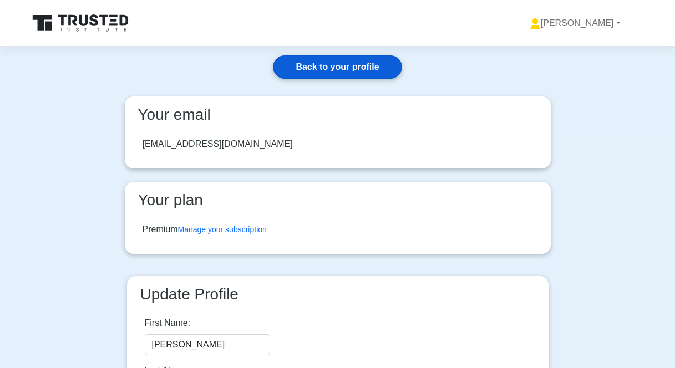
click at [364, 68] on link "Back to your profile" at bounding box center [337, 66] width 129 height 23
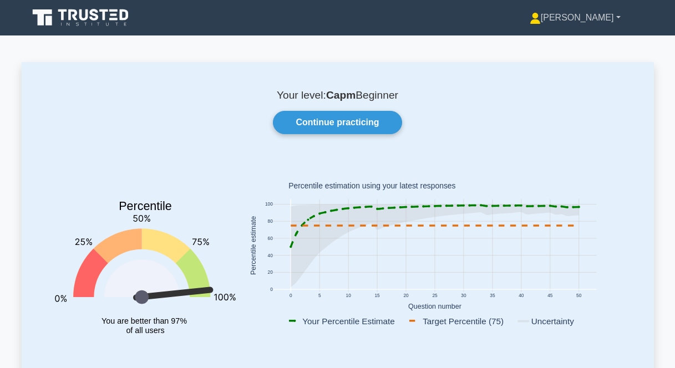
click at [622, 12] on link "[PERSON_NAME]" at bounding box center [575, 18] width 144 height 22
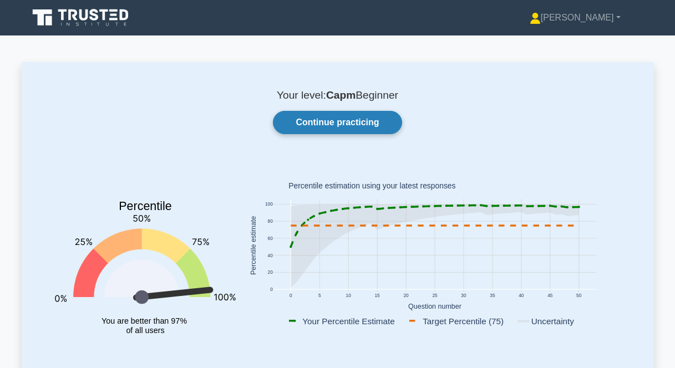
click at [307, 121] on link "Continue practicing" at bounding box center [337, 122] width 129 height 23
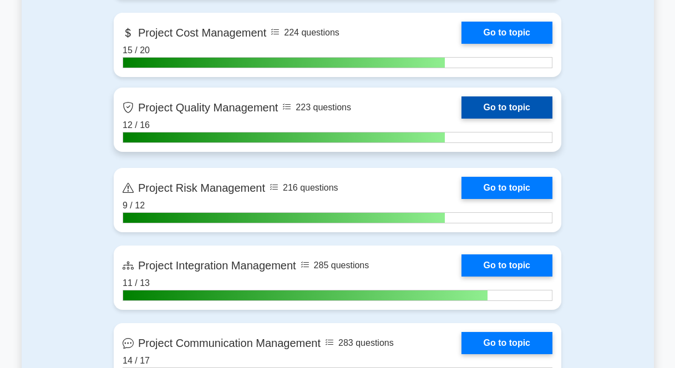
scroll to position [453, 0]
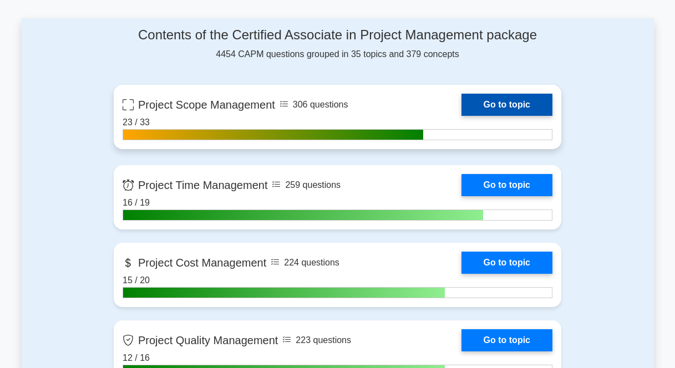
click at [519, 100] on link "Go to topic" at bounding box center [506, 105] width 91 height 22
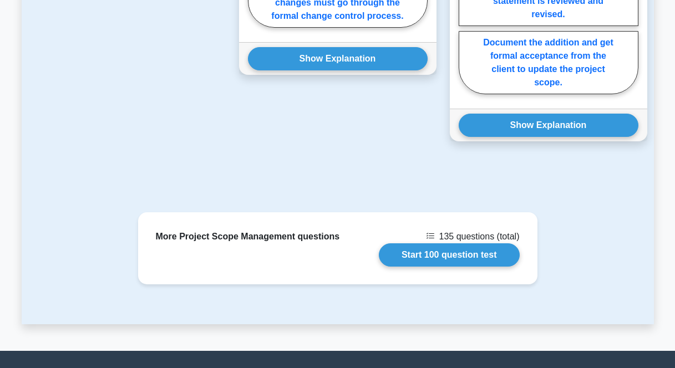
scroll to position [1214, 0]
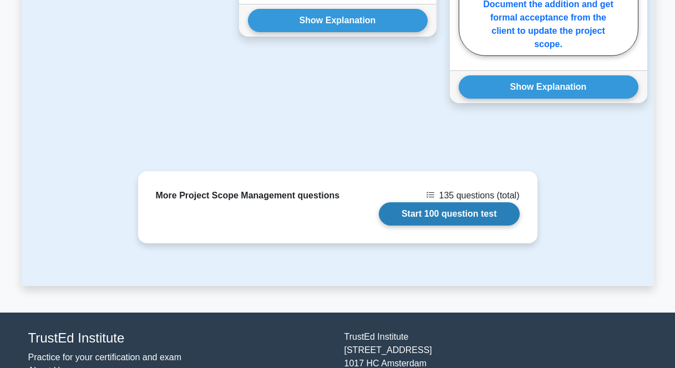
click at [430, 215] on link "Start 100 question test" at bounding box center [449, 213] width 141 height 23
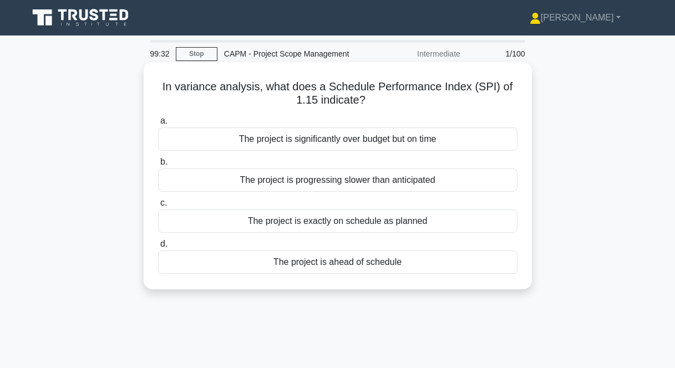
click at [352, 262] on div "The project is ahead of schedule" at bounding box center [337, 262] width 359 height 23
click at [158, 248] on input "d. The project is ahead of schedule" at bounding box center [158, 244] width 0 height 7
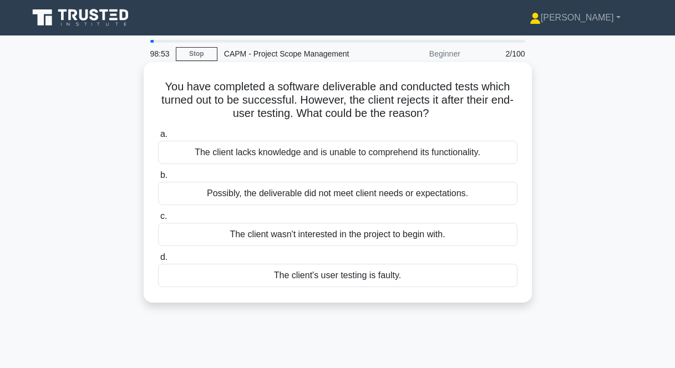
click at [344, 197] on div "Possibly, the deliverable did not meet client needs or expectations." at bounding box center [337, 193] width 359 height 23
click at [158, 179] on input "b. Possibly, the deliverable did not meet client needs or expectations." at bounding box center [158, 175] width 0 height 7
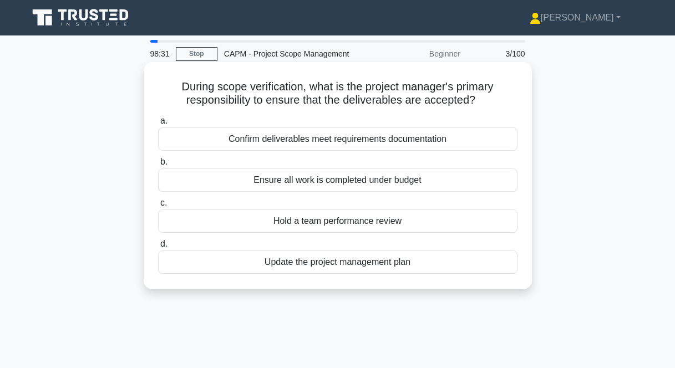
click at [303, 143] on div "Confirm deliverables meet requirements documentation" at bounding box center [337, 139] width 359 height 23
click at [158, 125] on input "a. Confirm deliverables meet requirements documentation" at bounding box center [158, 121] width 0 height 7
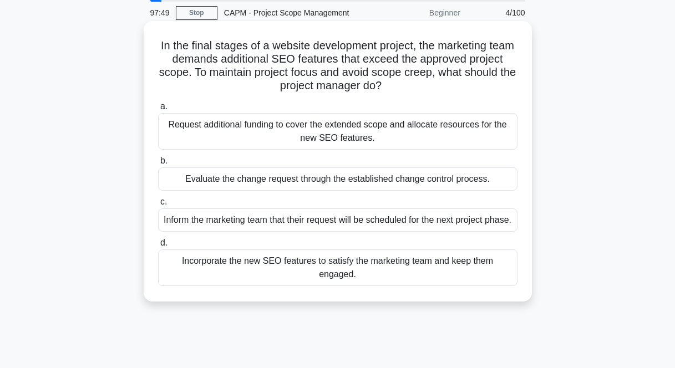
scroll to position [55, 0]
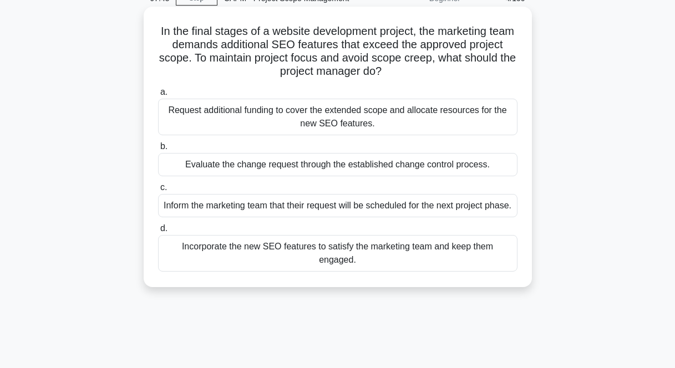
click at [293, 266] on div "Incorporate the new SEO features to satisfy the marketing team and keep them en…" at bounding box center [337, 253] width 359 height 37
click at [158, 232] on input "d. Incorporate the new SEO features to satisfy the marketing team and keep them…" at bounding box center [158, 228] width 0 height 7
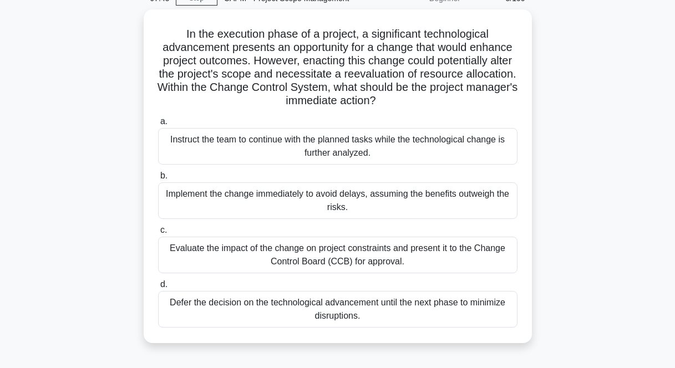
scroll to position [0, 0]
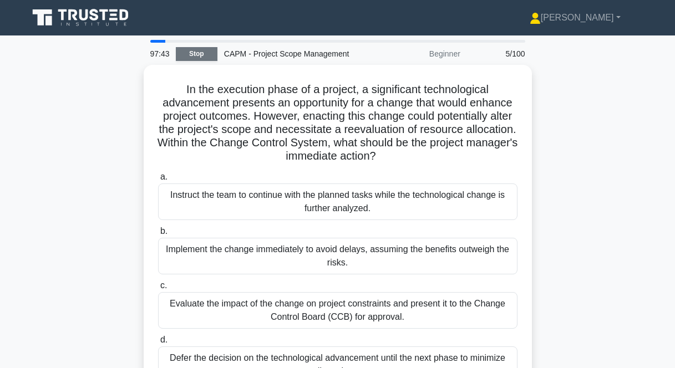
click at [201, 57] on link "Stop" at bounding box center [197, 54] width 42 height 14
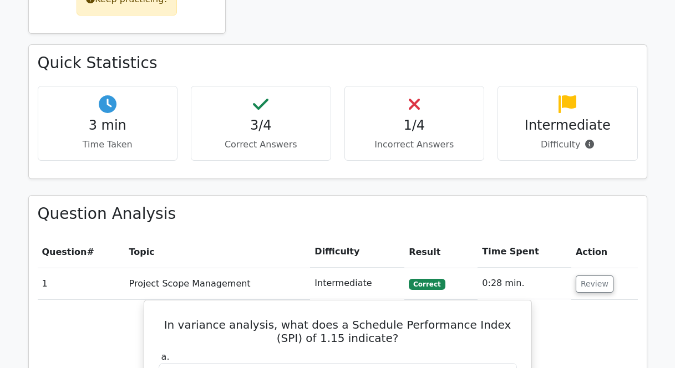
scroll to position [502, 0]
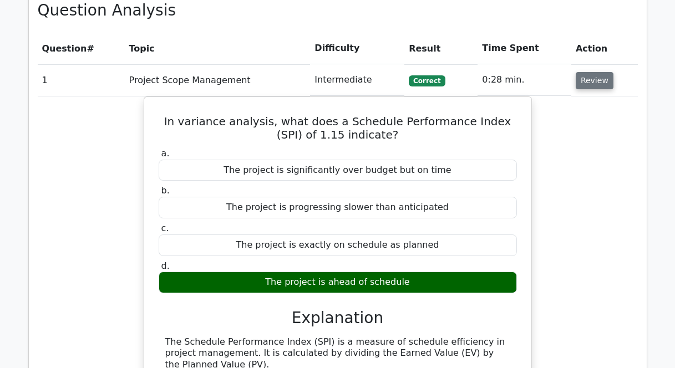
click at [587, 78] on button "Review" at bounding box center [595, 80] width 38 height 17
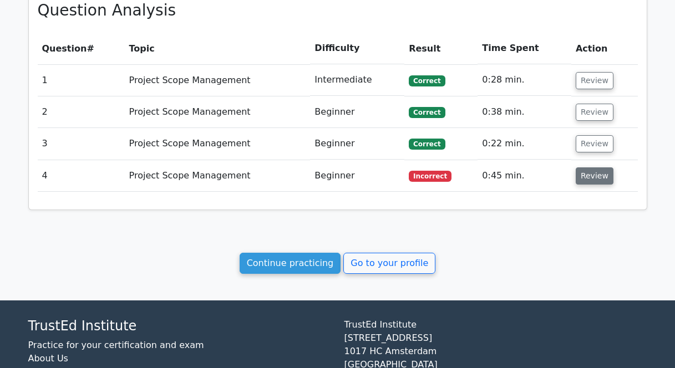
click at [581, 170] on button "Review" at bounding box center [595, 175] width 38 height 17
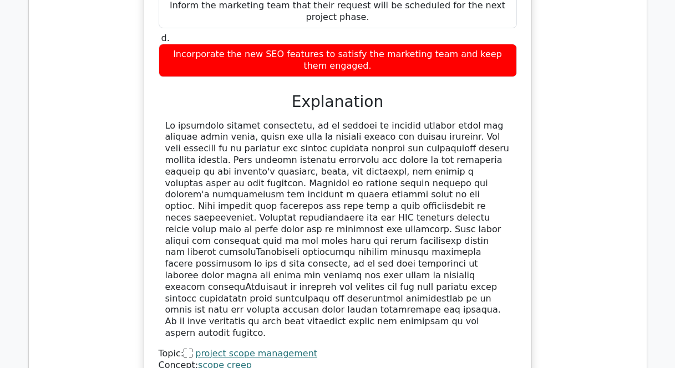
scroll to position [1089, 0]
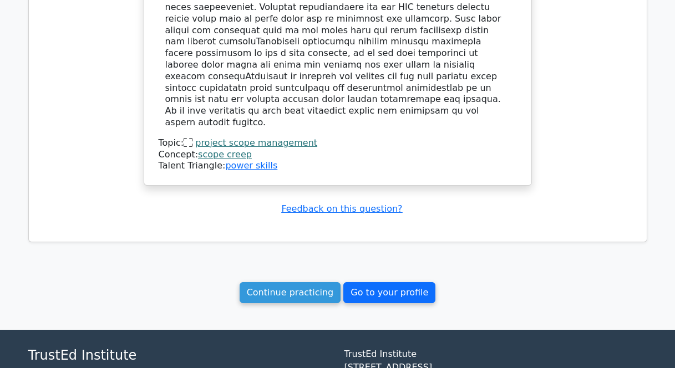
click at [382, 282] on link "Go to your profile" at bounding box center [389, 292] width 92 height 21
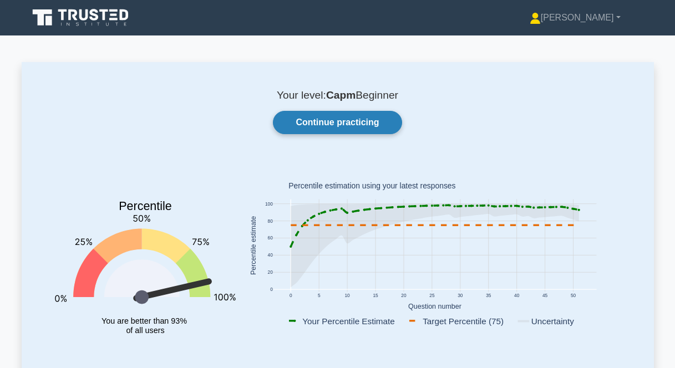
click at [331, 125] on link "Continue practicing" at bounding box center [337, 122] width 129 height 23
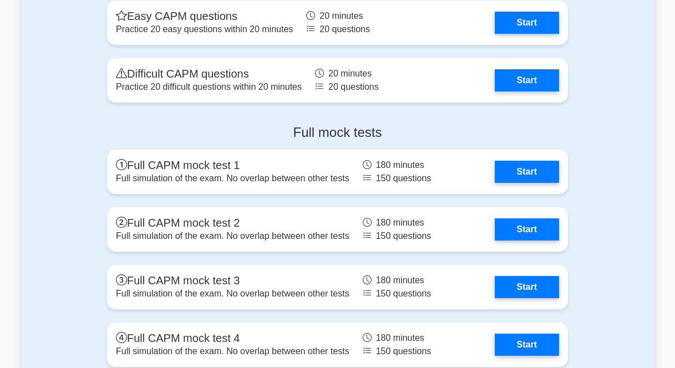
scroll to position [3145, 0]
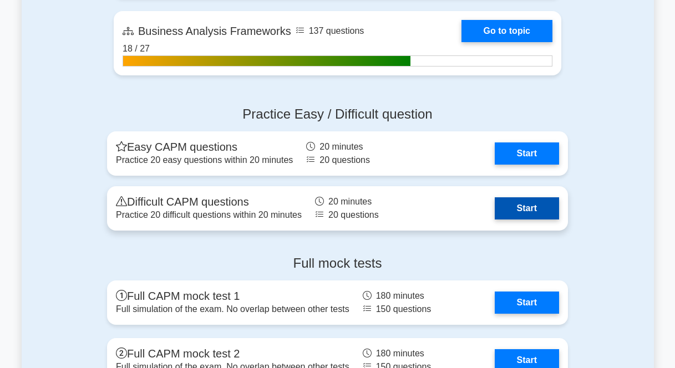
click at [543, 209] on link "Start" at bounding box center [527, 208] width 64 height 22
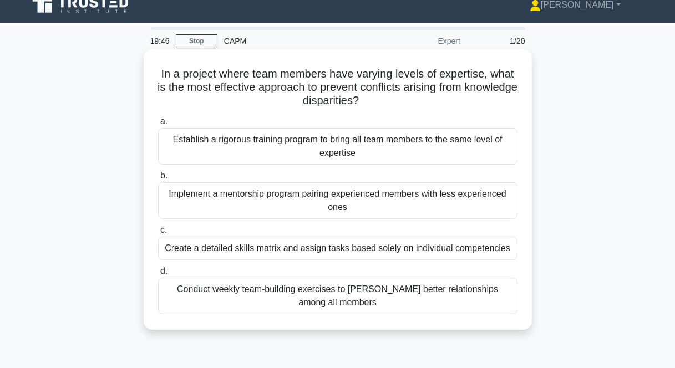
scroll to position [29, 0]
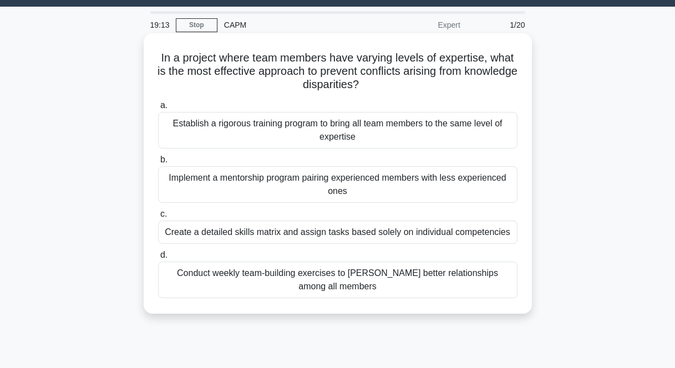
click at [414, 281] on div "Conduct weekly team-building exercises to [PERSON_NAME] better relationships am…" at bounding box center [337, 280] width 359 height 37
click at [158, 259] on input "d. Conduct weekly team-building exercises to [PERSON_NAME] better relationships…" at bounding box center [158, 255] width 0 height 7
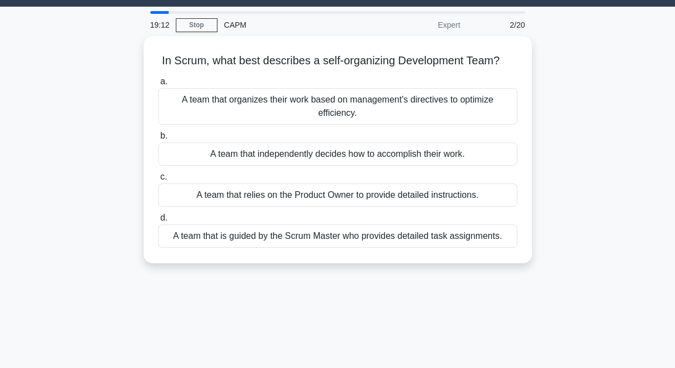
scroll to position [0, 0]
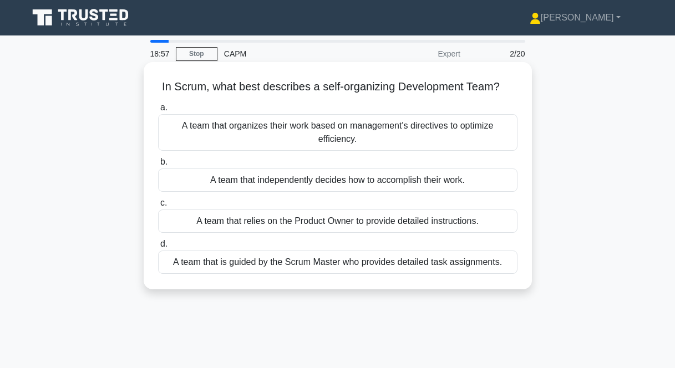
click at [307, 183] on div "A team that independently decides how to accomplish their work." at bounding box center [337, 180] width 359 height 23
click at [158, 166] on input "b. A team that independently decides how to accomplish their work." at bounding box center [158, 162] width 0 height 7
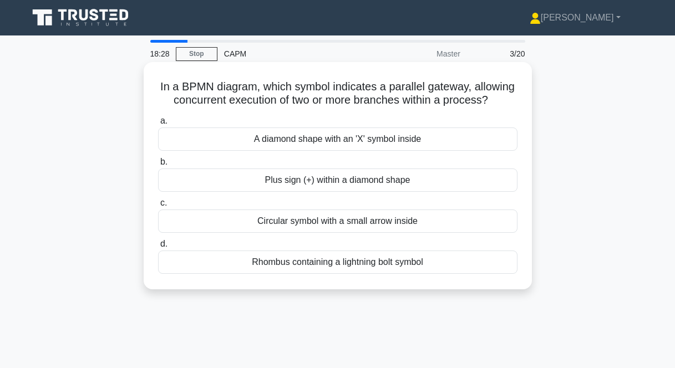
click at [205, 82] on h5 "In a BPMN diagram, which symbol indicates a parallel gateway, allowing concurre…" at bounding box center [338, 94] width 362 height 28
click at [205, 83] on h5 "In a BPMN diagram, which symbol indicates a parallel gateway, allowing concurre…" at bounding box center [338, 94] width 362 height 28
copy h5 "BPMN"
click at [263, 114] on div "a. A diamond shape with an 'X' symbol inside b. Plus sign (+) within a diamond …" at bounding box center [337, 194] width 373 height 164
click at [304, 265] on div "Rhombus containing a lightning bolt symbol" at bounding box center [337, 262] width 359 height 23
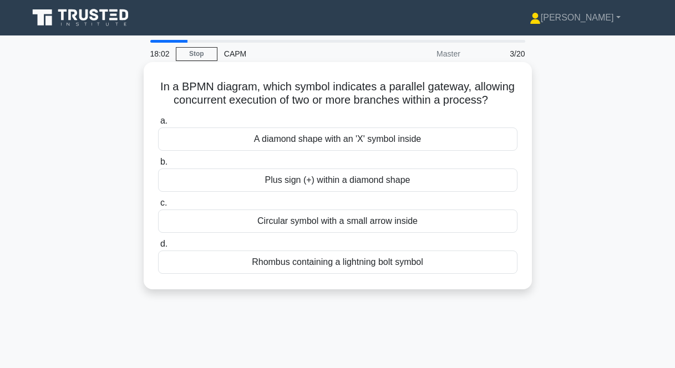
click at [158, 248] on input "d. Rhombus containing a lightning bolt symbol" at bounding box center [158, 244] width 0 height 7
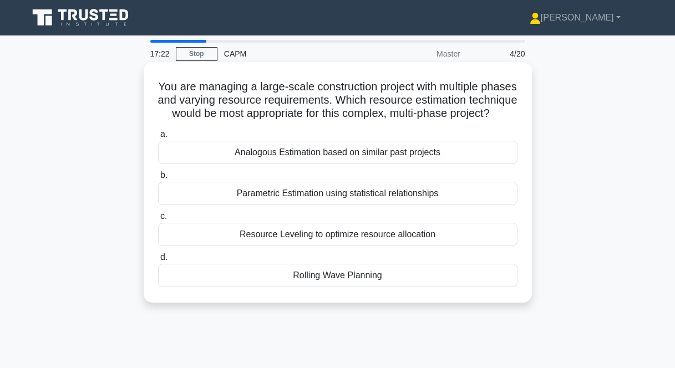
click at [282, 270] on div "Rolling Wave Planning" at bounding box center [337, 275] width 359 height 23
click at [158, 261] on input "d. Rolling Wave Planning" at bounding box center [158, 257] width 0 height 7
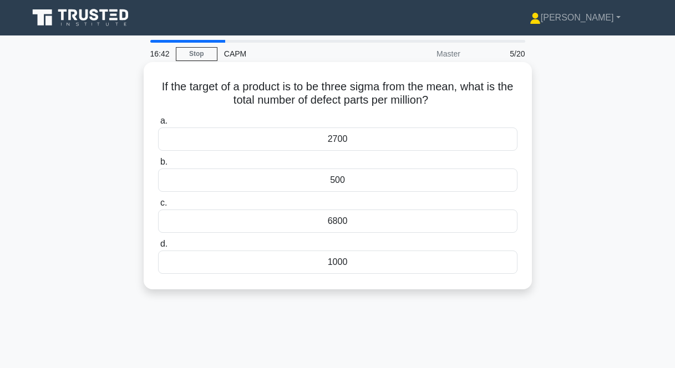
click at [327, 140] on div "2700" at bounding box center [337, 139] width 359 height 23
click at [158, 125] on input "a. 2700" at bounding box center [158, 121] width 0 height 7
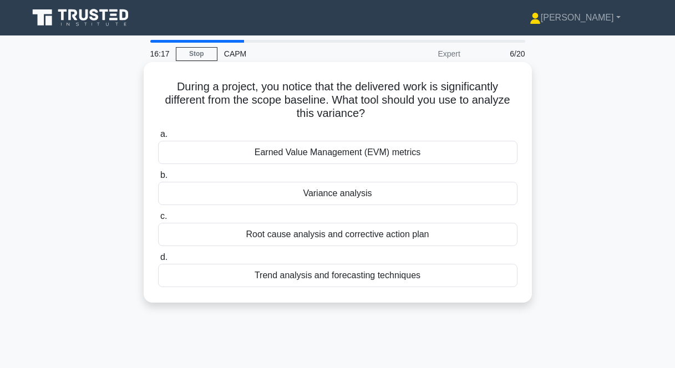
click at [306, 155] on div "Earned Value Management (EVM) metrics" at bounding box center [337, 152] width 359 height 23
click at [158, 138] on input "a. Earned Value Management (EVM) metrics" at bounding box center [158, 134] width 0 height 7
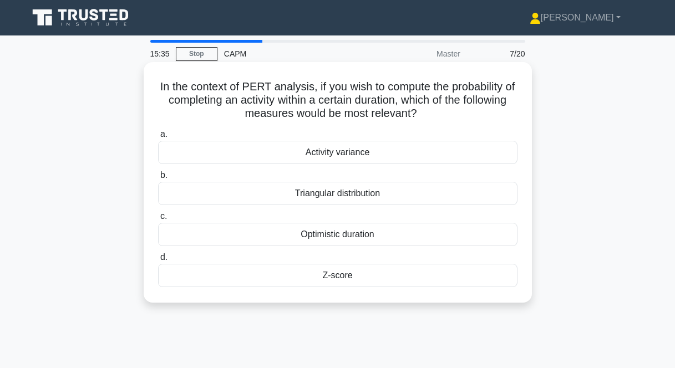
click at [370, 271] on div "Z-score" at bounding box center [337, 275] width 359 height 23
click at [158, 261] on input "d. Z-score" at bounding box center [158, 257] width 0 height 7
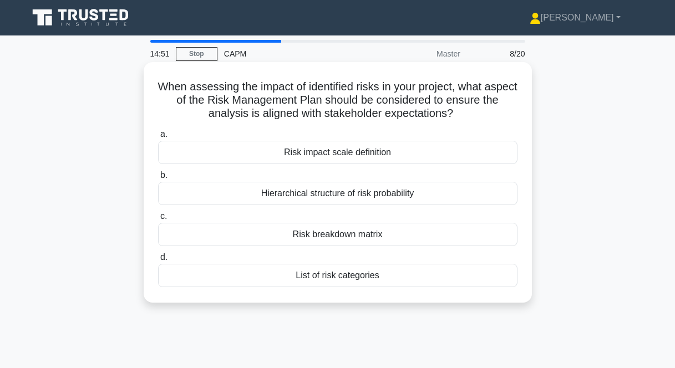
click at [353, 157] on div "Risk impact scale definition" at bounding box center [337, 152] width 359 height 23
click at [158, 138] on input "a. Risk impact scale definition" at bounding box center [158, 134] width 0 height 7
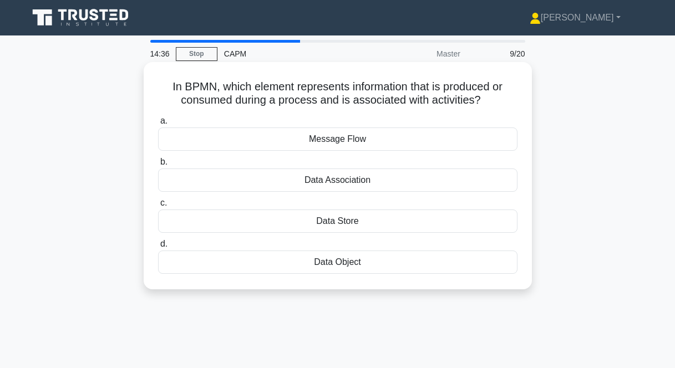
click at [325, 154] on div "a. Message Flow b. Data Association c. d." at bounding box center [337, 194] width 373 height 164
click at [317, 159] on label "b. Data Association" at bounding box center [337, 173] width 359 height 37
click at [158, 159] on input "b. Data Association" at bounding box center [158, 162] width 0 height 7
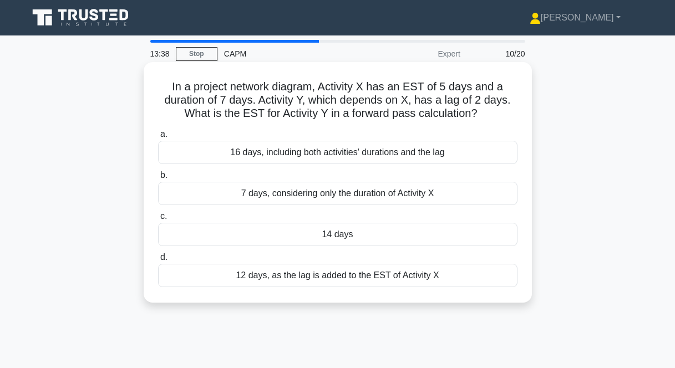
click at [355, 231] on div "14 days" at bounding box center [337, 234] width 359 height 23
click at [158, 220] on input "c. 14 days" at bounding box center [158, 216] width 0 height 7
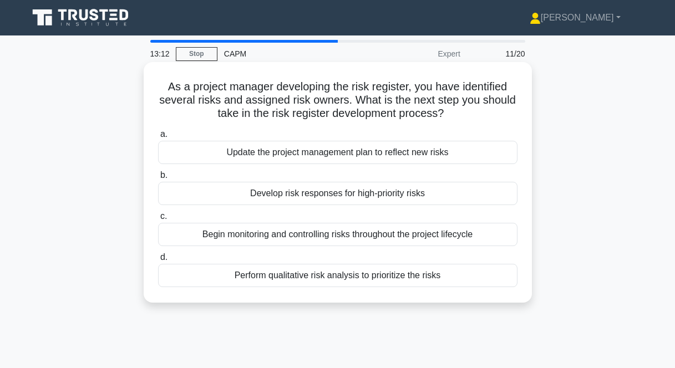
click at [408, 278] on div "Perform qualitative risk analysis to prioritize the risks" at bounding box center [337, 275] width 359 height 23
click at [158, 261] on input "d. Perform qualitative risk analysis to prioritize the risks" at bounding box center [158, 257] width 0 height 7
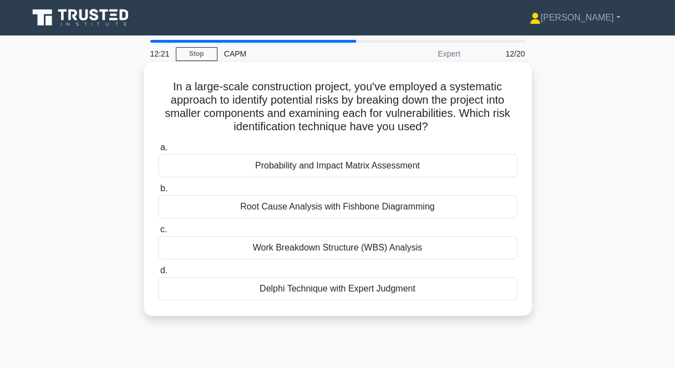
click at [296, 292] on div "Delphi Technique with Expert Judgment" at bounding box center [337, 288] width 359 height 23
click at [158, 275] on input "d. Delphi Technique with Expert Judgment" at bounding box center [158, 270] width 0 height 7
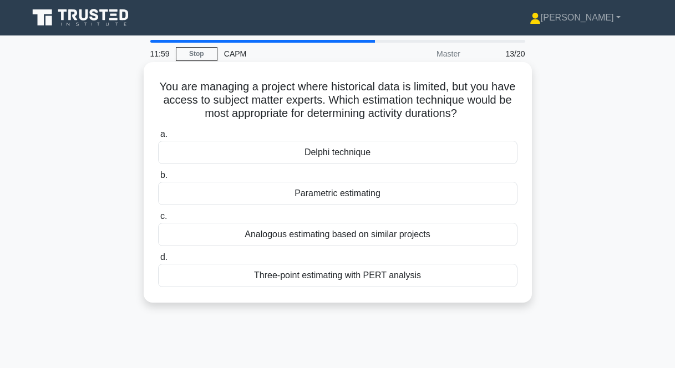
click at [373, 160] on div "Delphi technique" at bounding box center [337, 152] width 359 height 23
click at [158, 138] on input "a. Delphi technique" at bounding box center [158, 134] width 0 height 7
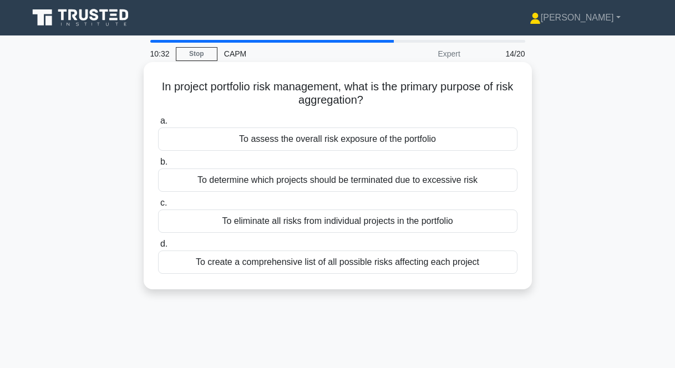
click at [329, 142] on div "To assess the overall risk exposure of the portfolio" at bounding box center [337, 139] width 359 height 23
click at [158, 125] on input "a. To assess the overall risk exposure of the portfolio" at bounding box center [158, 121] width 0 height 7
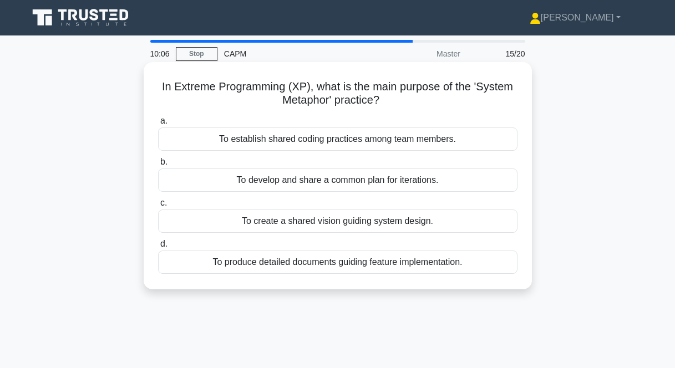
click at [318, 142] on div "To establish shared coding practices among team members." at bounding box center [337, 139] width 359 height 23
click at [158, 125] on input "a. To establish shared coding practices among team members." at bounding box center [158, 121] width 0 height 7
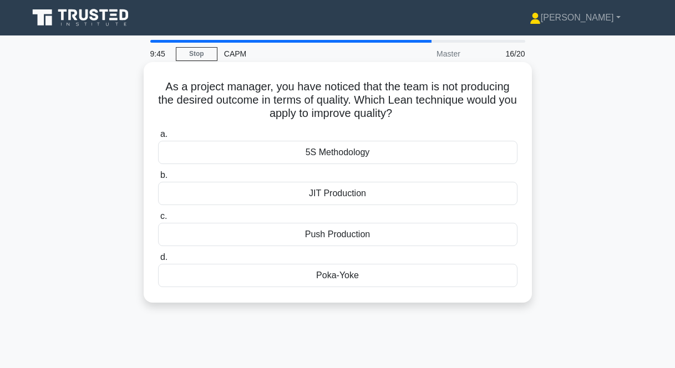
click at [313, 155] on div "5S Methodology" at bounding box center [337, 152] width 359 height 23
click at [158, 138] on input "a. 5S Methodology" at bounding box center [158, 134] width 0 height 7
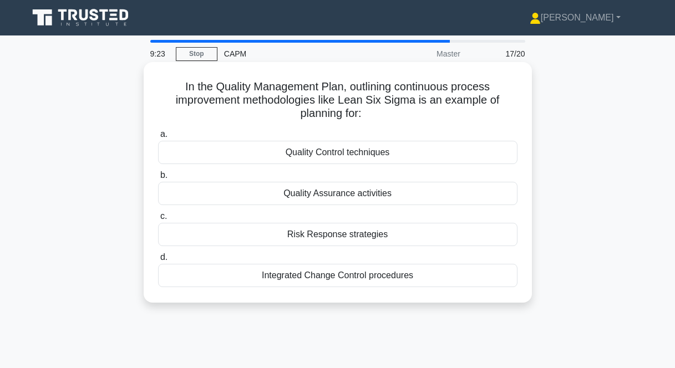
click at [416, 155] on div "Quality Control techniques" at bounding box center [337, 152] width 359 height 23
click at [158, 138] on input "a. Quality Control techniques" at bounding box center [158, 134] width 0 height 7
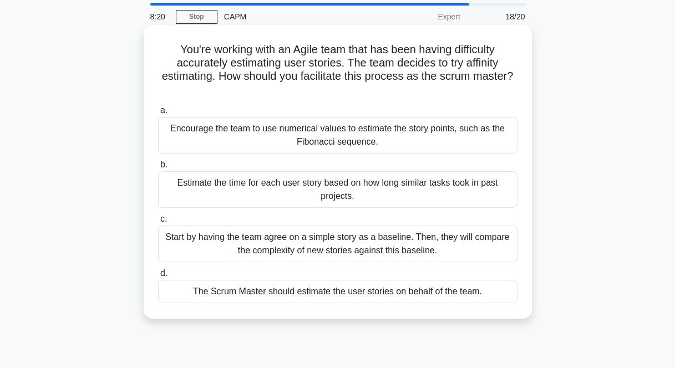
scroll to position [35, 0]
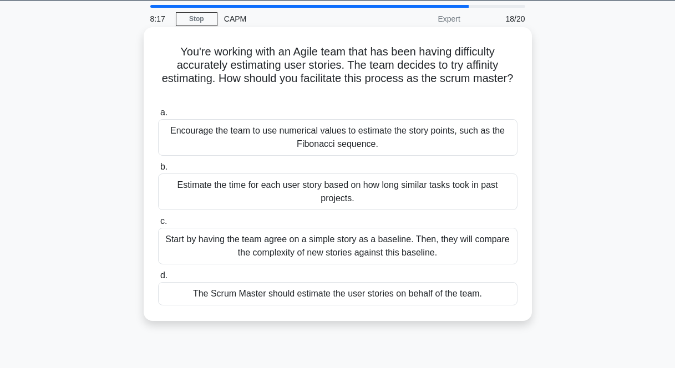
click at [455, 252] on div "Start by having the team agree on a simple story as a baseline. Then, they will…" at bounding box center [337, 246] width 359 height 37
click at [158, 225] on input "c. Start by having the team agree on a simple story as a baseline. Then, they w…" at bounding box center [158, 221] width 0 height 7
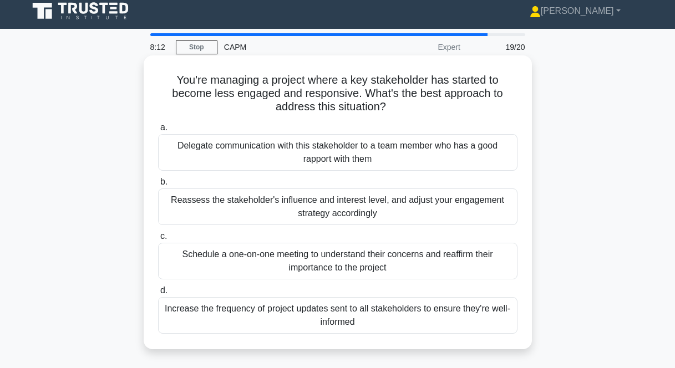
scroll to position [9, 0]
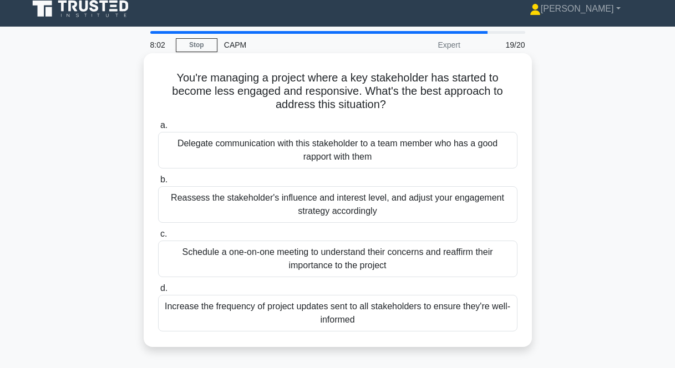
click at [440, 265] on div "Schedule a one-on-one meeting to understand their concerns and reaffirm their i…" at bounding box center [337, 259] width 359 height 37
click at [158, 238] on input "c. Schedule a one-on-one meeting to understand their concerns and reaffirm thei…" at bounding box center [158, 234] width 0 height 7
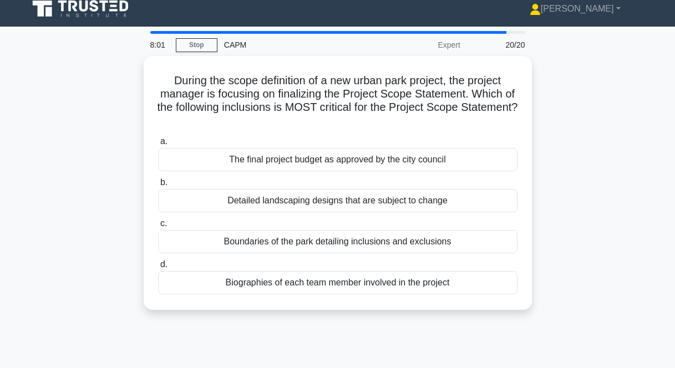
scroll to position [0, 0]
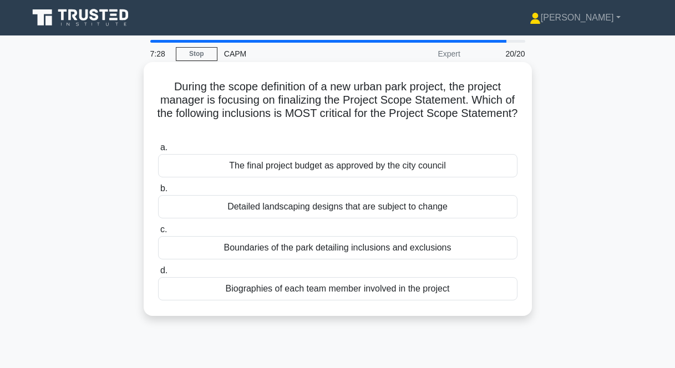
click at [296, 249] on div "Boundaries of the park detailing inclusions and exclusions" at bounding box center [337, 247] width 359 height 23
click at [158, 234] on input "c. Boundaries of the park detailing inclusions and exclusions" at bounding box center [158, 229] width 0 height 7
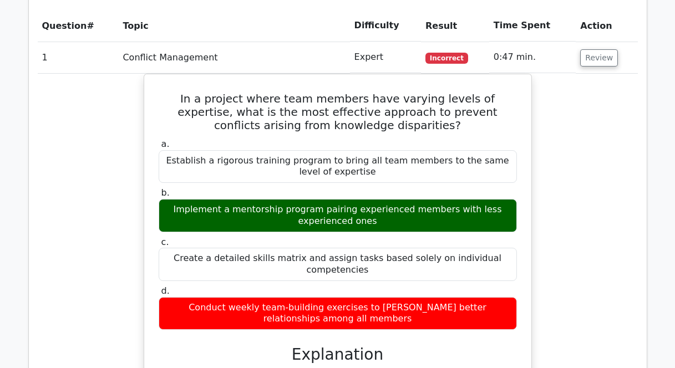
scroll to position [796, 0]
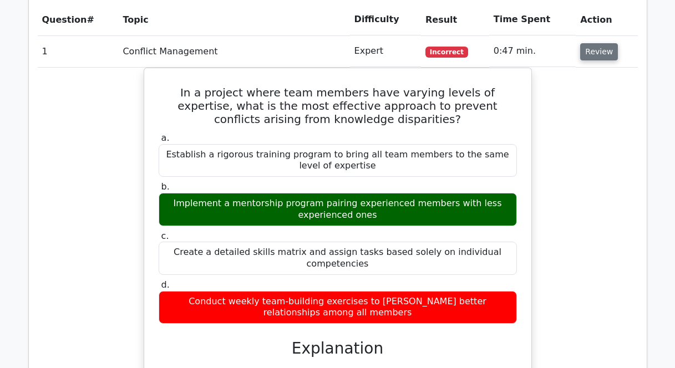
click at [608, 53] on button "Review" at bounding box center [599, 51] width 38 height 17
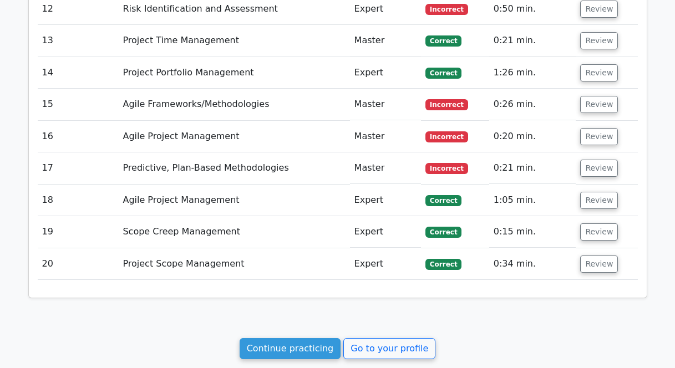
scroll to position [1180, 0]
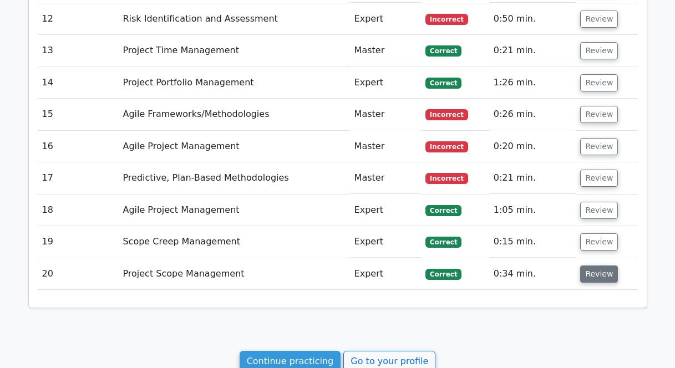
click at [589, 271] on button "Review" at bounding box center [599, 274] width 38 height 17
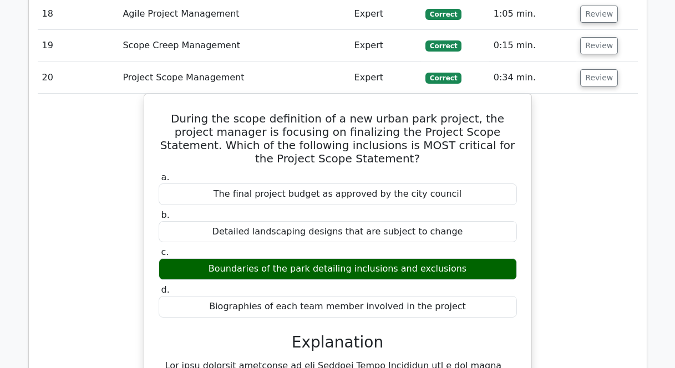
scroll to position [1287, 0]
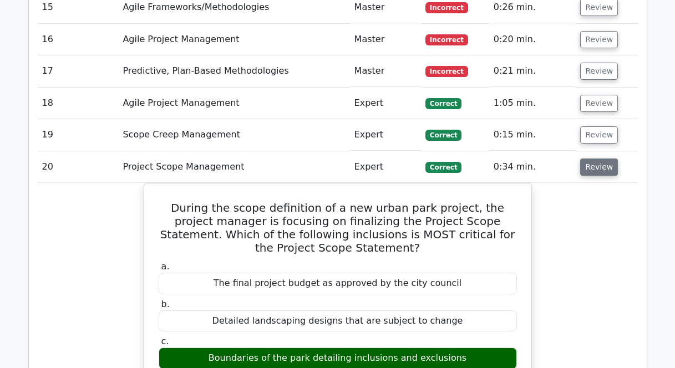
click at [598, 160] on button "Review" at bounding box center [599, 167] width 38 height 17
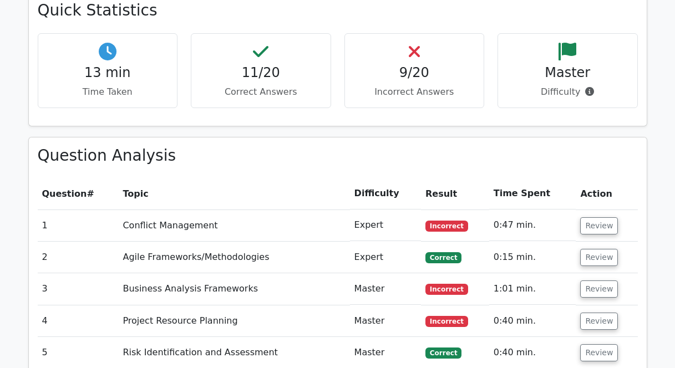
scroll to position [705, 0]
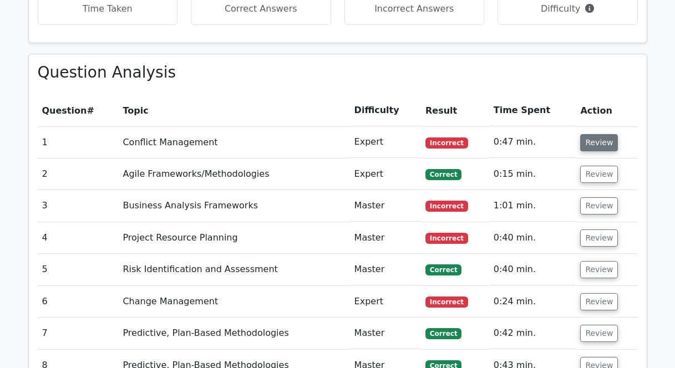
click at [586, 146] on button "Review" at bounding box center [599, 142] width 38 height 17
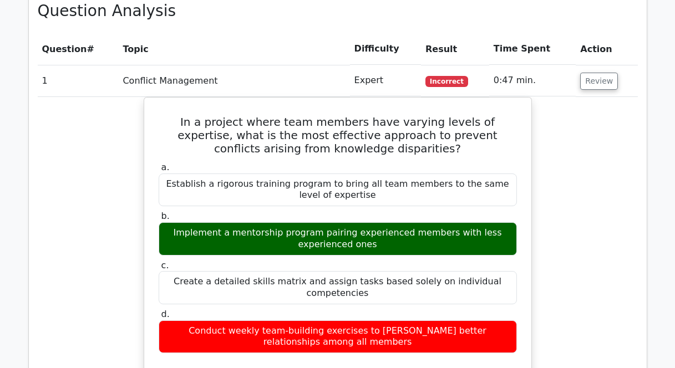
scroll to position [763, 0]
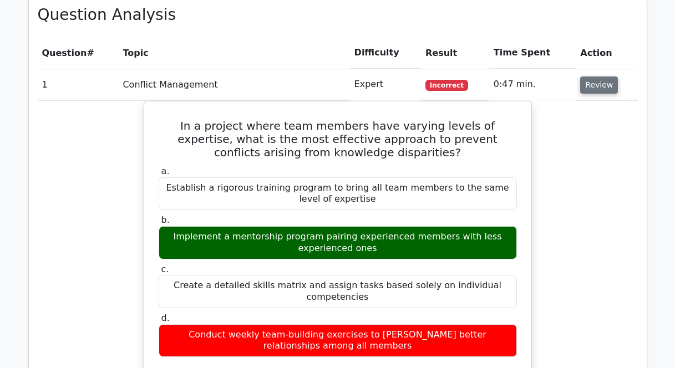
click at [598, 78] on button "Review" at bounding box center [599, 85] width 38 height 17
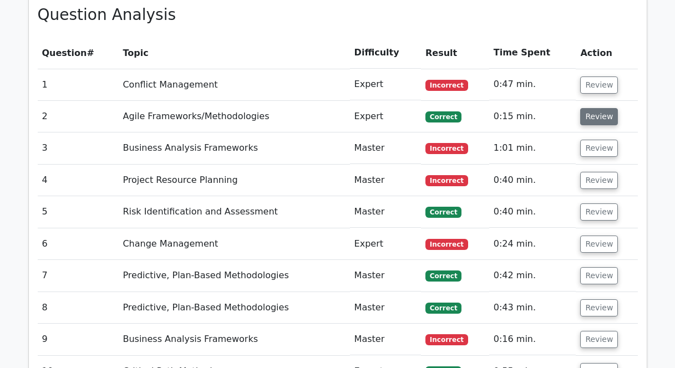
click at [606, 120] on button "Review" at bounding box center [599, 116] width 38 height 17
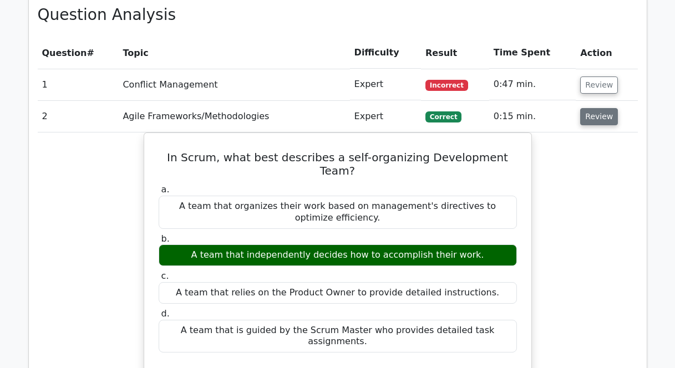
click at [590, 116] on button "Review" at bounding box center [599, 116] width 38 height 17
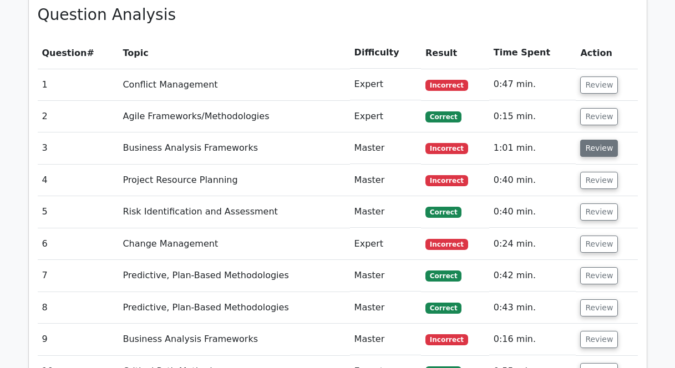
click at [599, 149] on button "Review" at bounding box center [599, 148] width 38 height 17
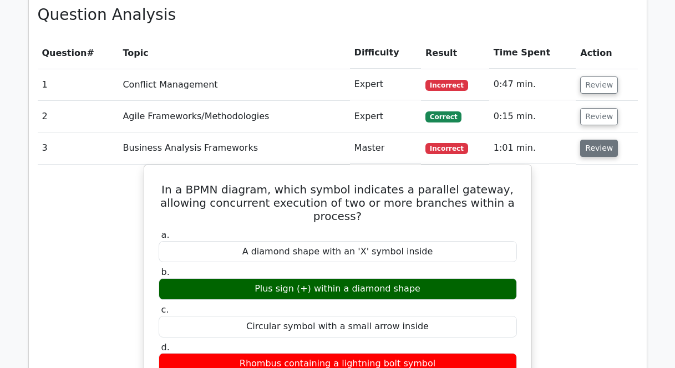
click at [599, 149] on button "Review" at bounding box center [599, 148] width 38 height 17
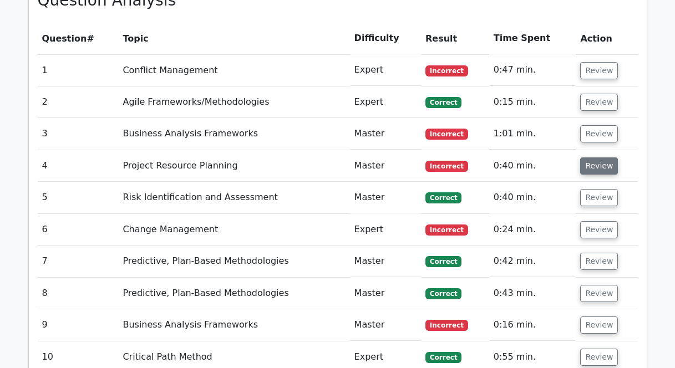
scroll to position [794, 0]
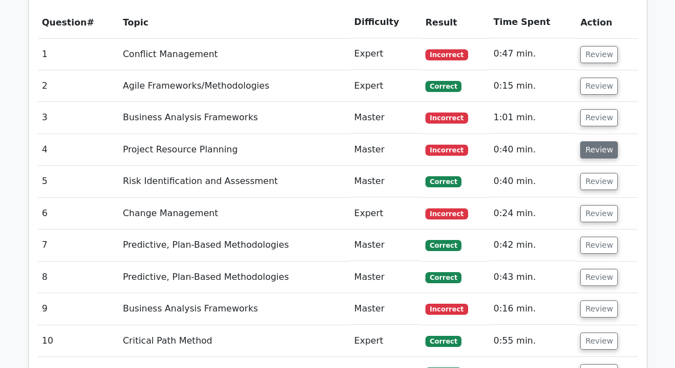
click at [599, 148] on button "Review" at bounding box center [599, 149] width 38 height 17
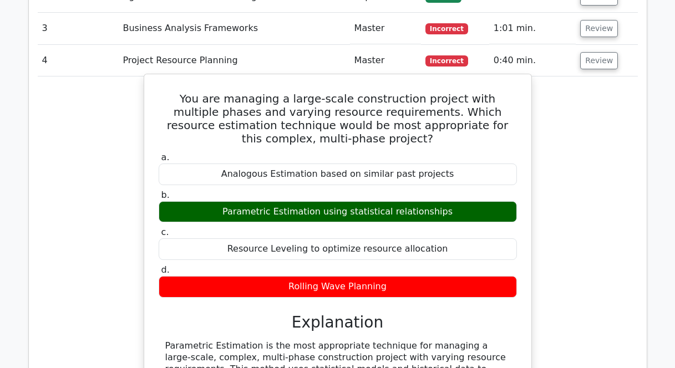
scroll to position [862, 0]
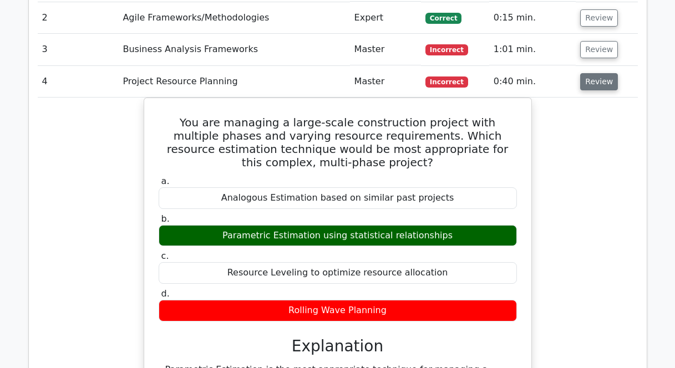
click at [606, 79] on button "Review" at bounding box center [599, 81] width 38 height 17
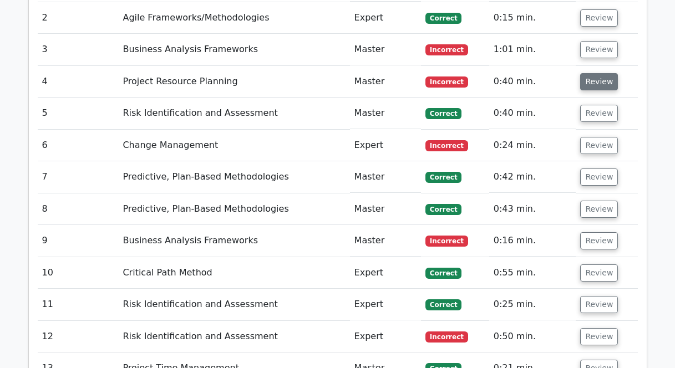
click at [606, 79] on button "Review" at bounding box center [599, 81] width 38 height 17
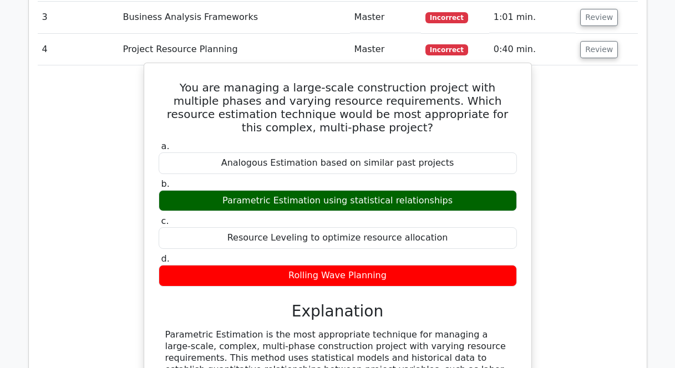
scroll to position [896, 0]
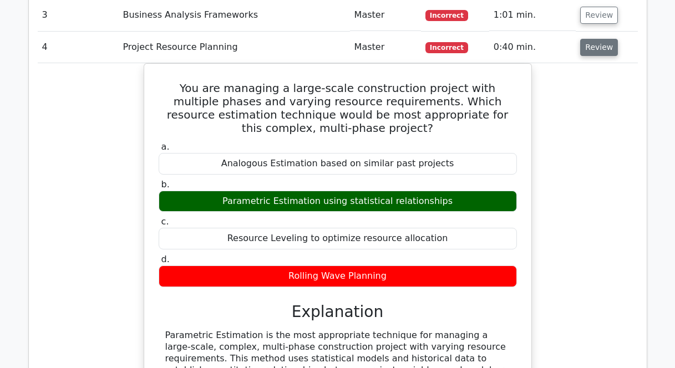
click at [588, 47] on button "Review" at bounding box center [599, 47] width 38 height 17
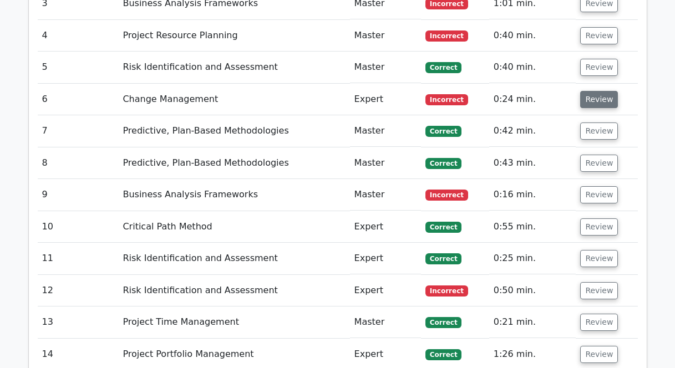
scroll to position [910, 0]
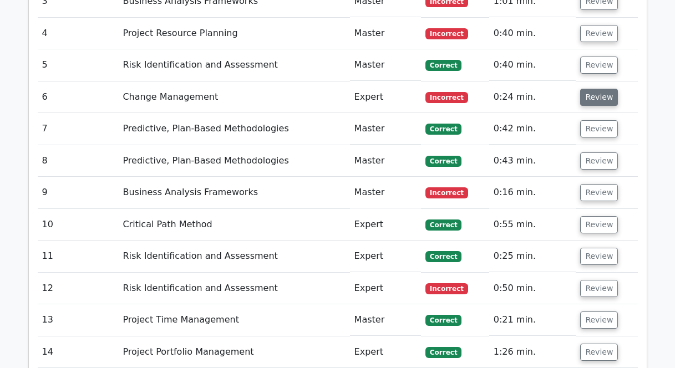
click at [606, 98] on button "Review" at bounding box center [599, 97] width 38 height 17
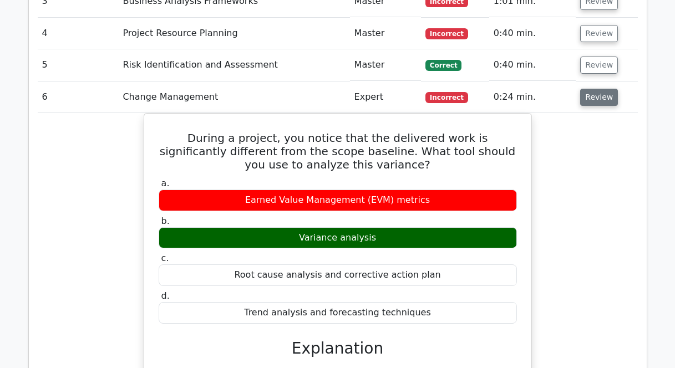
click at [603, 98] on button "Review" at bounding box center [599, 97] width 38 height 17
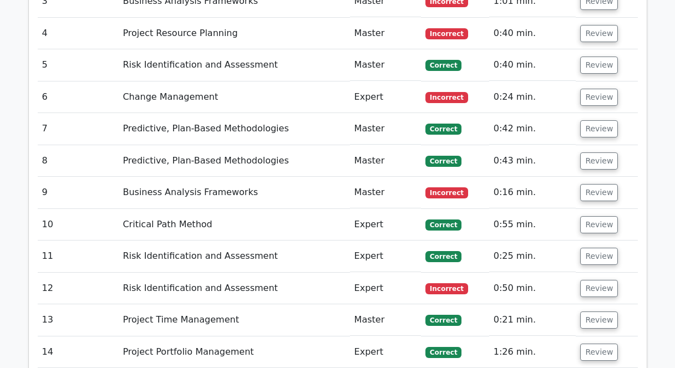
scroll to position [920, 0]
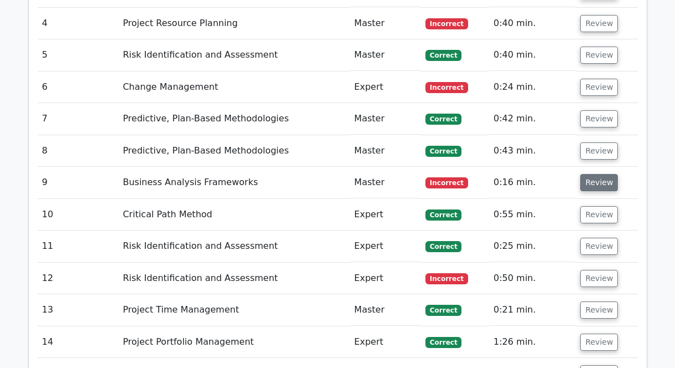
click at [598, 180] on button "Review" at bounding box center [599, 182] width 38 height 17
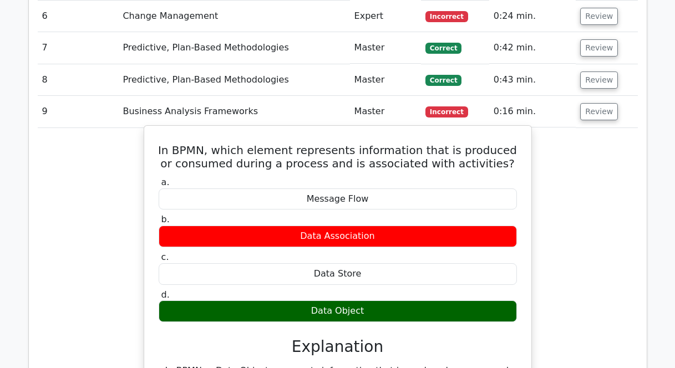
scroll to position [1007, 0]
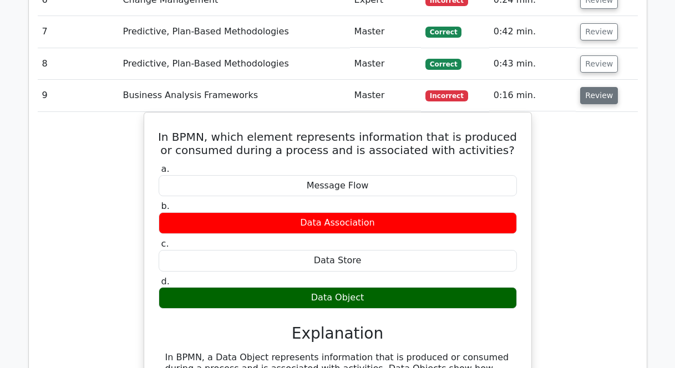
click at [587, 92] on button "Review" at bounding box center [599, 95] width 38 height 17
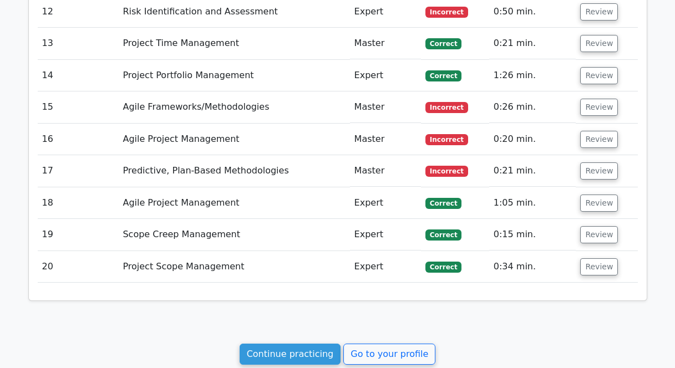
scroll to position [1305, 0]
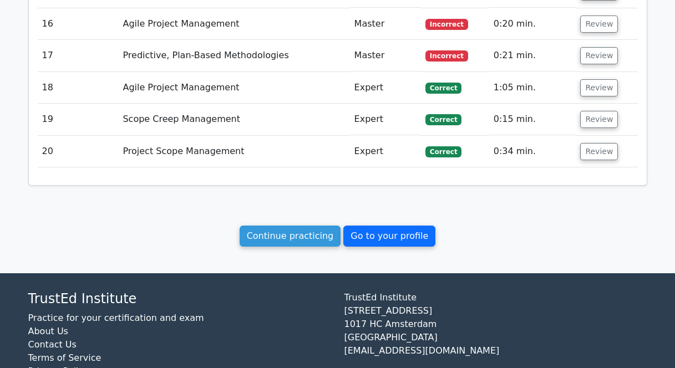
click at [352, 240] on link "Go to your profile" at bounding box center [389, 236] width 92 height 21
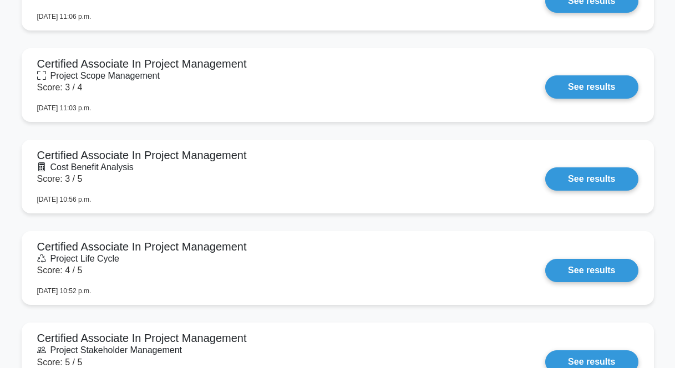
scroll to position [708, 0]
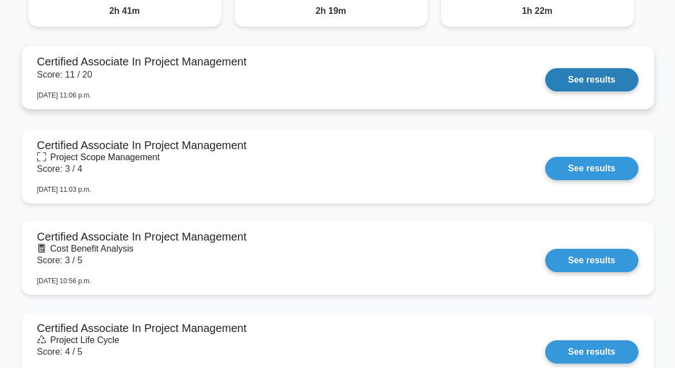
click at [605, 77] on link "See results" at bounding box center [591, 79] width 93 height 23
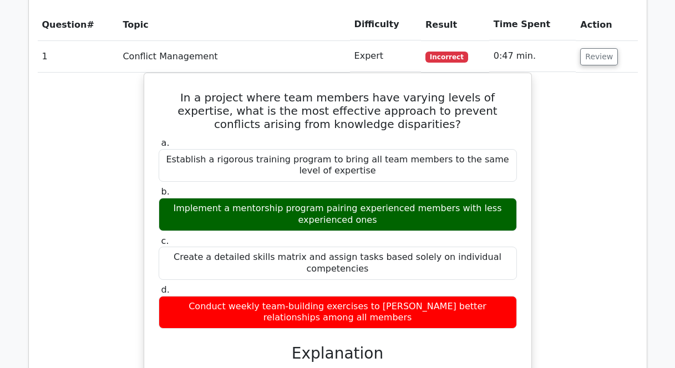
scroll to position [713, 0]
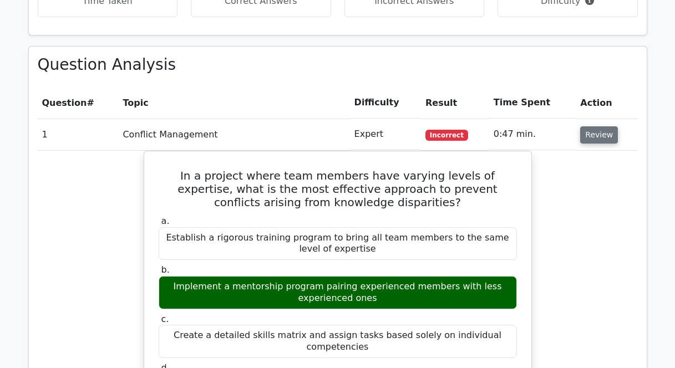
click at [593, 133] on button "Review" at bounding box center [599, 134] width 38 height 17
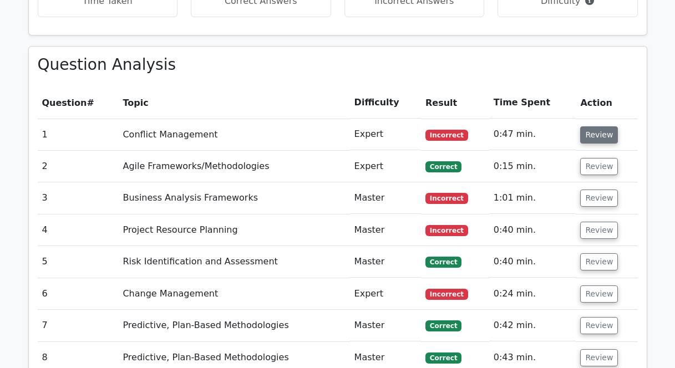
scroll to position [766, 0]
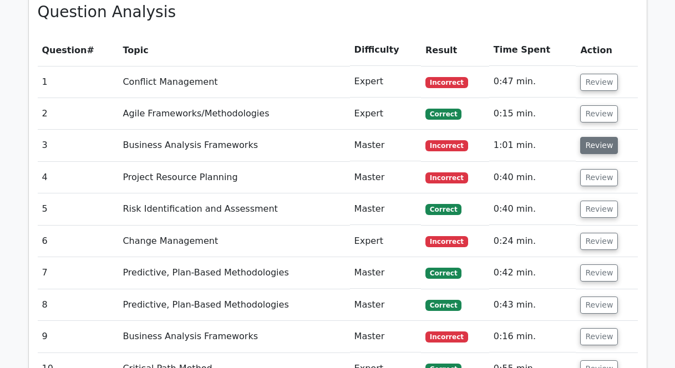
click at [585, 153] on button "Review" at bounding box center [599, 145] width 38 height 17
